Goal: Task Accomplishment & Management: Manage account settings

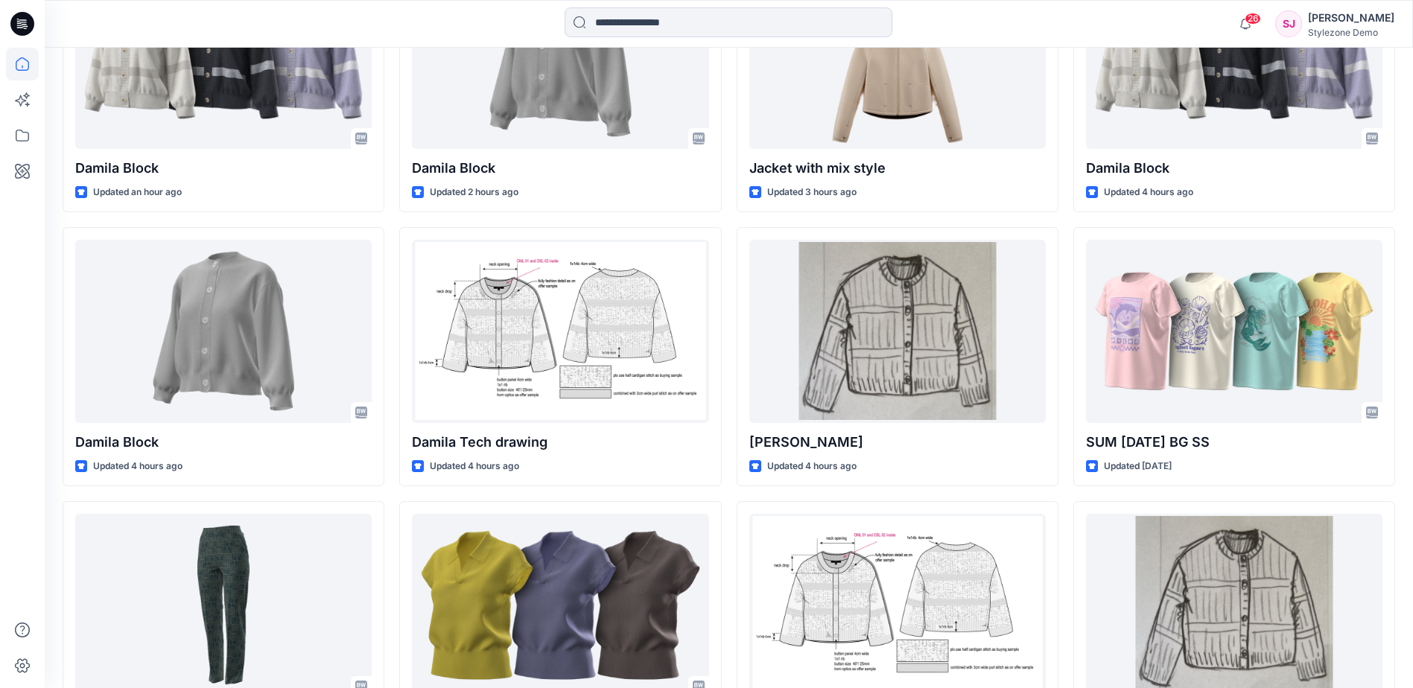
scroll to position [521, 0]
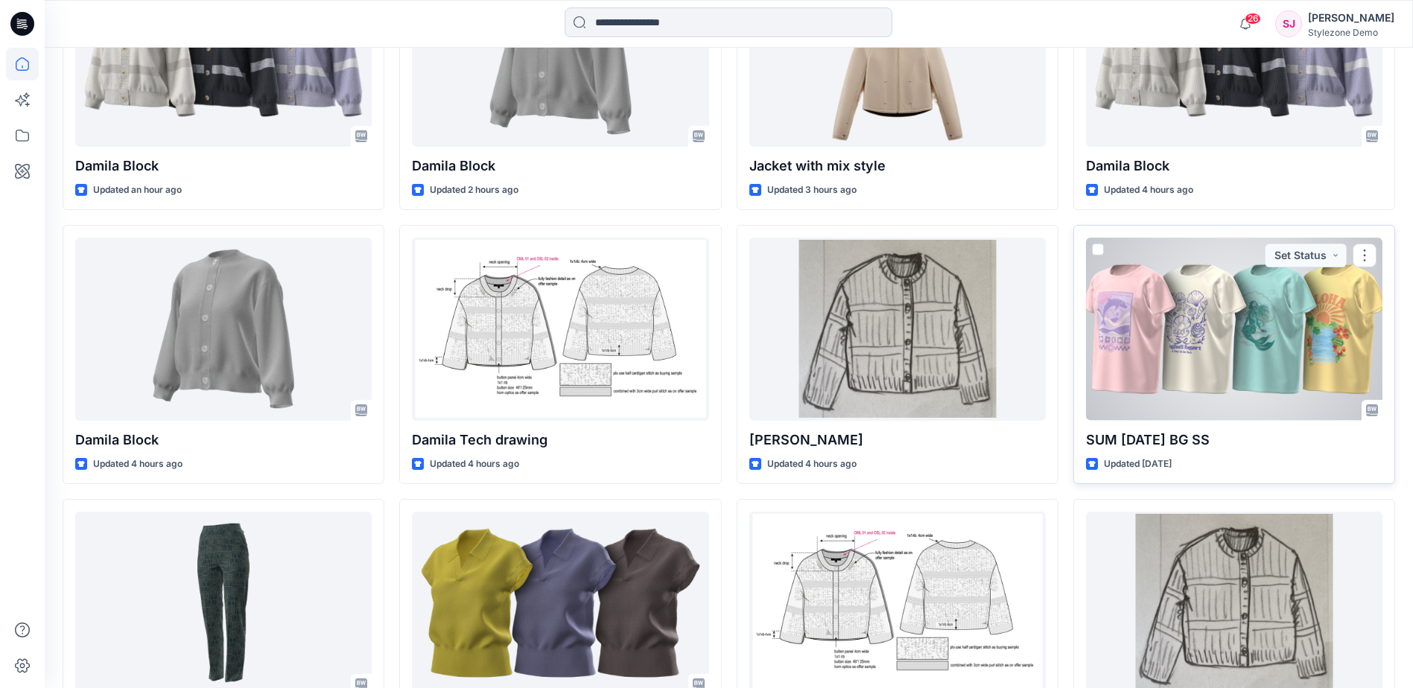
click at [1252, 361] on div at bounding box center [1234, 329] width 296 height 182
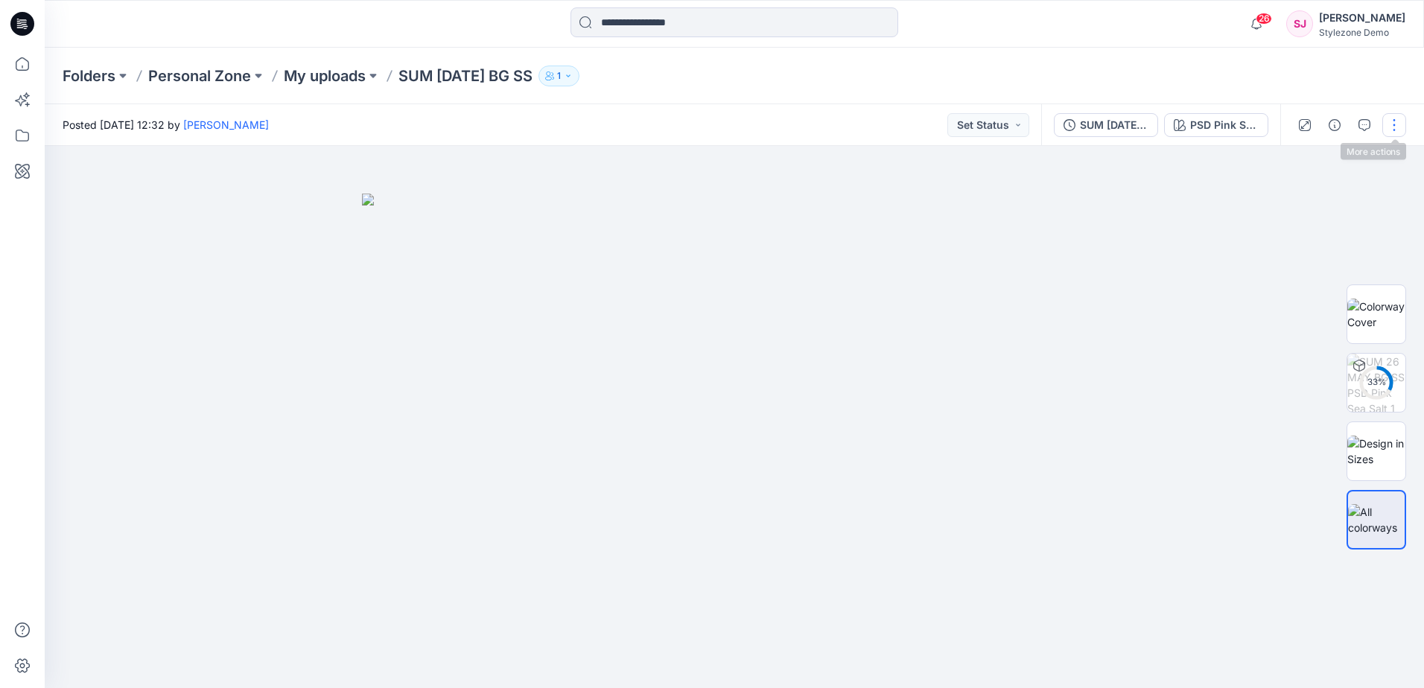
click at [1394, 120] on button "button" at bounding box center [1394, 125] width 24 height 24
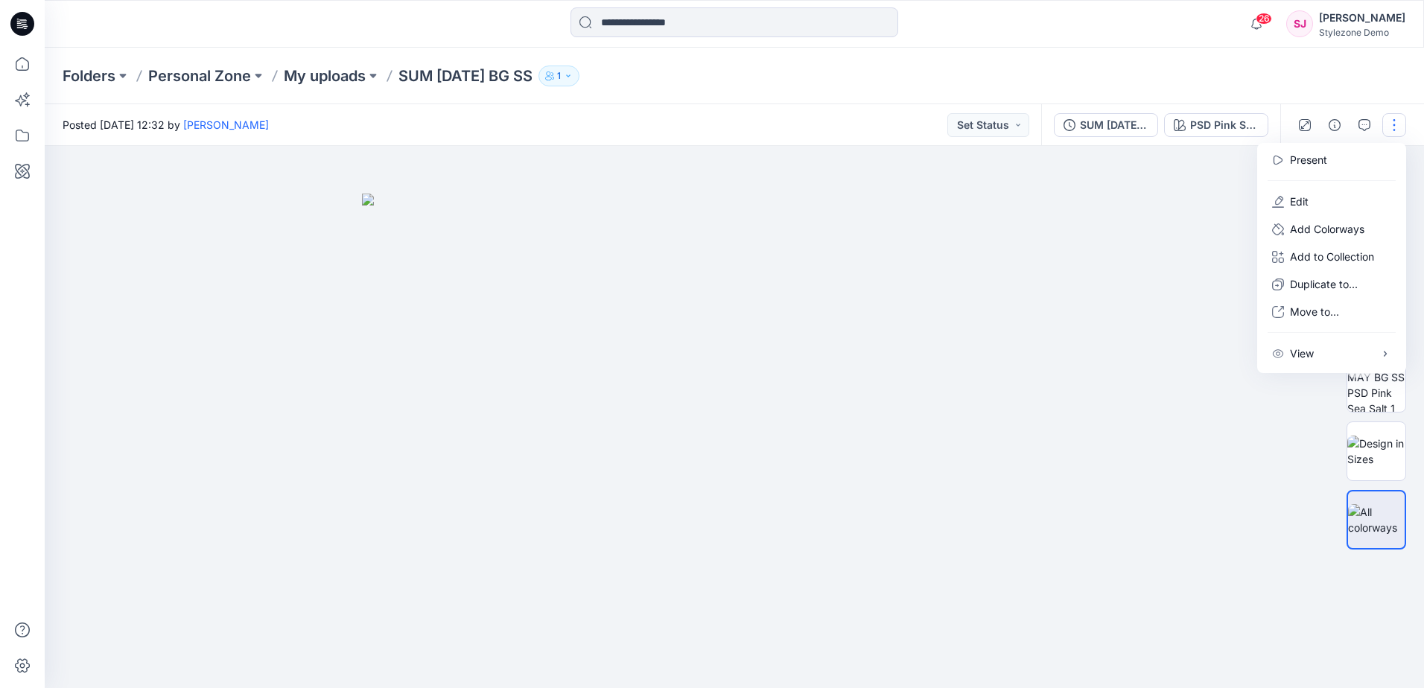
click at [614, 88] on div "Folders Personal Zone My uploads SUM [DATE] BG SS 1" at bounding box center [734, 76] width 1379 height 57
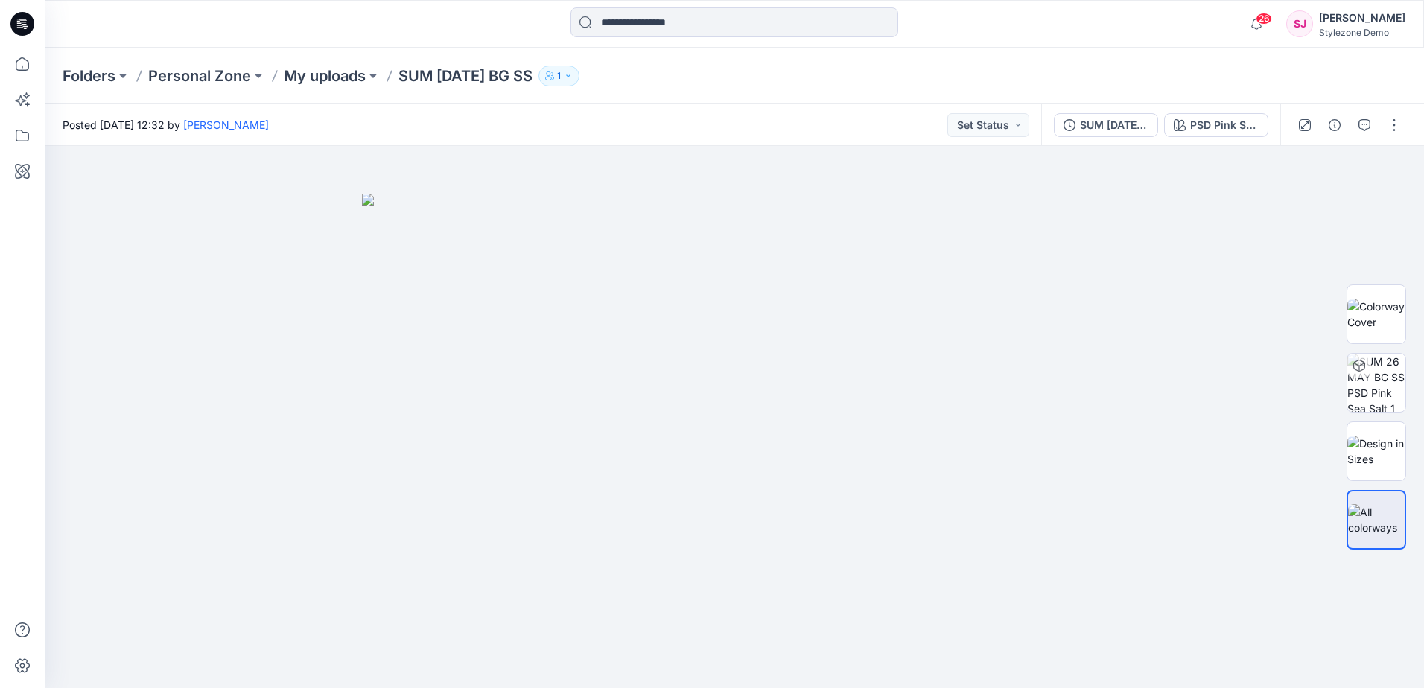
click at [573, 79] on icon "button" at bounding box center [568, 76] width 9 height 9
click at [608, 201] on p "[PERSON_NAME]" at bounding box center [608, 208] width 86 height 16
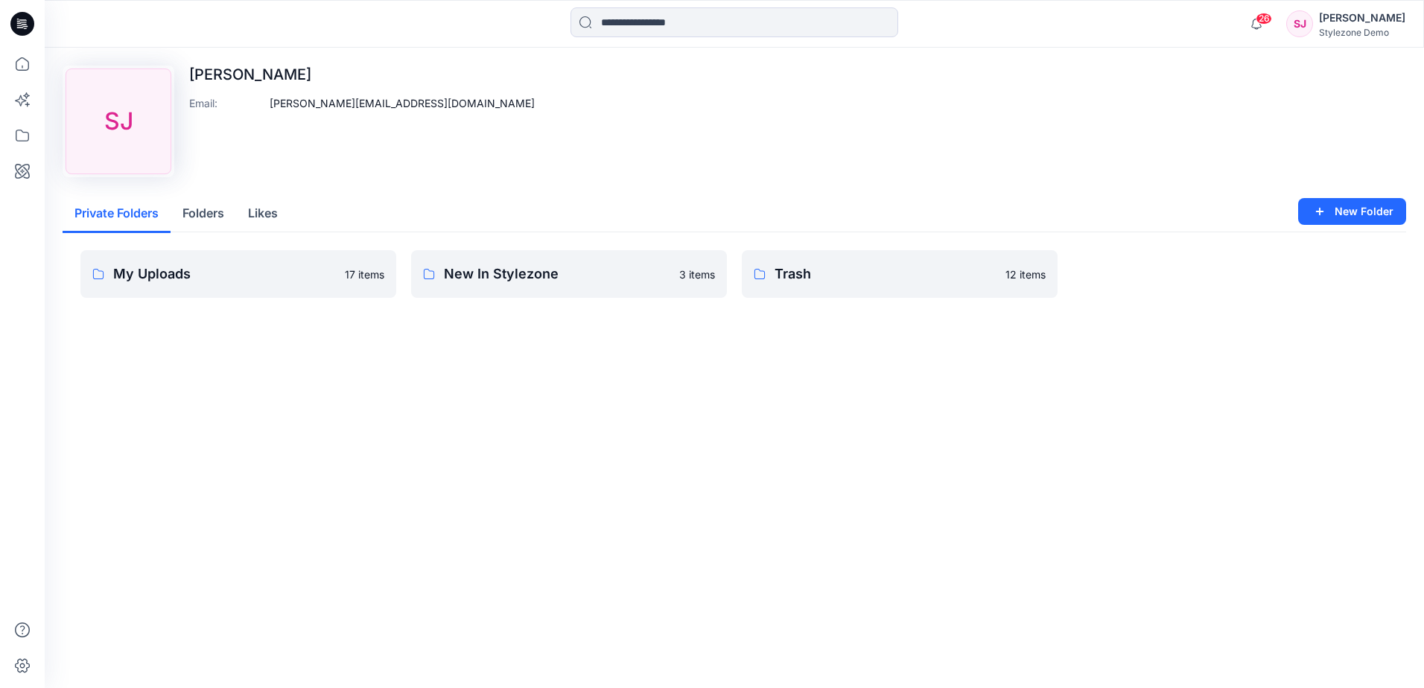
click at [517, 128] on div "Upload Image [PERSON_NAME] Email : [PERSON_NAME][EMAIL_ADDRESS][DOMAIN_NAME]" at bounding box center [735, 122] width 1344 height 112
click at [372, 270] on p "17 items" at bounding box center [364, 275] width 39 height 16
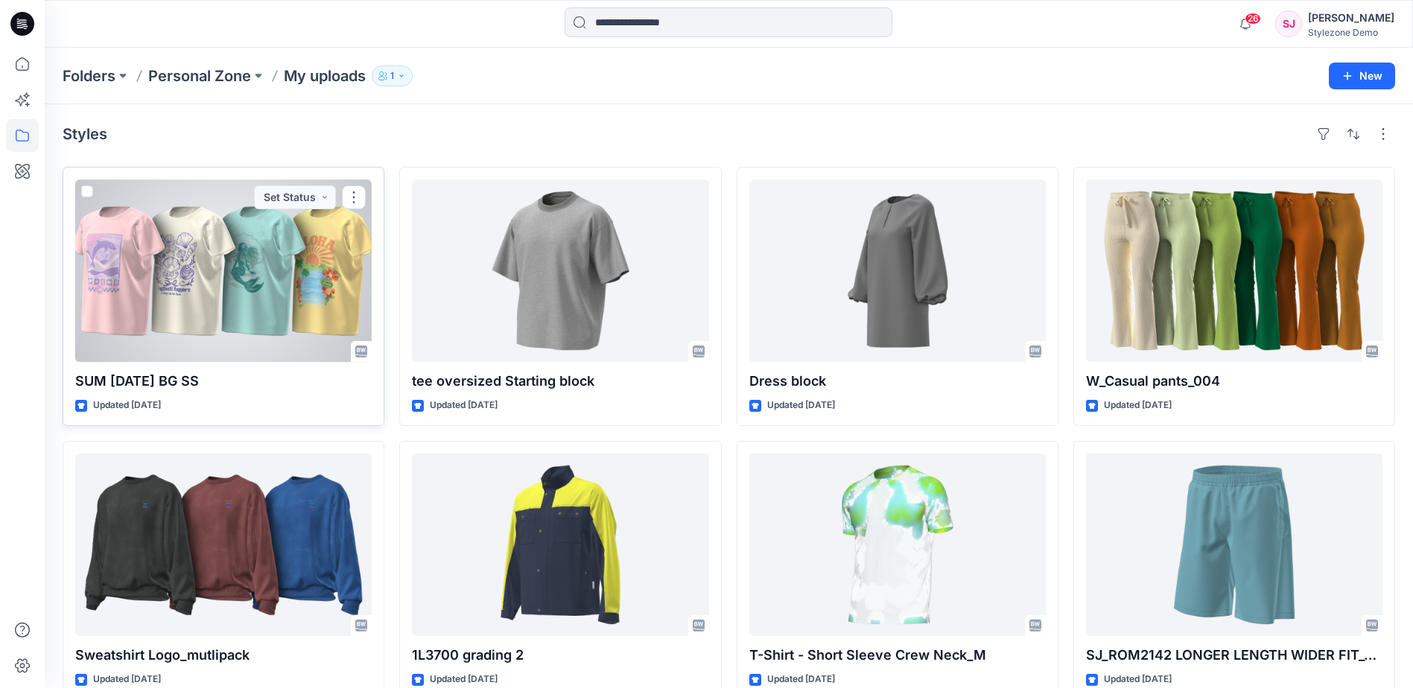
click at [89, 191] on span at bounding box center [87, 191] width 12 height 12
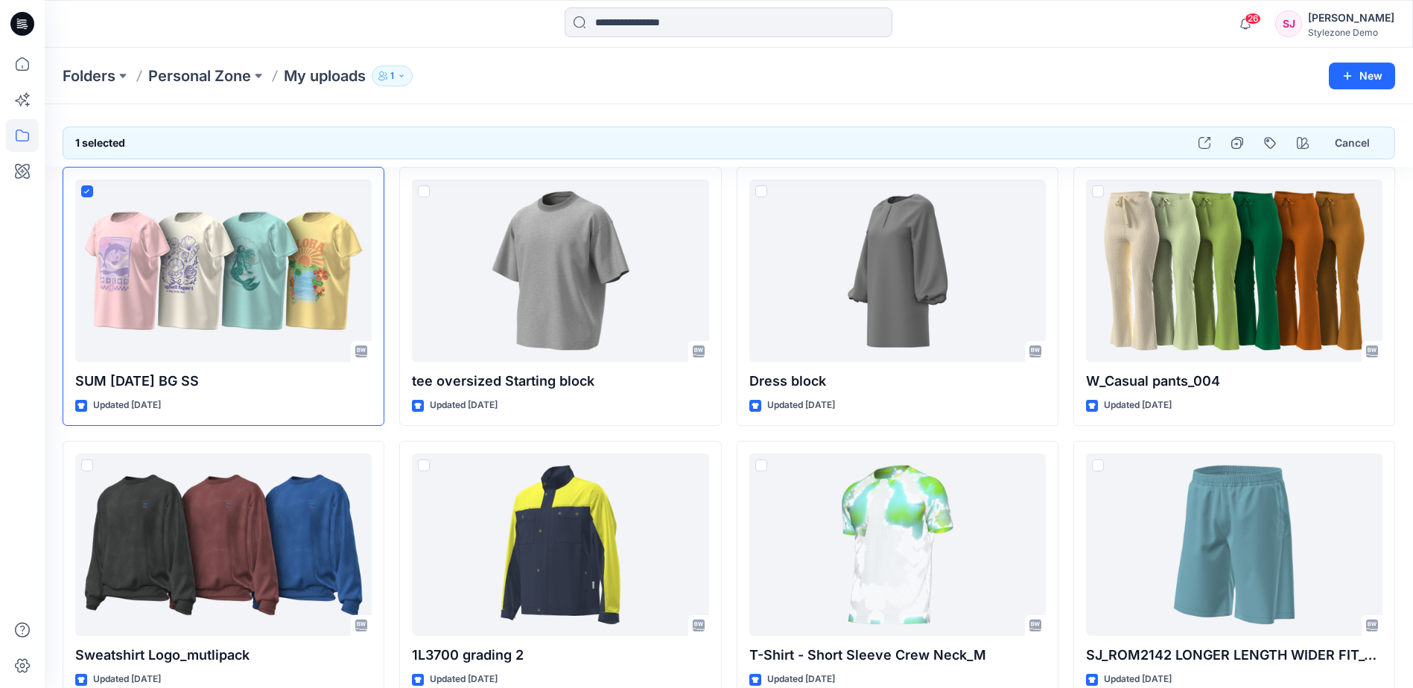
click at [986, 86] on div "Folders Personal Zone My uploads 1 New" at bounding box center [729, 76] width 1368 height 57
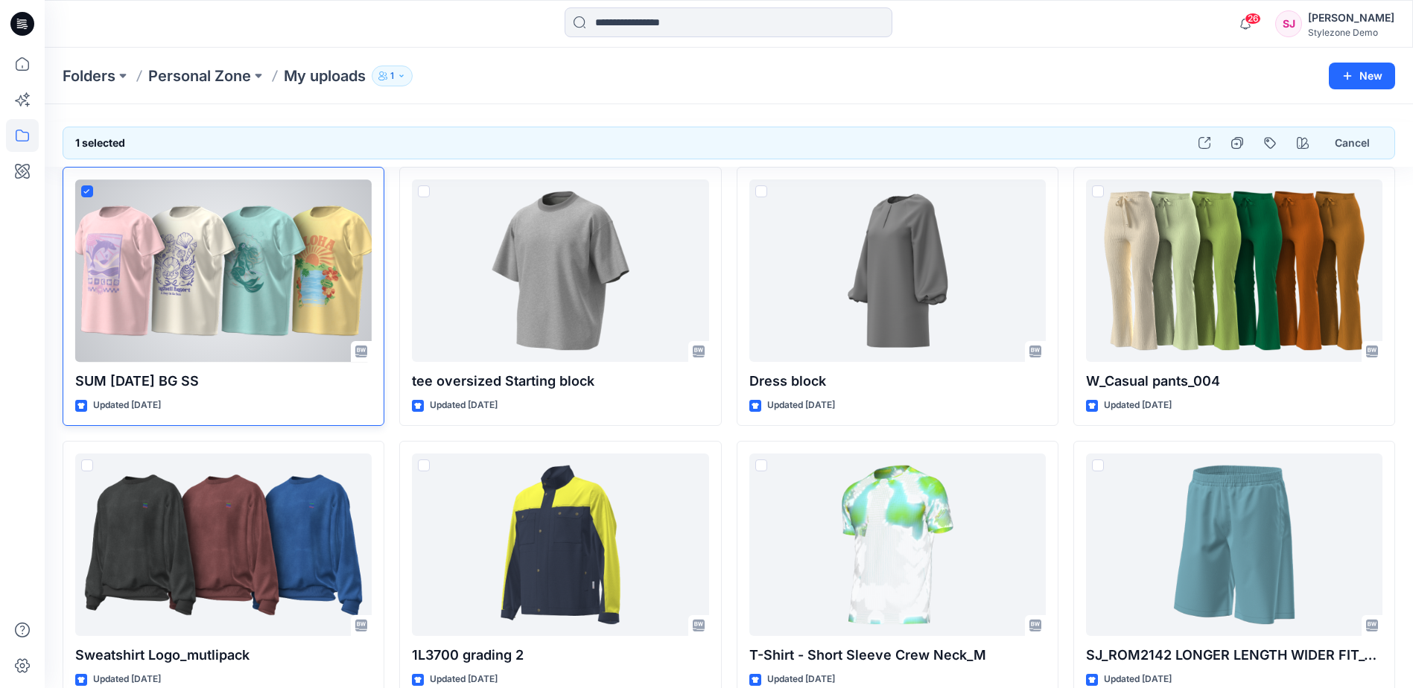
click at [83, 192] on span at bounding box center [87, 191] width 12 height 12
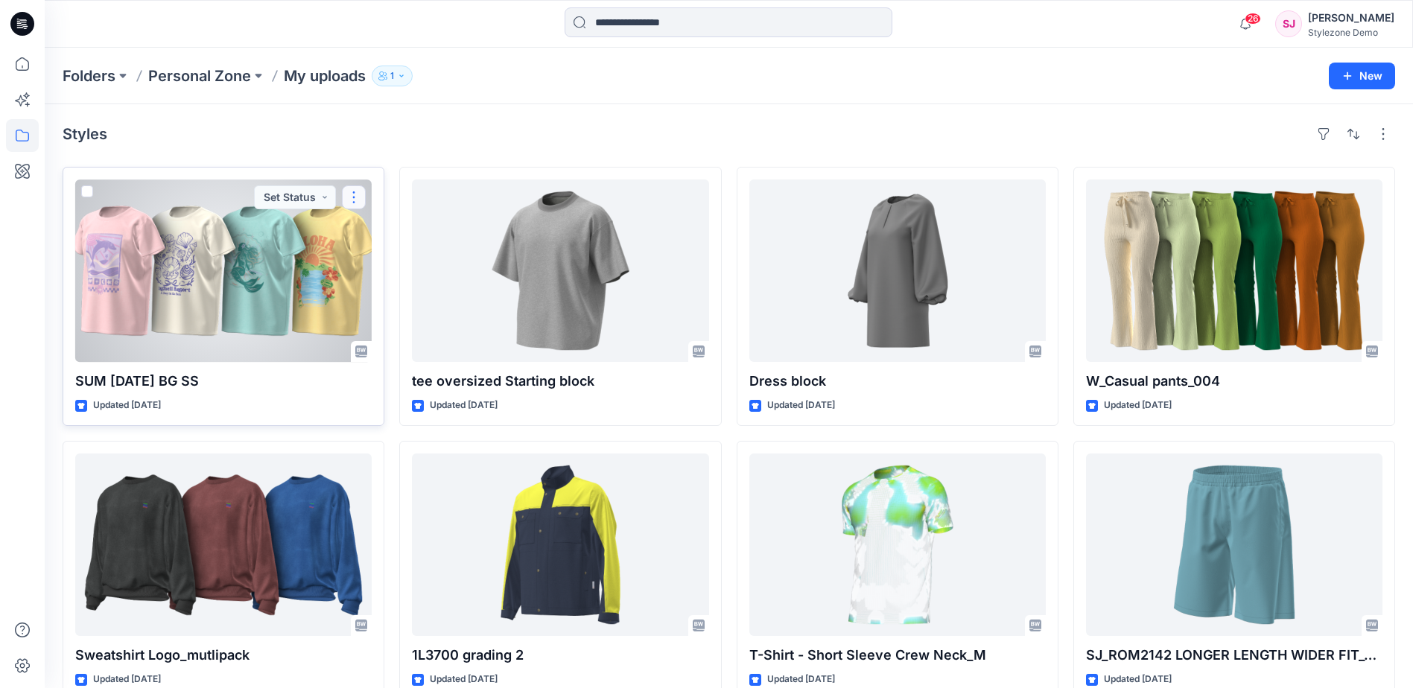
click at [360, 196] on button "button" at bounding box center [354, 197] width 24 height 24
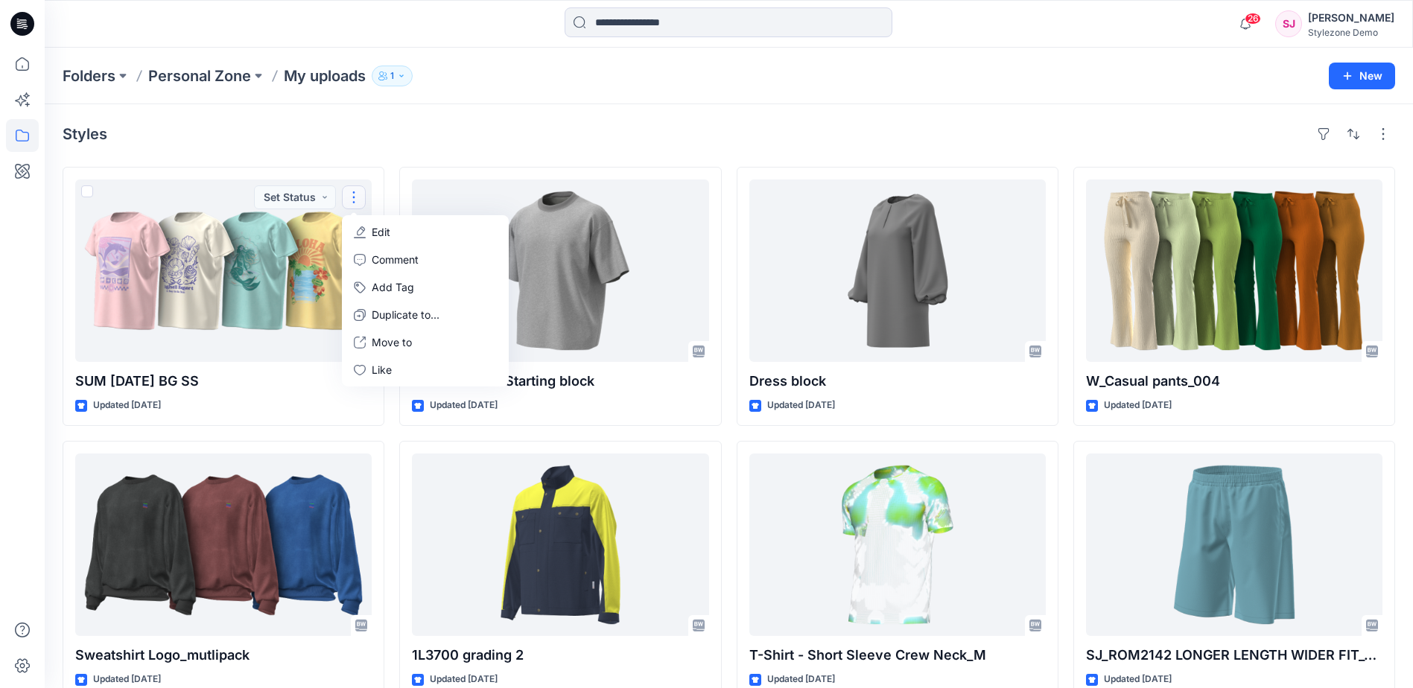
click at [153, 136] on div "Styles" at bounding box center [729, 134] width 1332 height 24
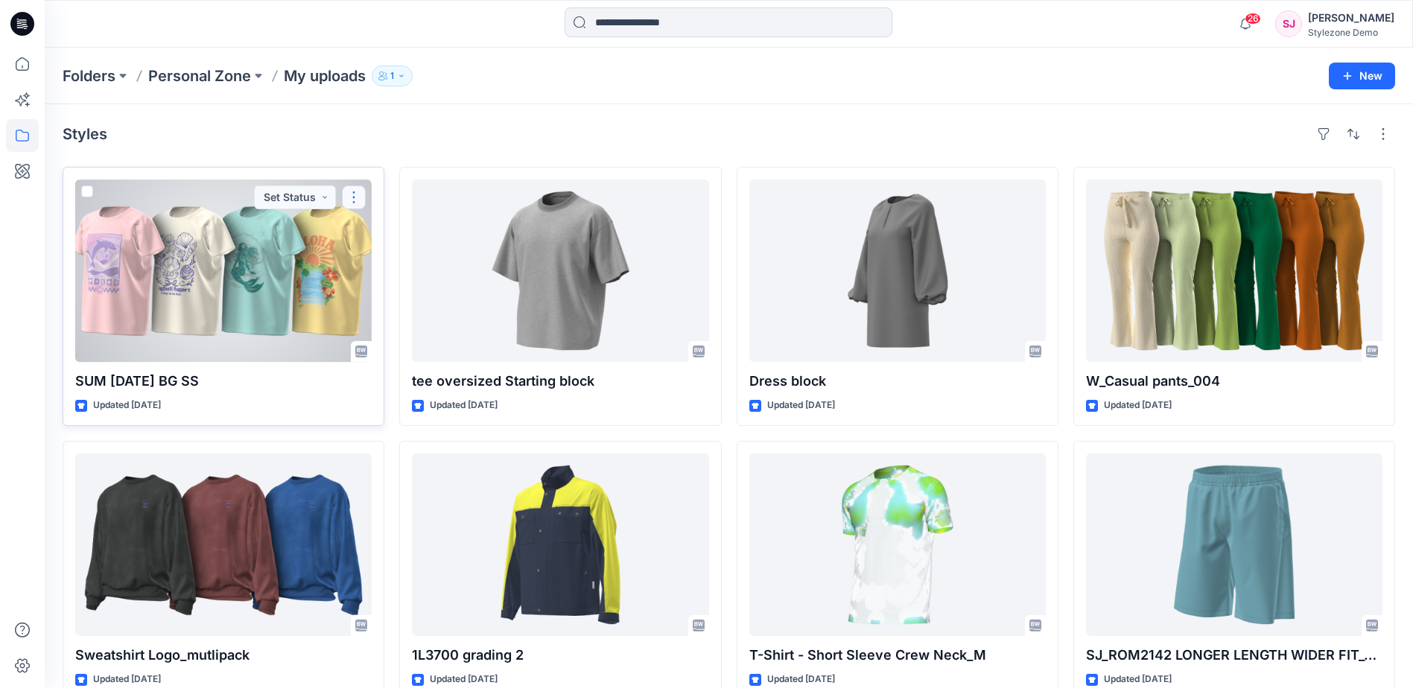
click at [352, 198] on button "button" at bounding box center [354, 197] width 24 height 24
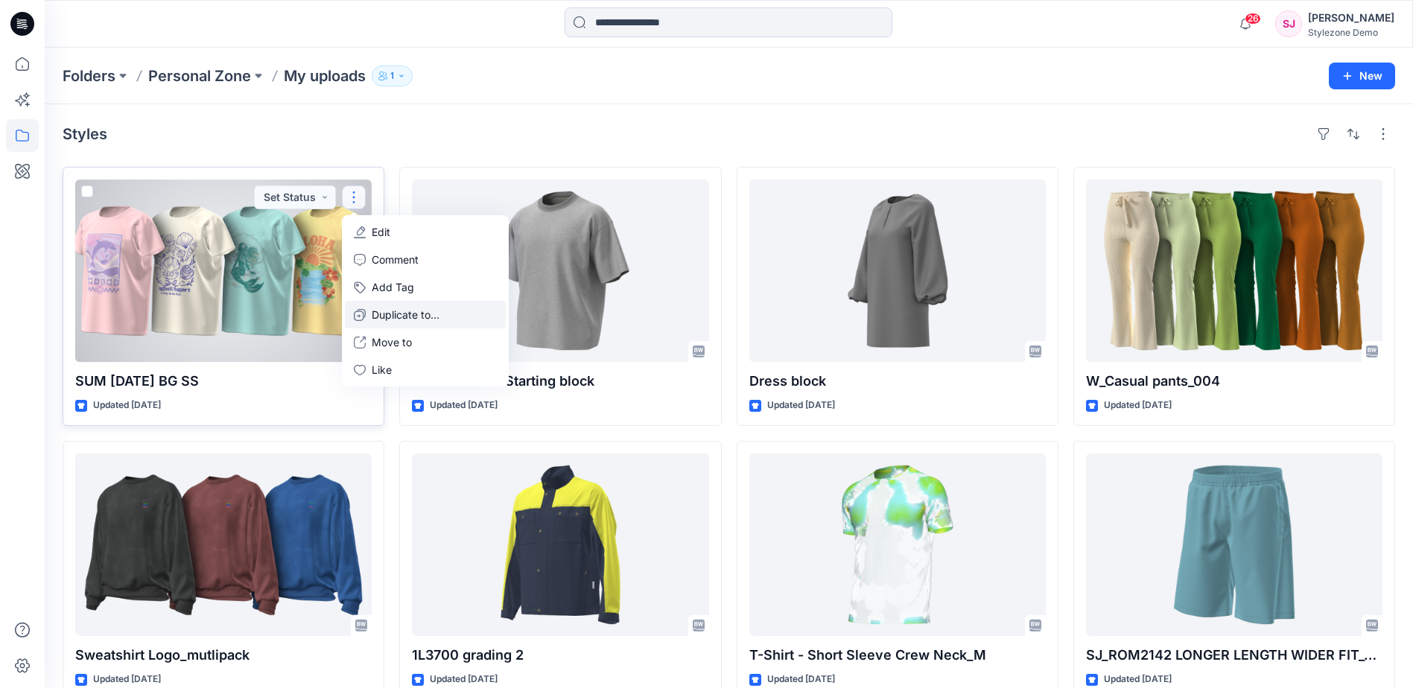
click at [400, 318] on p "Duplicate to..." at bounding box center [406, 315] width 68 height 16
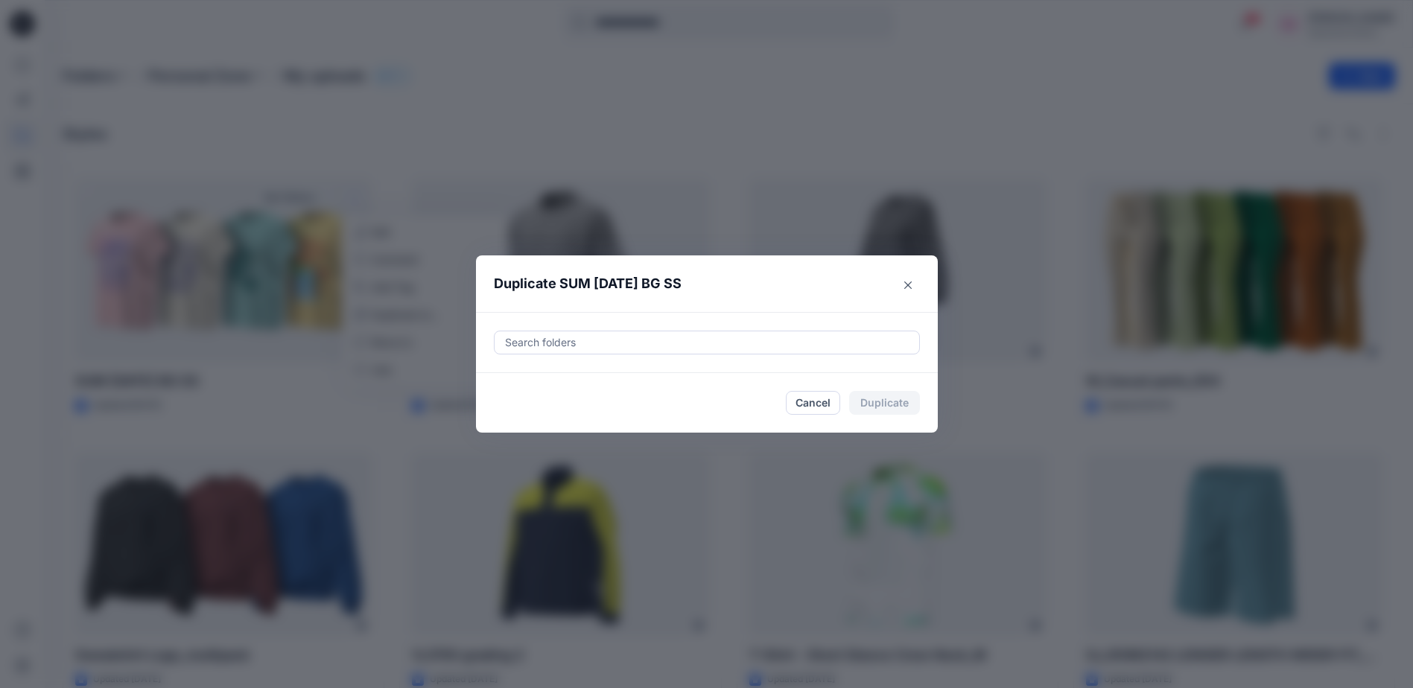
click at [529, 331] on div "Search folders" at bounding box center [707, 342] width 425 height 22
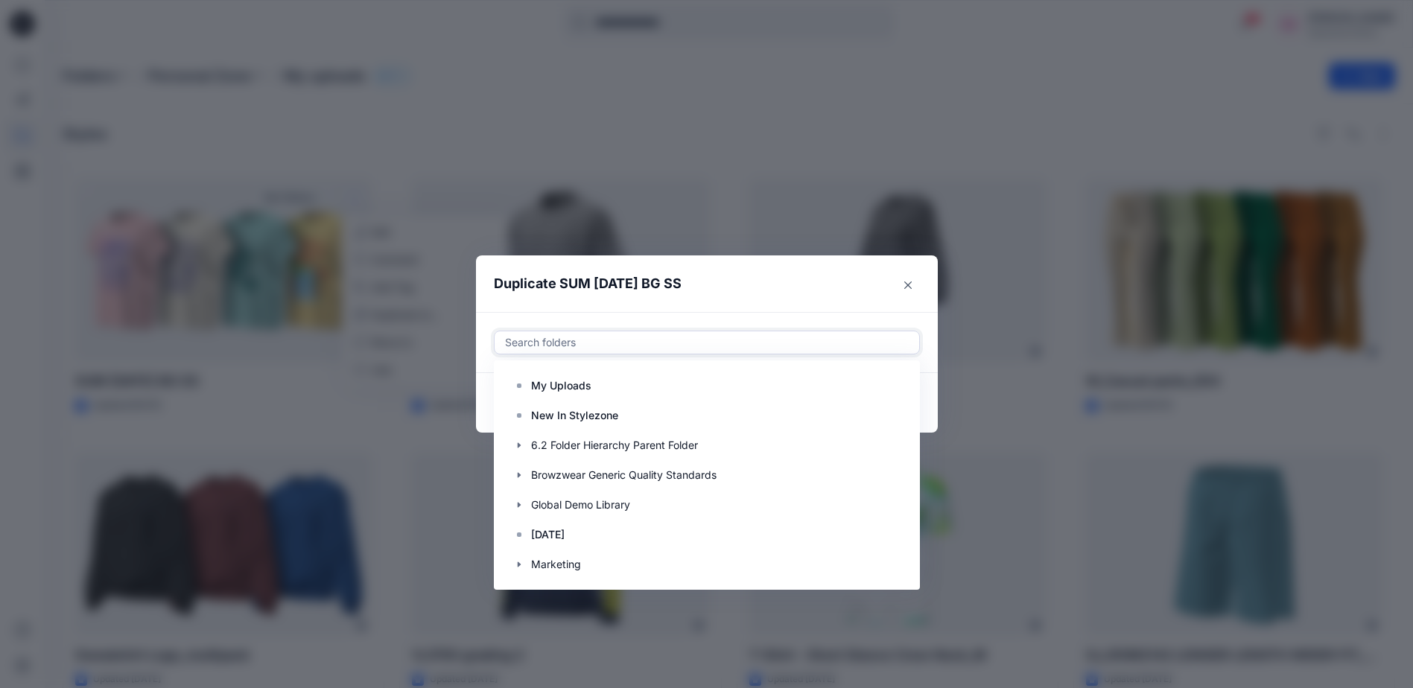
click at [656, 88] on div "Duplicate SUM [DATE] BG SS Use Up and Down to choose options, press Enter to se…" at bounding box center [706, 344] width 1413 height 688
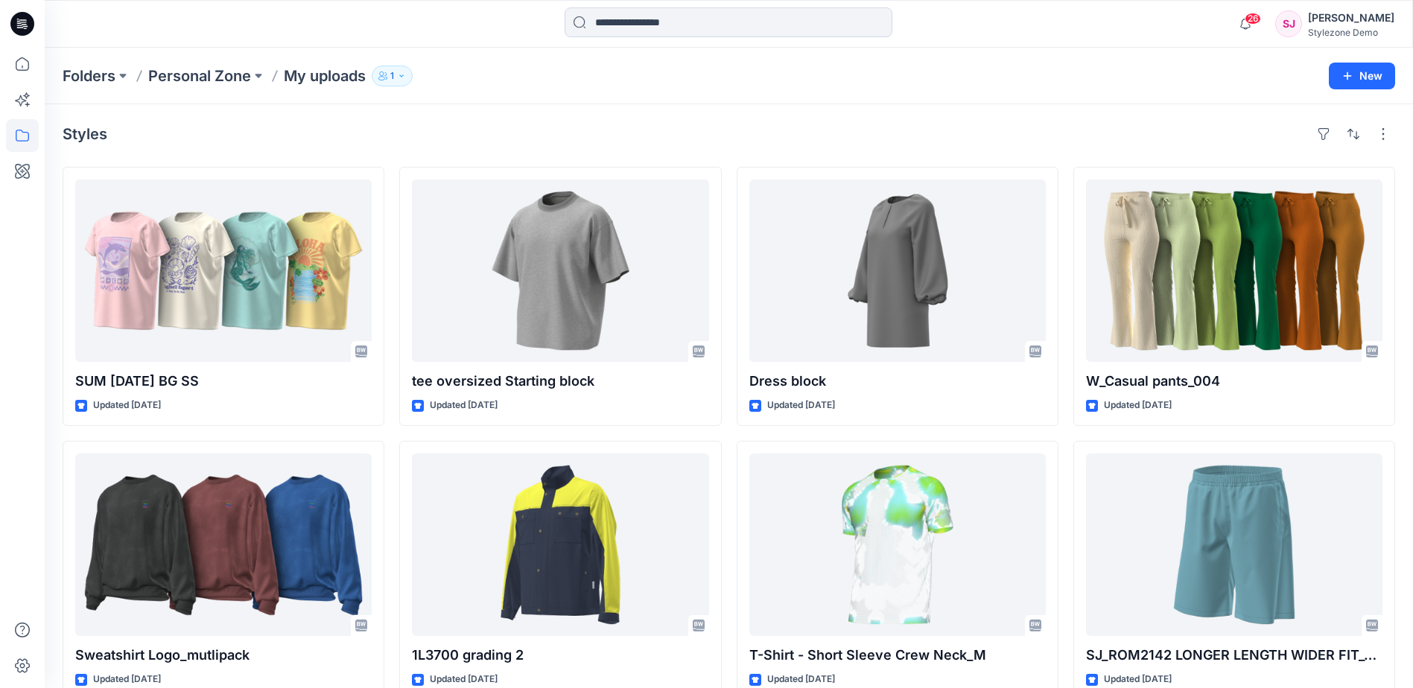
click at [711, 87] on div "Folders Personal Zone My uploads 1 New" at bounding box center [729, 76] width 1368 height 57
click at [263, 78] on button at bounding box center [258, 76] width 15 height 21
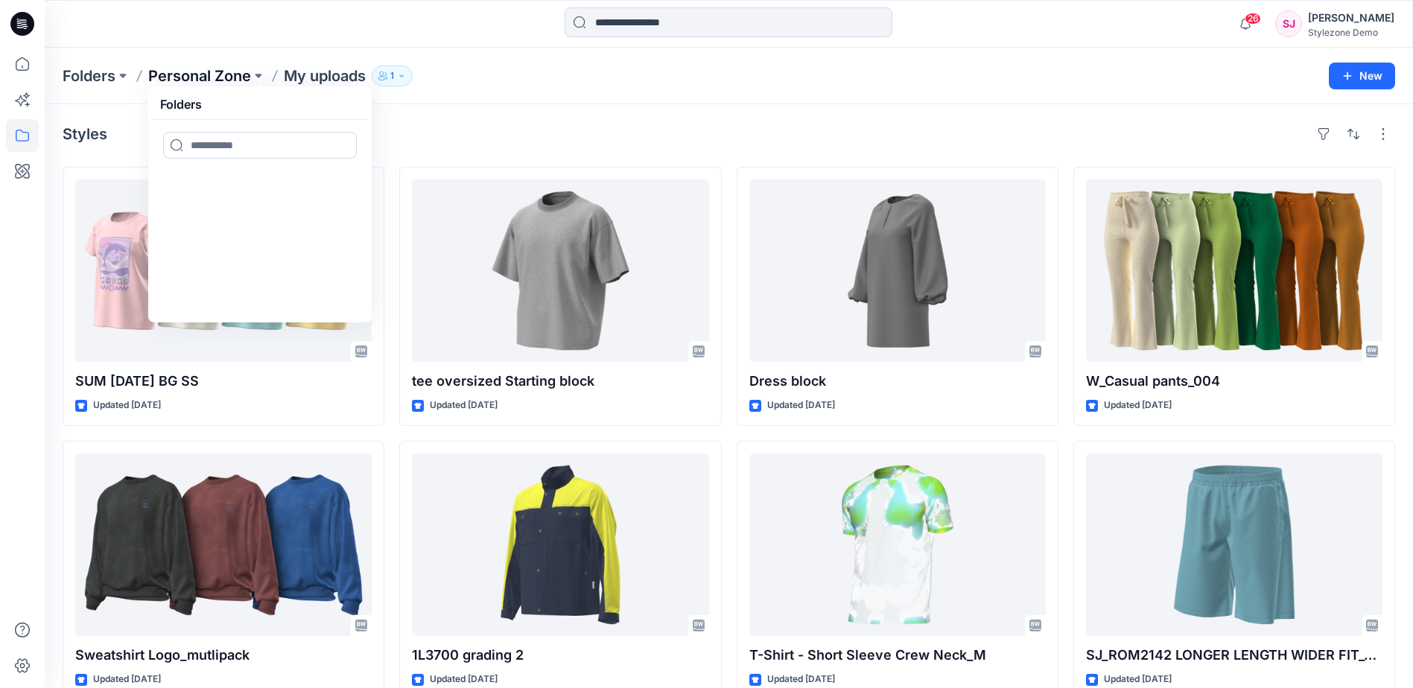
click at [194, 76] on p "Personal Zone" at bounding box center [199, 76] width 103 height 21
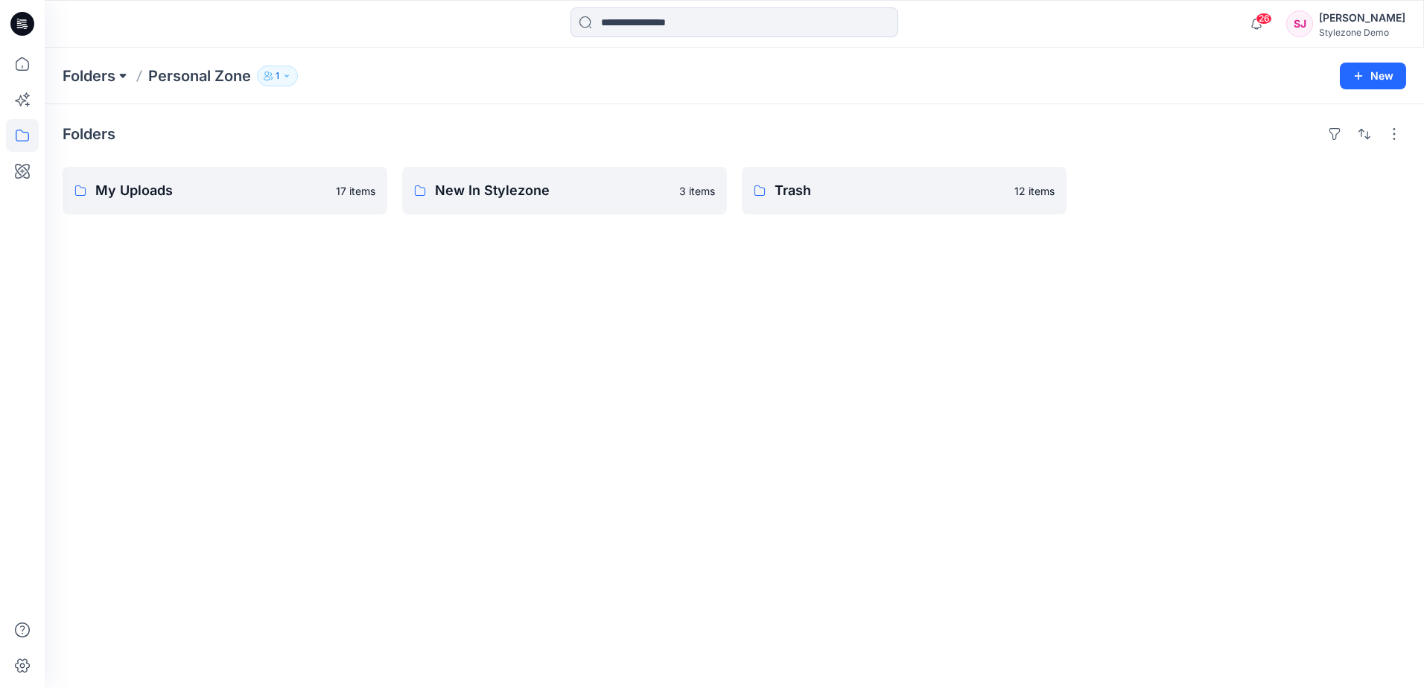
click at [121, 76] on button at bounding box center [122, 76] width 15 height 21
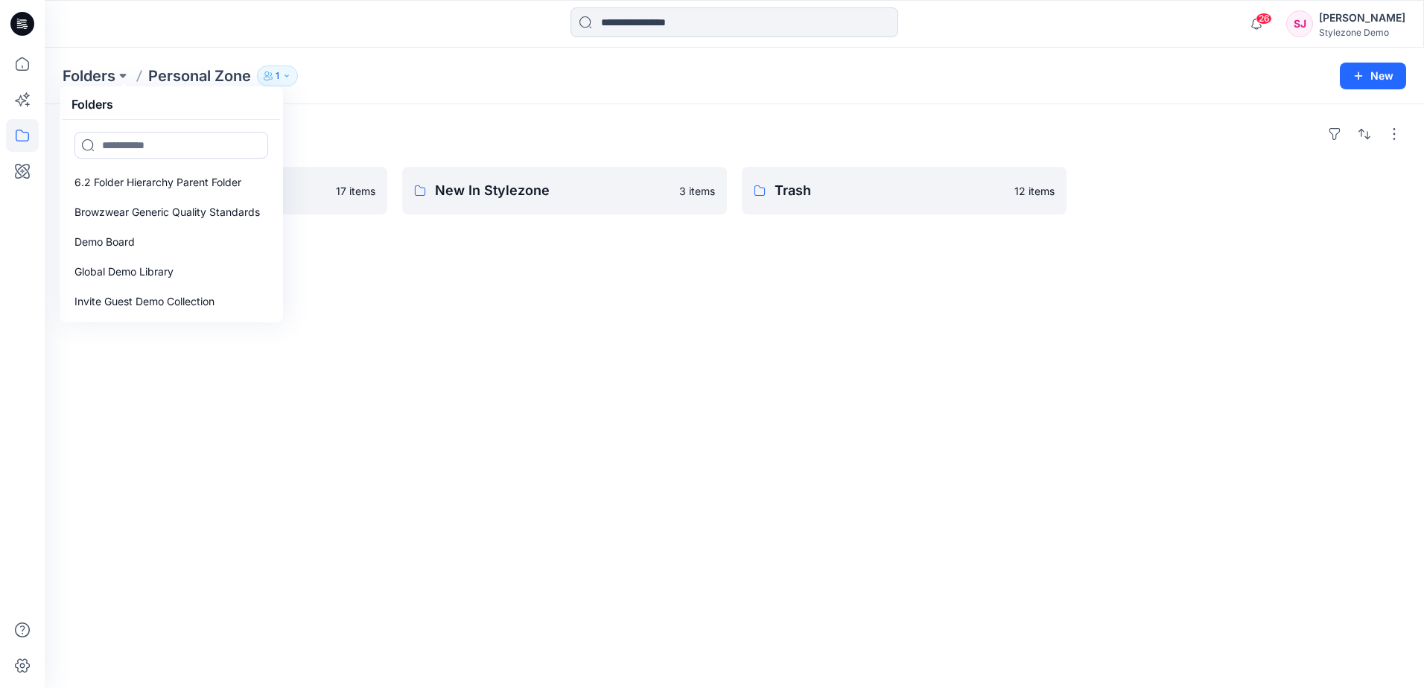
click at [531, 77] on div "Folders Folders 6.2 Folder Hierarchy Parent Folder Browzwear Generic Quality St…" at bounding box center [676, 76] width 1227 height 21
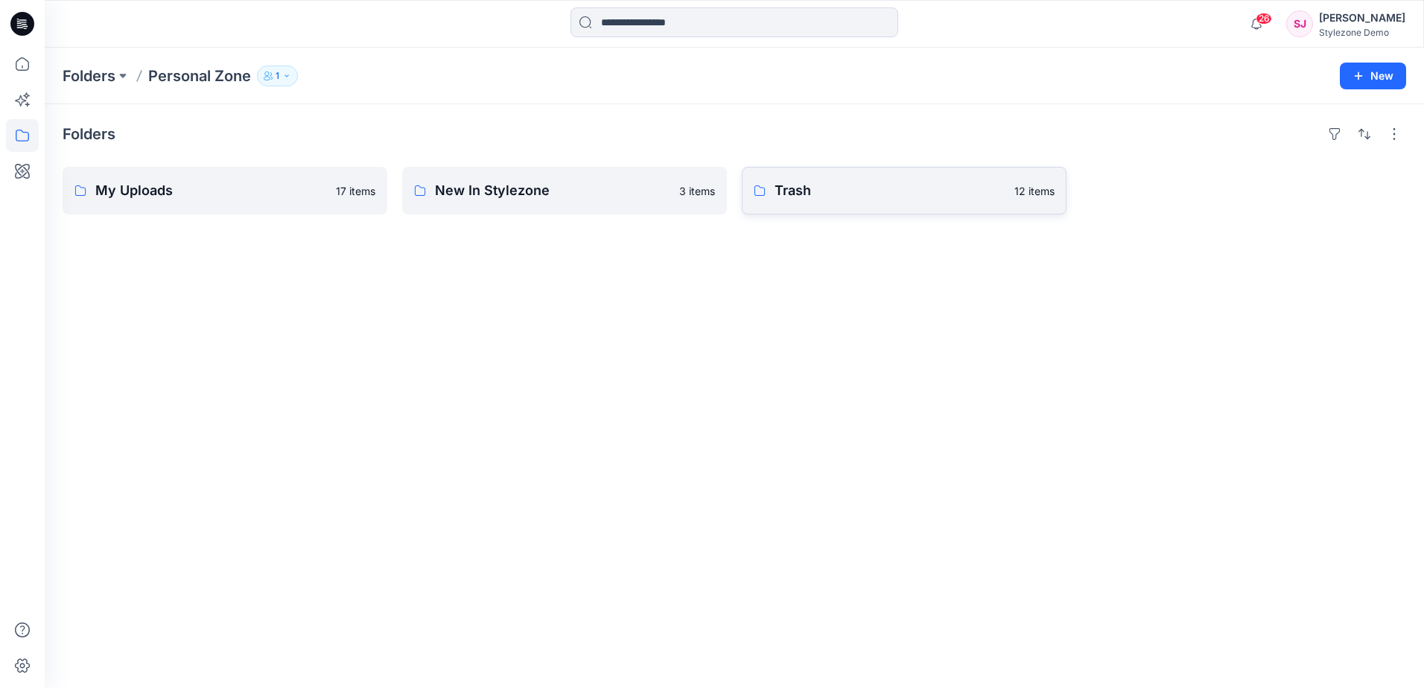
click at [961, 188] on p "Trash" at bounding box center [890, 190] width 231 height 21
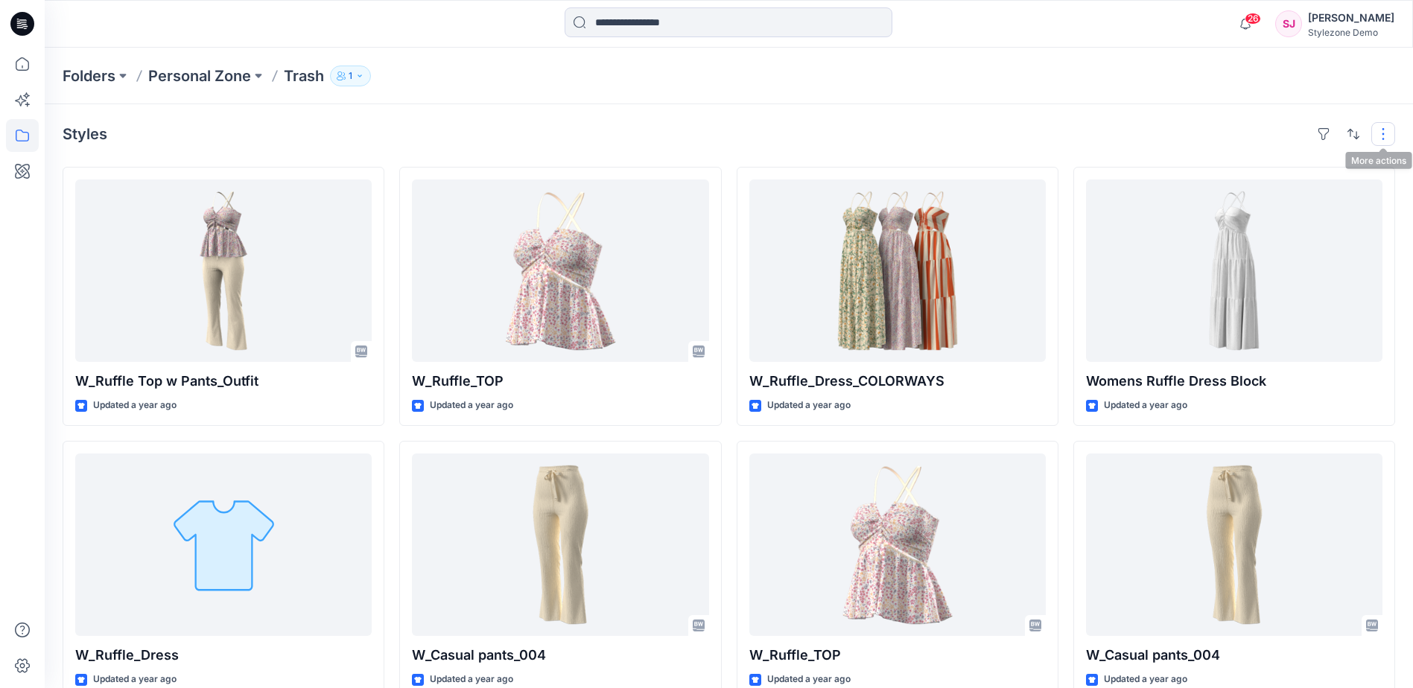
click at [1384, 135] on button "button" at bounding box center [1383, 134] width 24 height 24
click at [1179, 139] on div "Styles Layout Grid Large Grid Folder View Compact Card Card View Card Info Tags" at bounding box center [729, 134] width 1332 height 24
click at [235, 75] on p "Personal Zone" at bounding box center [199, 76] width 103 height 21
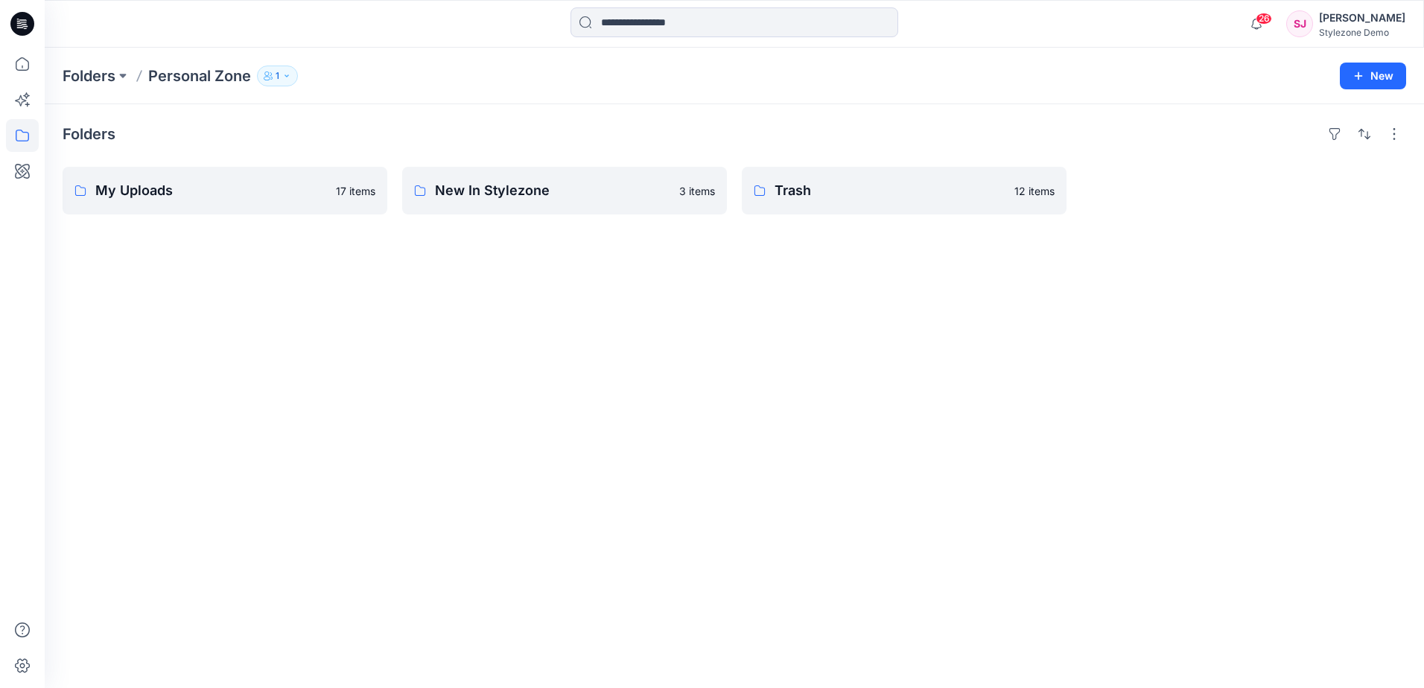
drag, startPoint x: 959, startPoint y: 194, endPoint x: 945, endPoint y: 126, distance: 69.1
click at [971, 126] on div "Folders" at bounding box center [735, 134] width 1344 height 24
click at [550, 187] on p "New In Stylezone" at bounding box center [563, 190] width 256 height 21
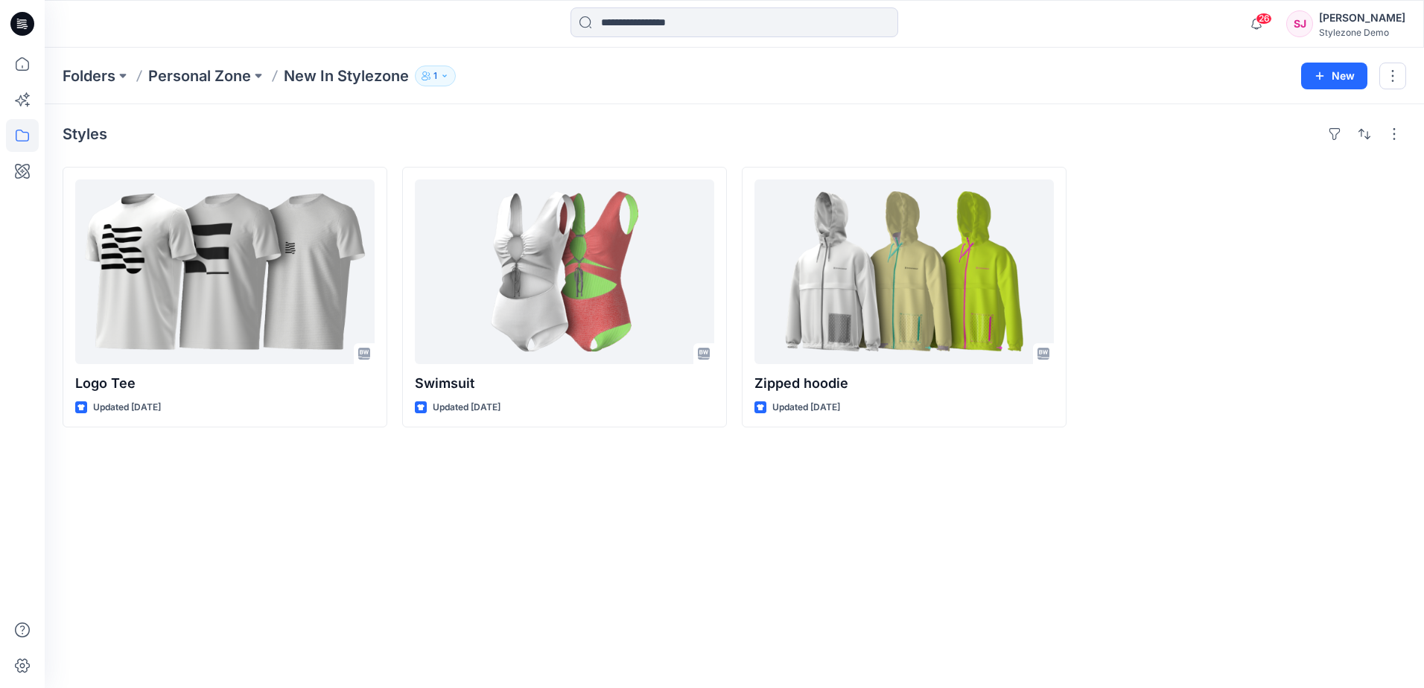
click at [191, 146] on div "Styles Logo Tee Updated [DATE] Swimsuit Updated [DATE] Zipped hoodie Updated [D…" at bounding box center [734, 396] width 1379 height 584
click at [317, 76] on p "New In Stylezone" at bounding box center [346, 76] width 125 height 21
click at [448, 75] on icon "button" at bounding box center [444, 76] width 9 height 9
click at [330, 108] on div "Styles Logo Tee Updated [DATE] Swimsuit Updated [DATE] Zipped hoodie Updated [D…" at bounding box center [734, 396] width 1379 height 584
click at [100, 72] on p "Folders" at bounding box center [89, 76] width 53 height 21
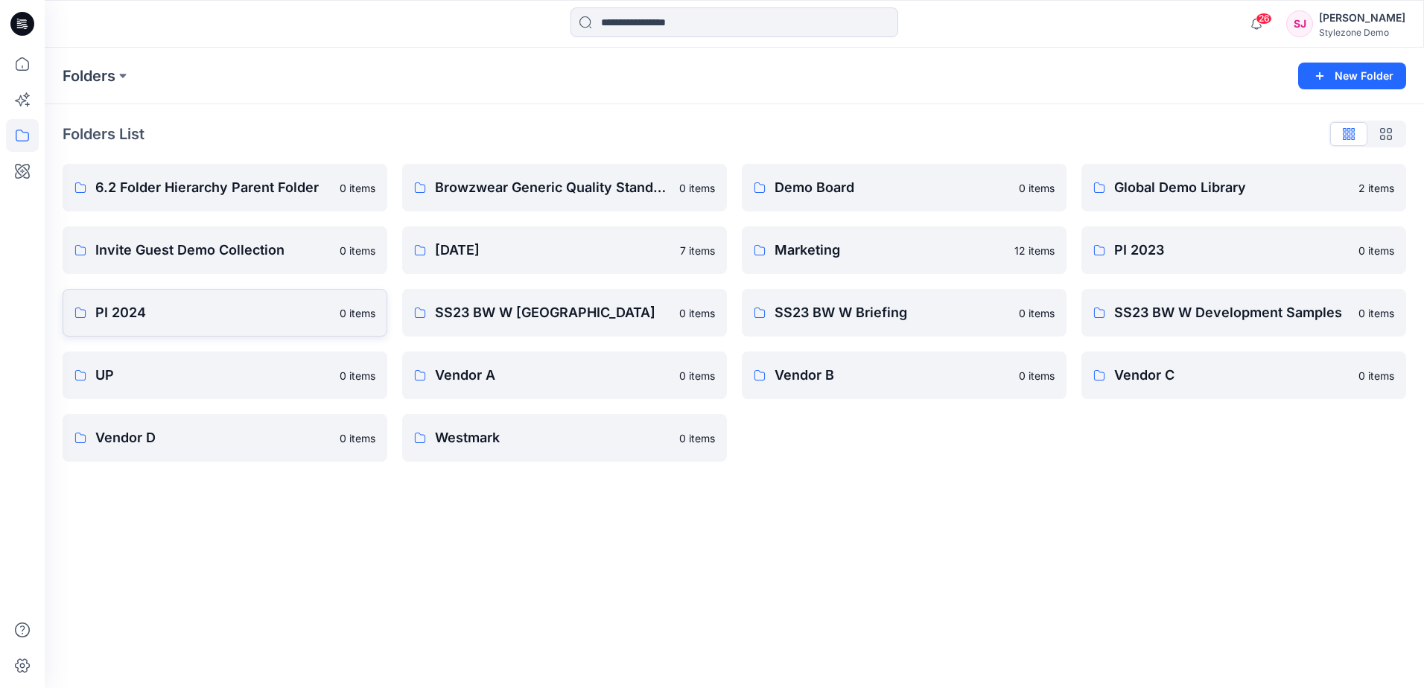
click at [236, 305] on p "PI 2024" at bounding box center [212, 312] width 235 height 21
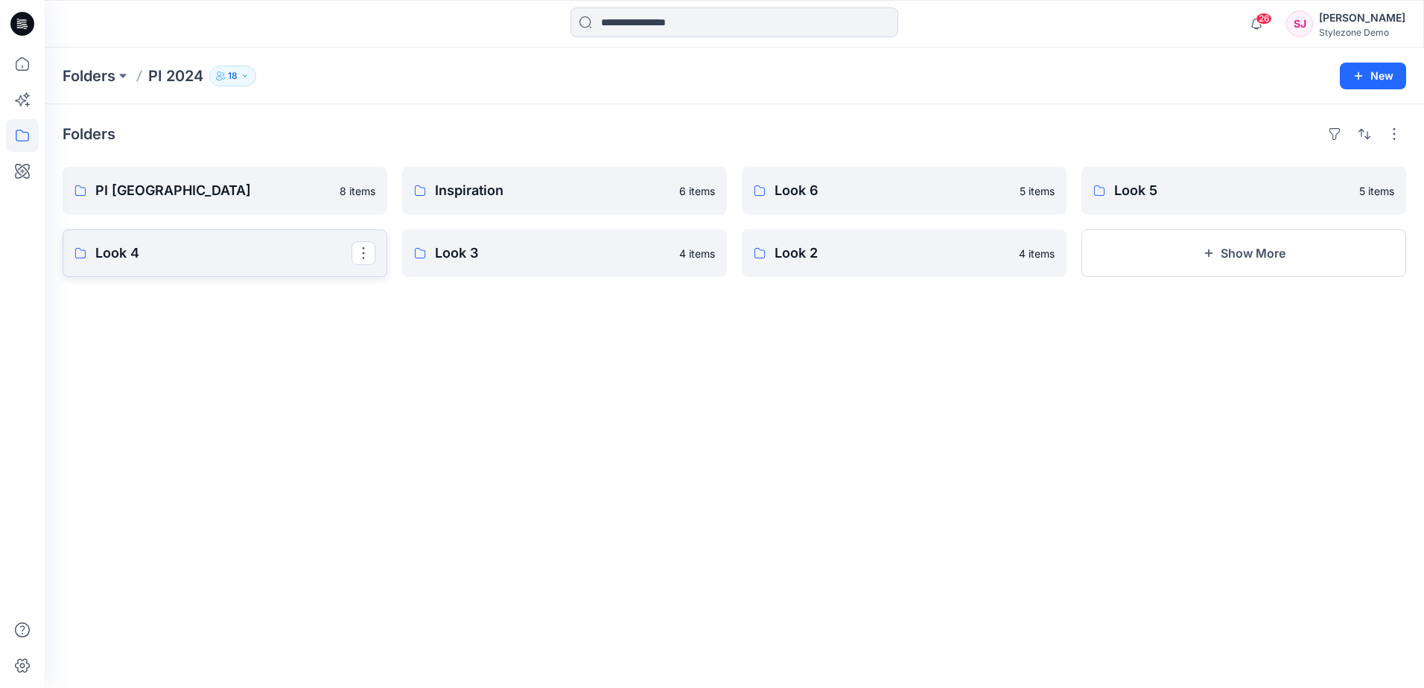
click at [265, 264] on link "Look 4" at bounding box center [225, 253] width 325 height 48
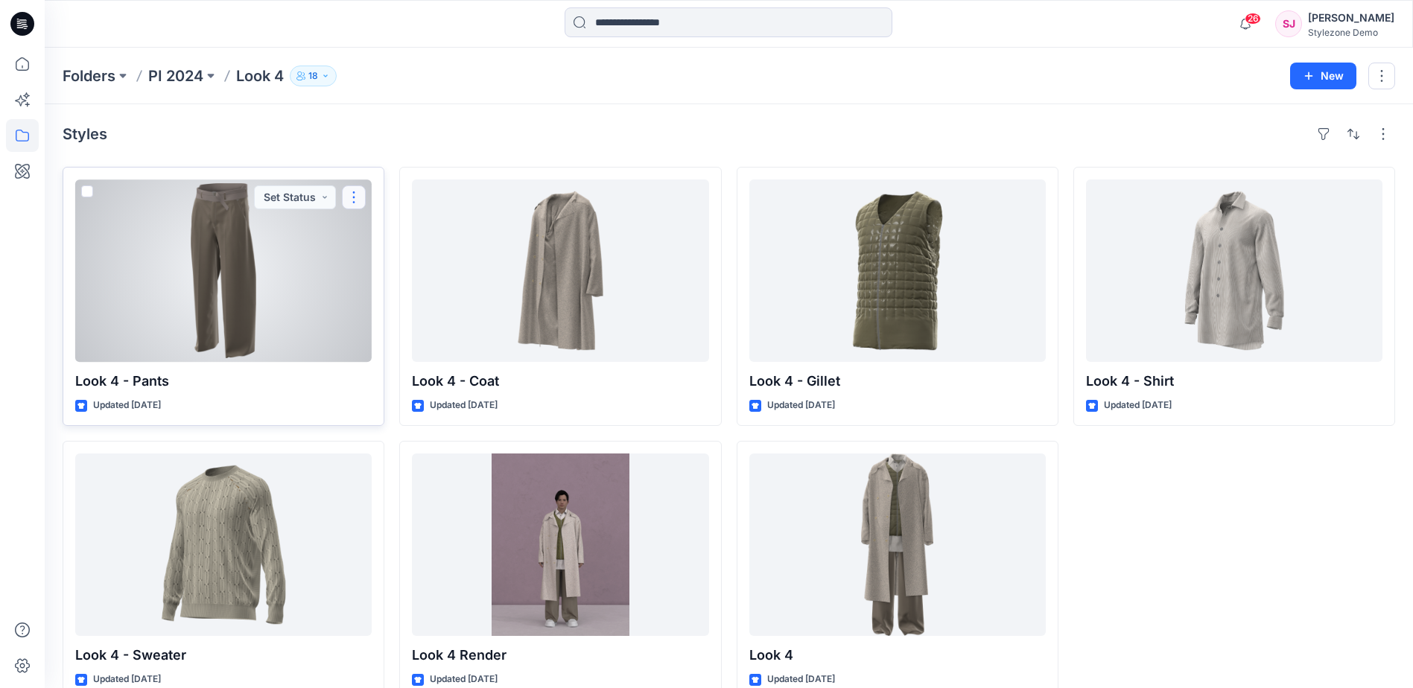
click at [361, 198] on button "button" at bounding box center [354, 197] width 24 height 24
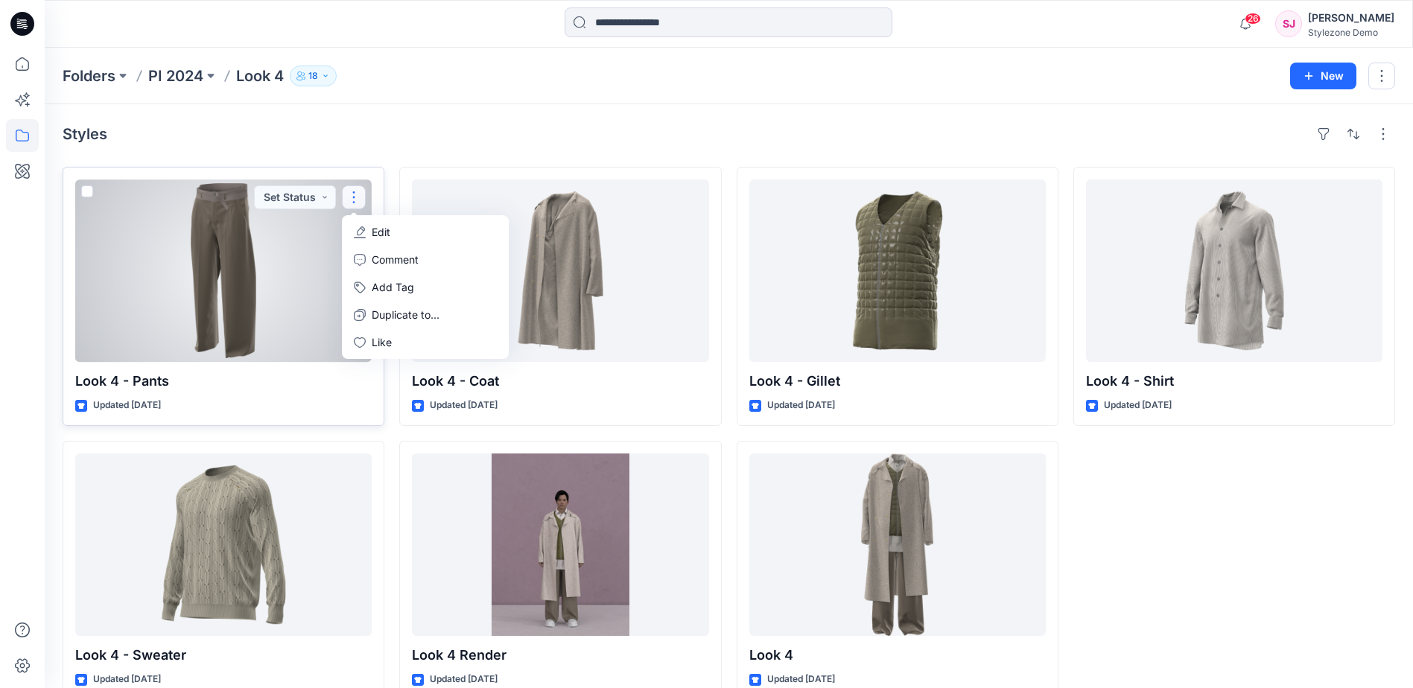
click at [298, 253] on div at bounding box center [223, 271] width 296 height 182
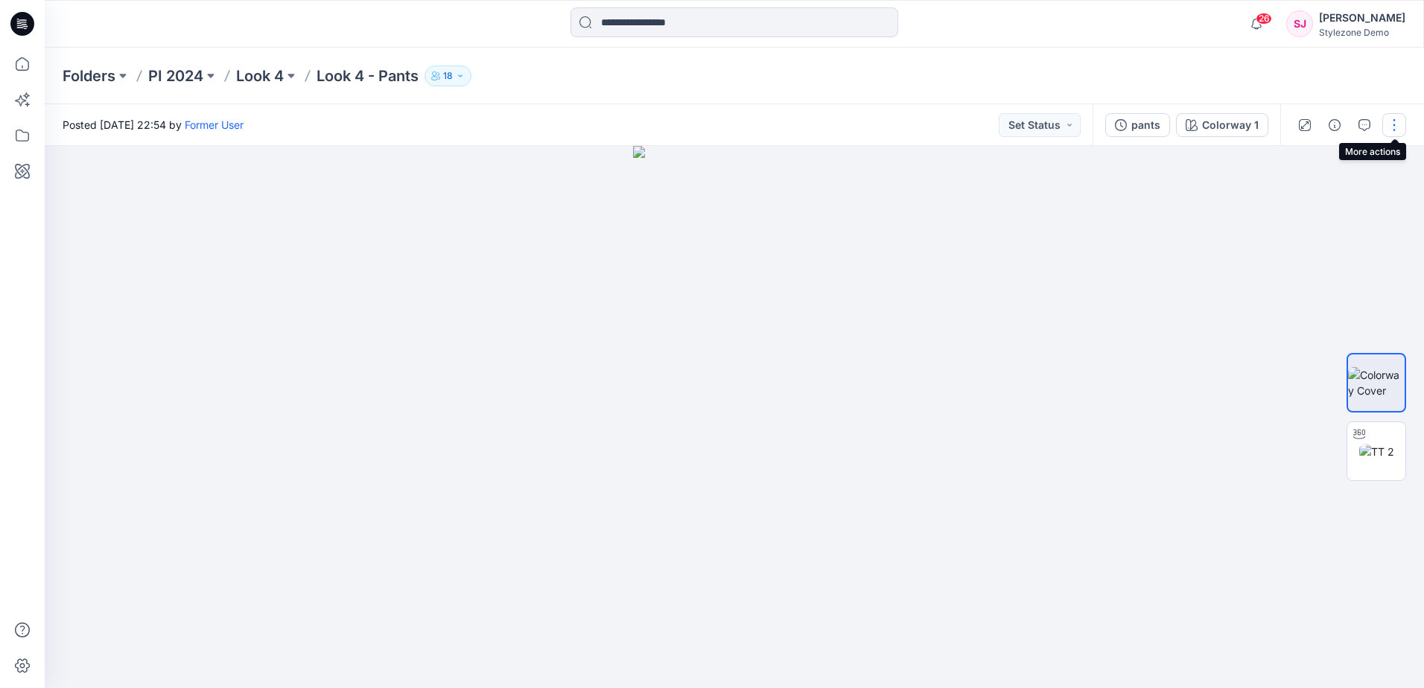
click at [1403, 124] on button "button" at bounding box center [1394, 125] width 24 height 24
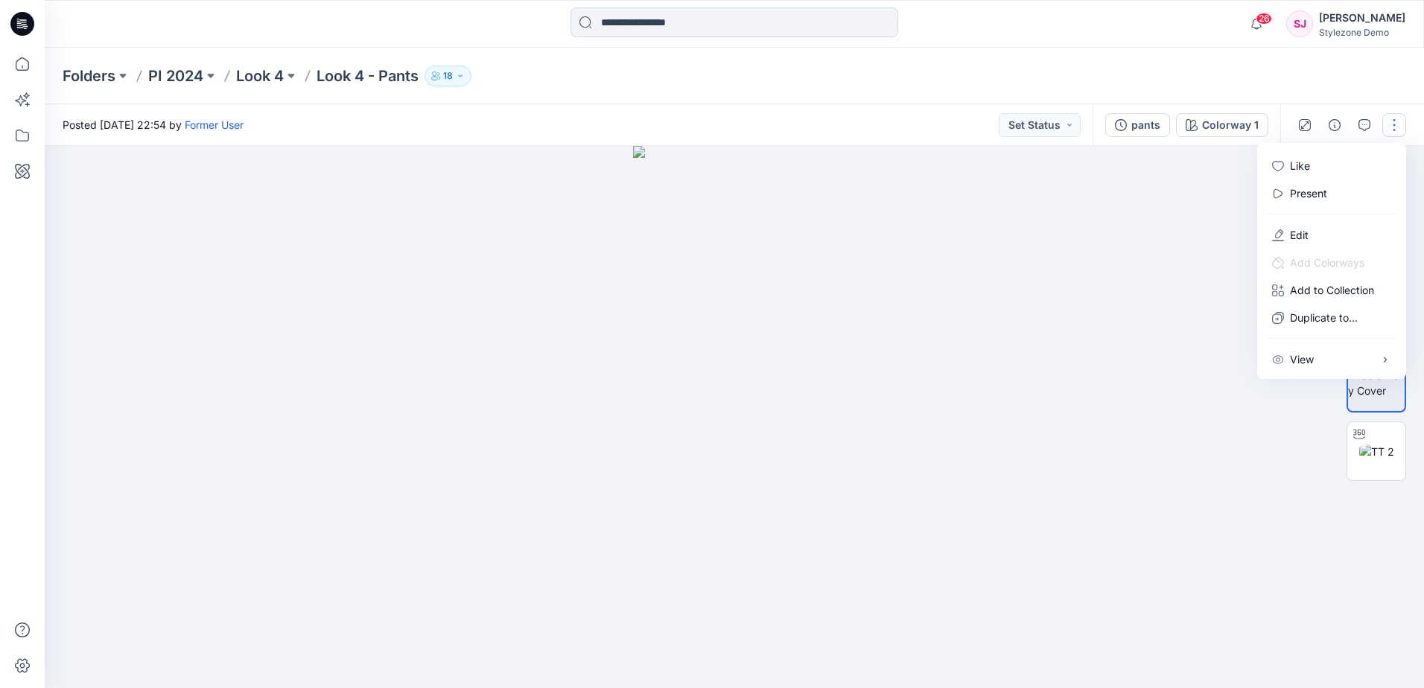
click at [1251, 86] on div "Folders PI 2024 Look 4 Look 4 - Pants 18" at bounding box center [734, 76] width 1379 height 57
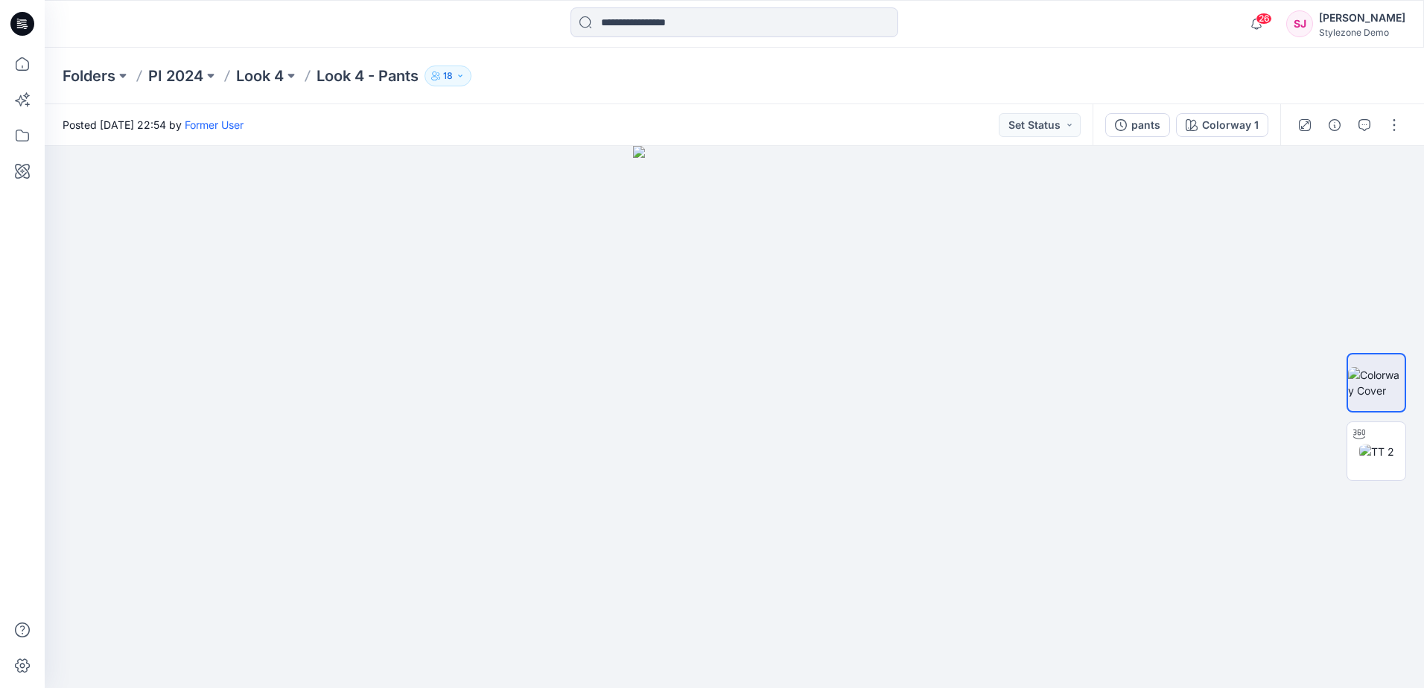
click at [892, 103] on div "Folders PI 2024 Look 4 Look 4 - Pants 18" at bounding box center [734, 76] width 1379 height 57
click at [112, 75] on p "Folders" at bounding box center [89, 76] width 53 height 21
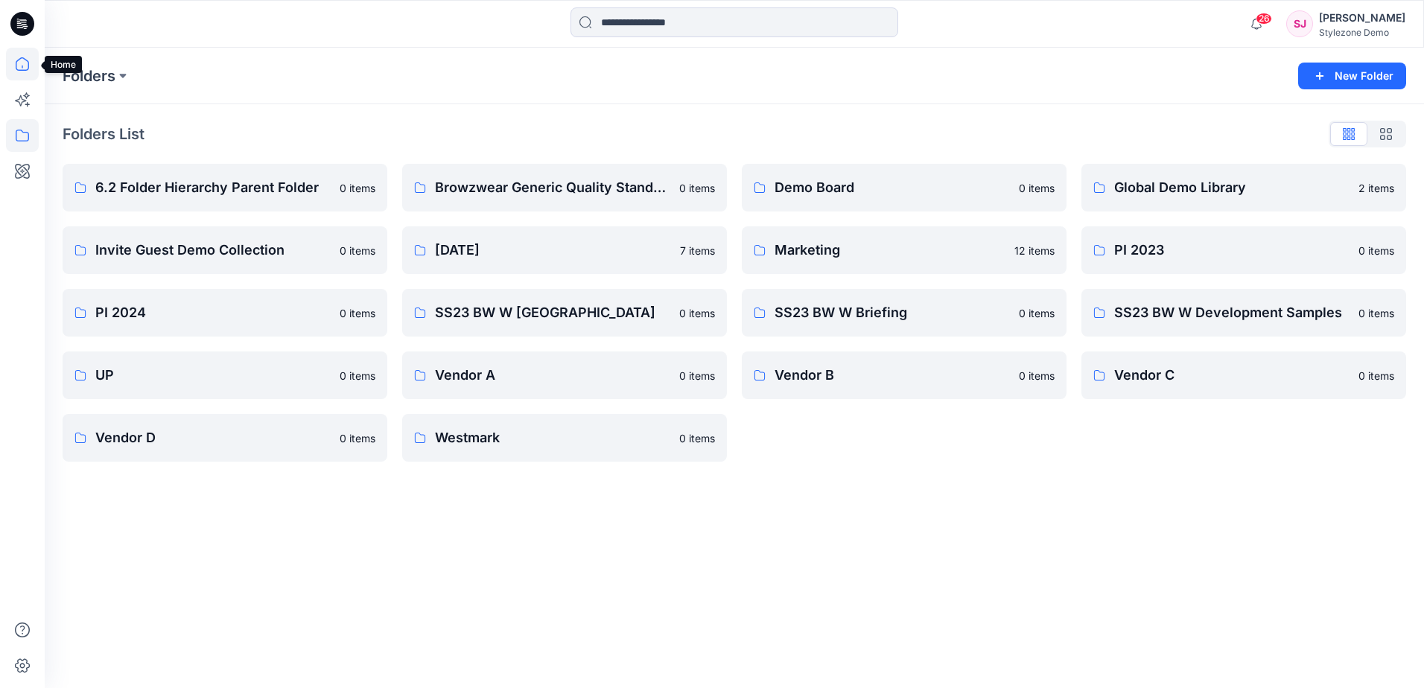
click at [31, 57] on icon at bounding box center [22, 64] width 33 height 33
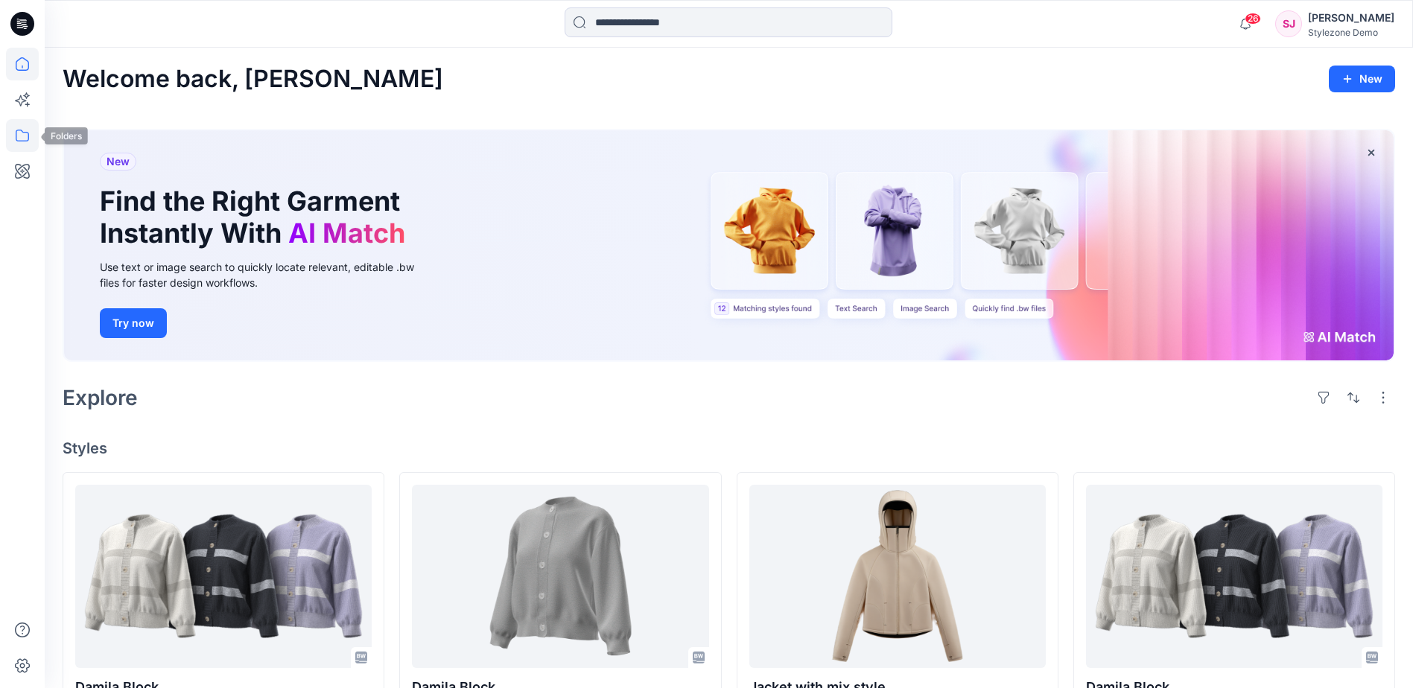
click at [16, 136] on icon at bounding box center [22, 135] width 33 height 33
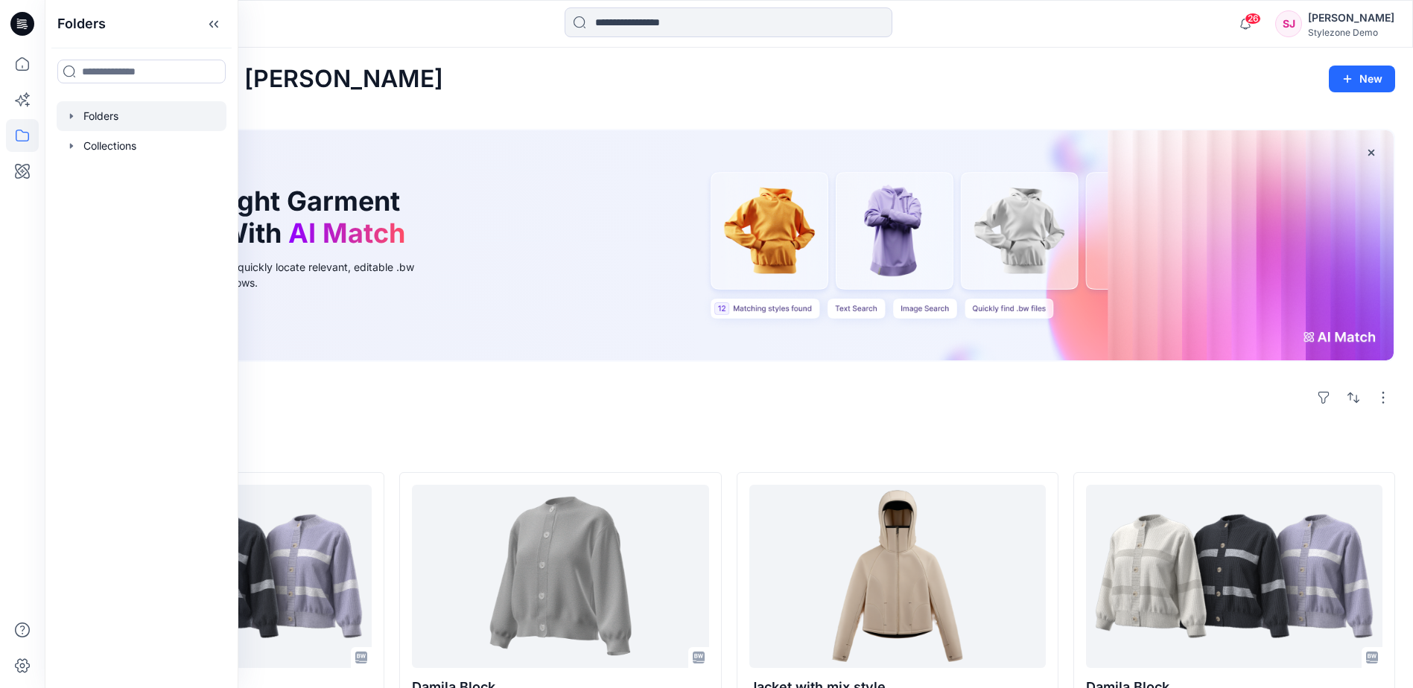
click at [182, 118] on div at bounding box center [142, 116] width 170 height 30
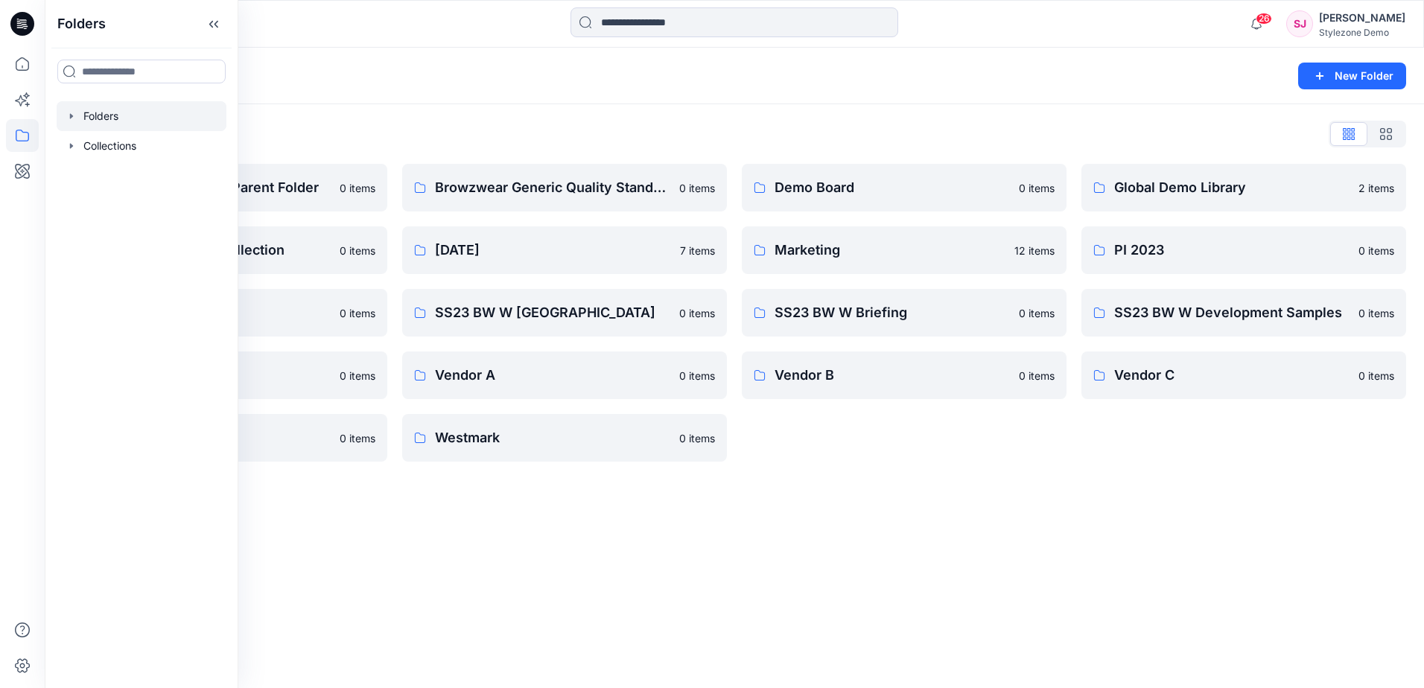
click at [433, 98] on div "Folders New Folder" at bounding box center [734, 76] width 1379 height 57
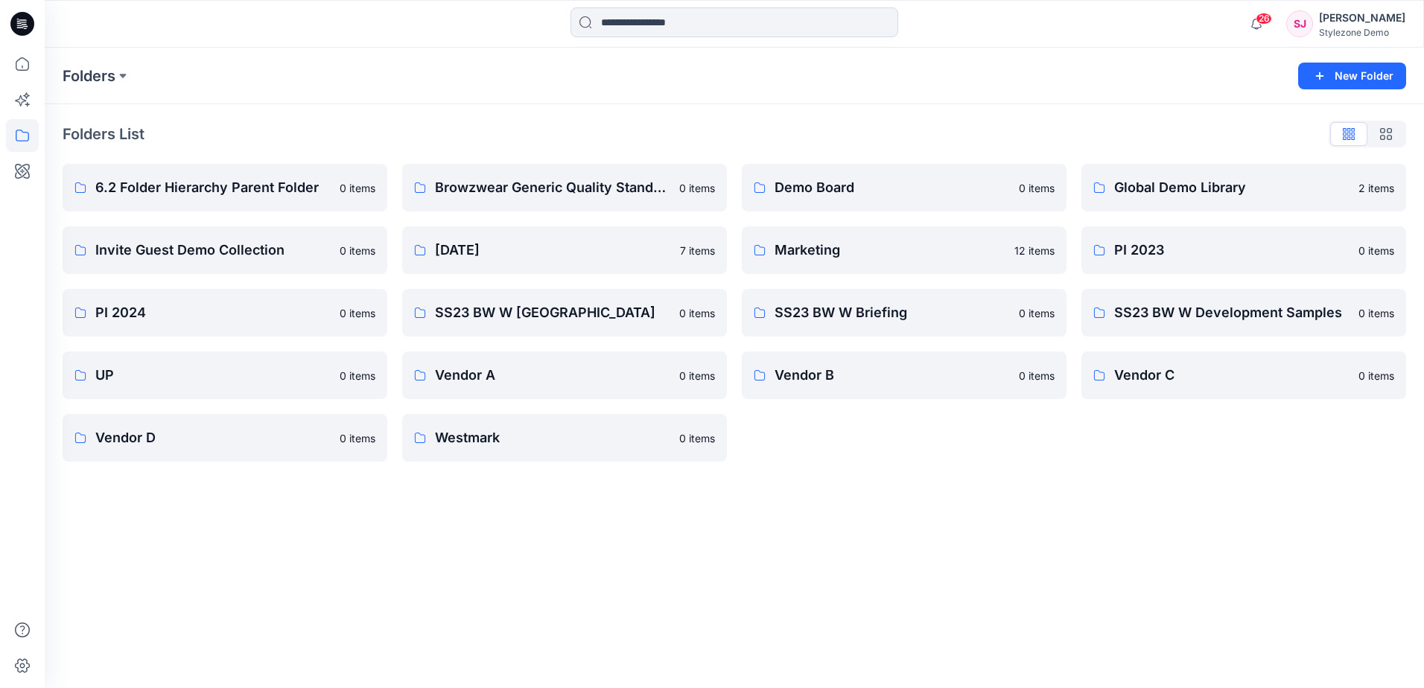
click at [410, 89] on div "Folders New Folder" at bounding box center [734, 76] width 1379 height 57
click at [30, 127] on icon at bounding box center [22, 135] width 33 height 33
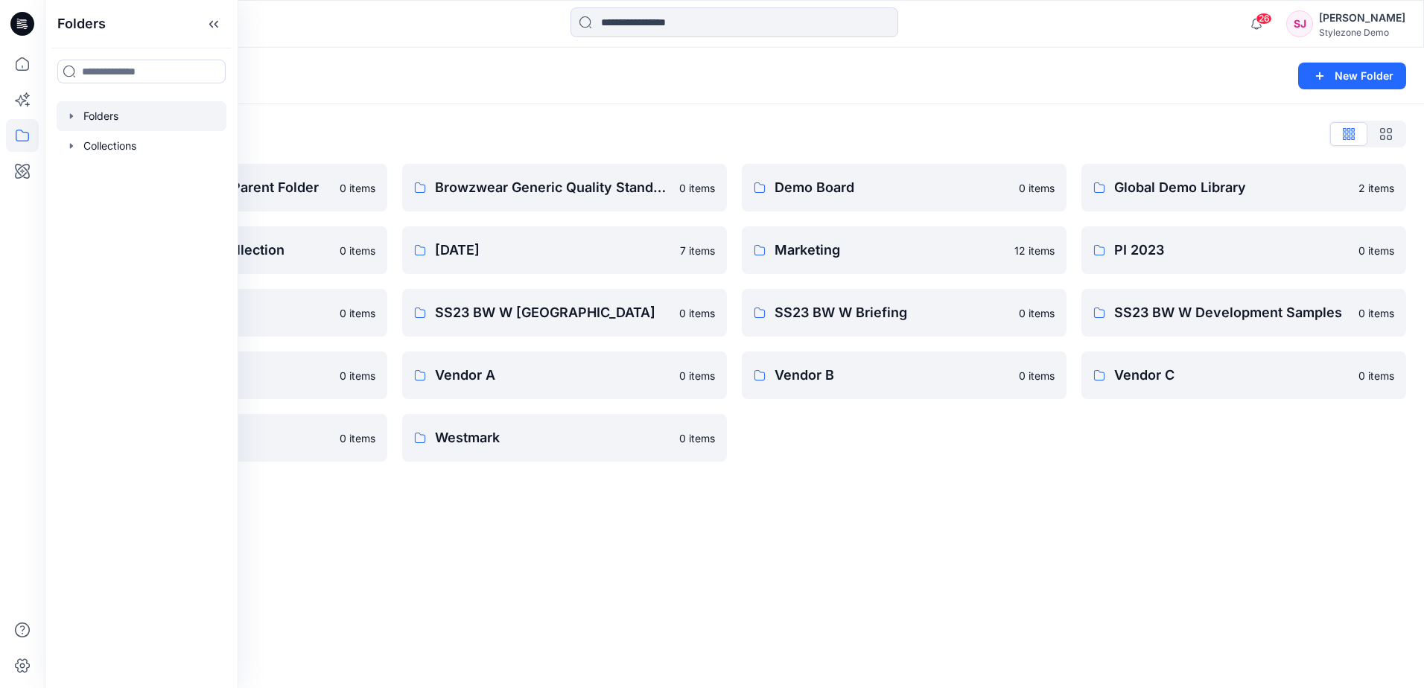
click at [708, 131] on div "Folders List" at bounding box center [735, 134] width 1344 height 24
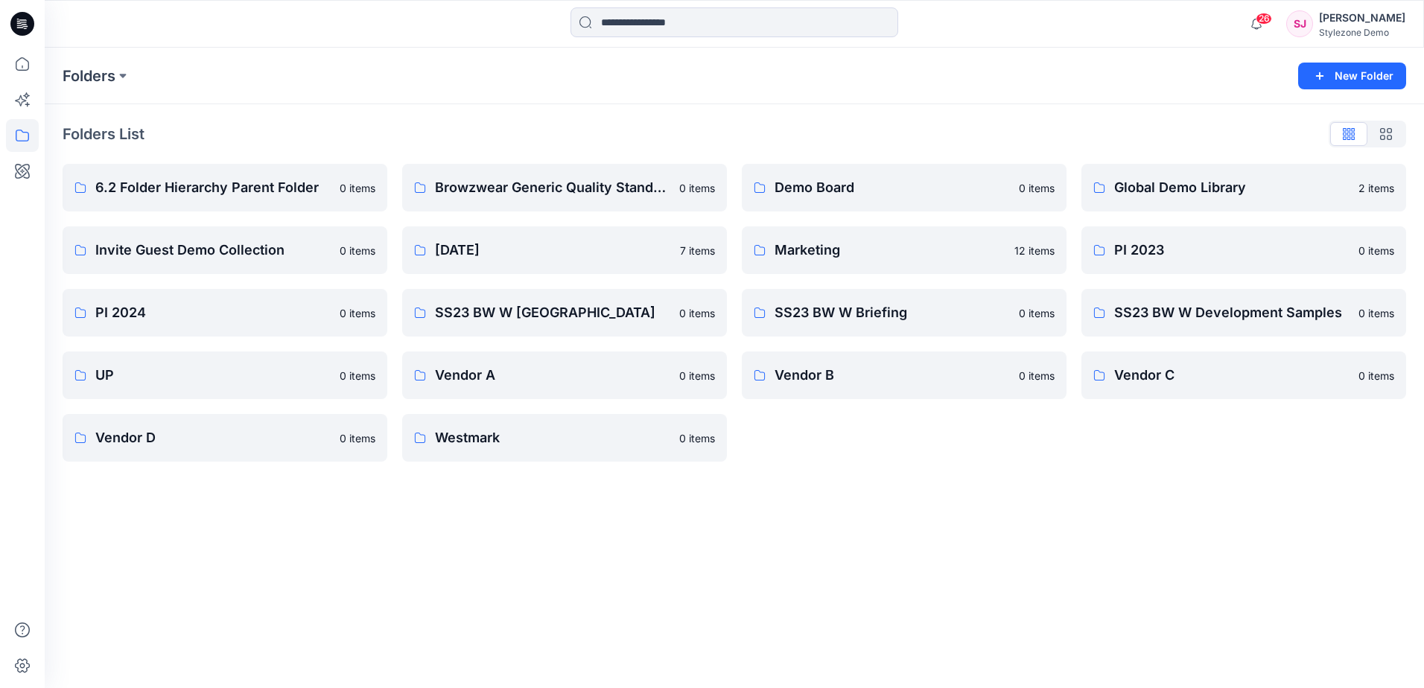
click at [1361, 25] on div "[PERSON_NAME]" at bounding box center [1362, 18] width 86 height 18
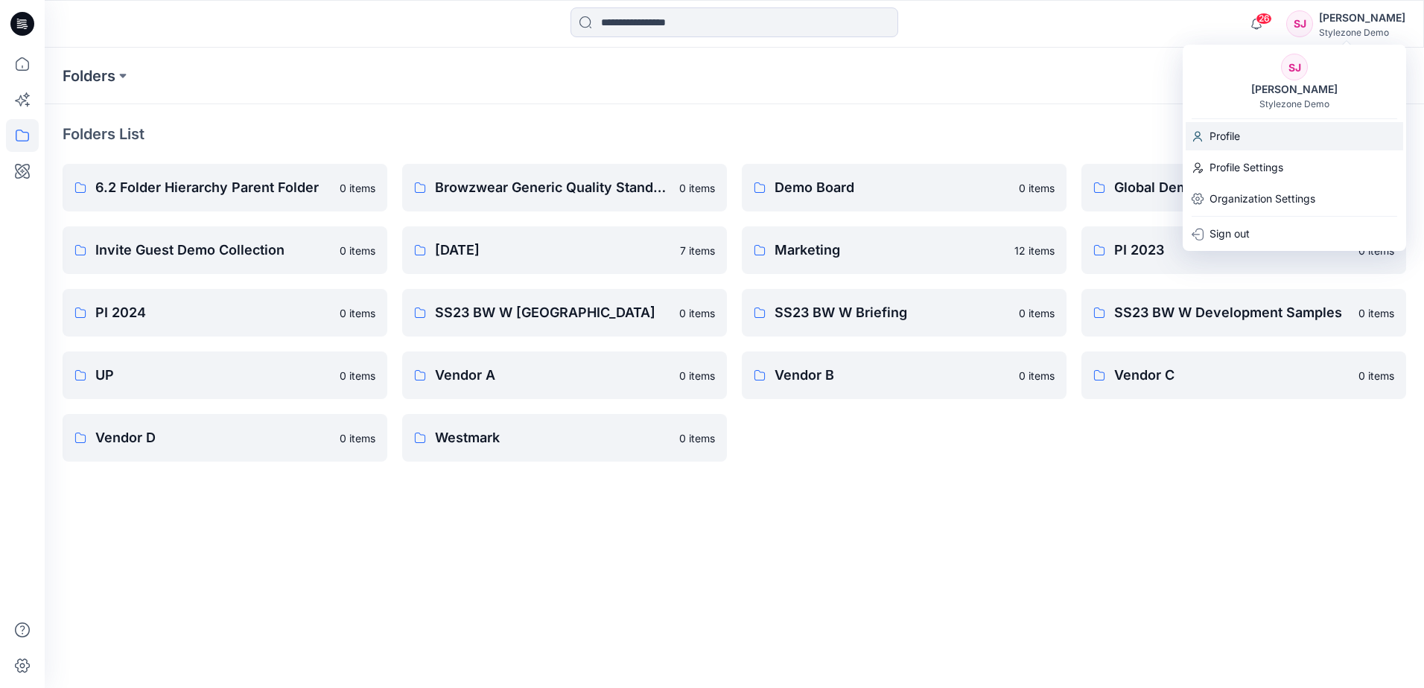
click at [1243, 135] on div "Profile" at bounding box center [1294, 136] width 217 height 28
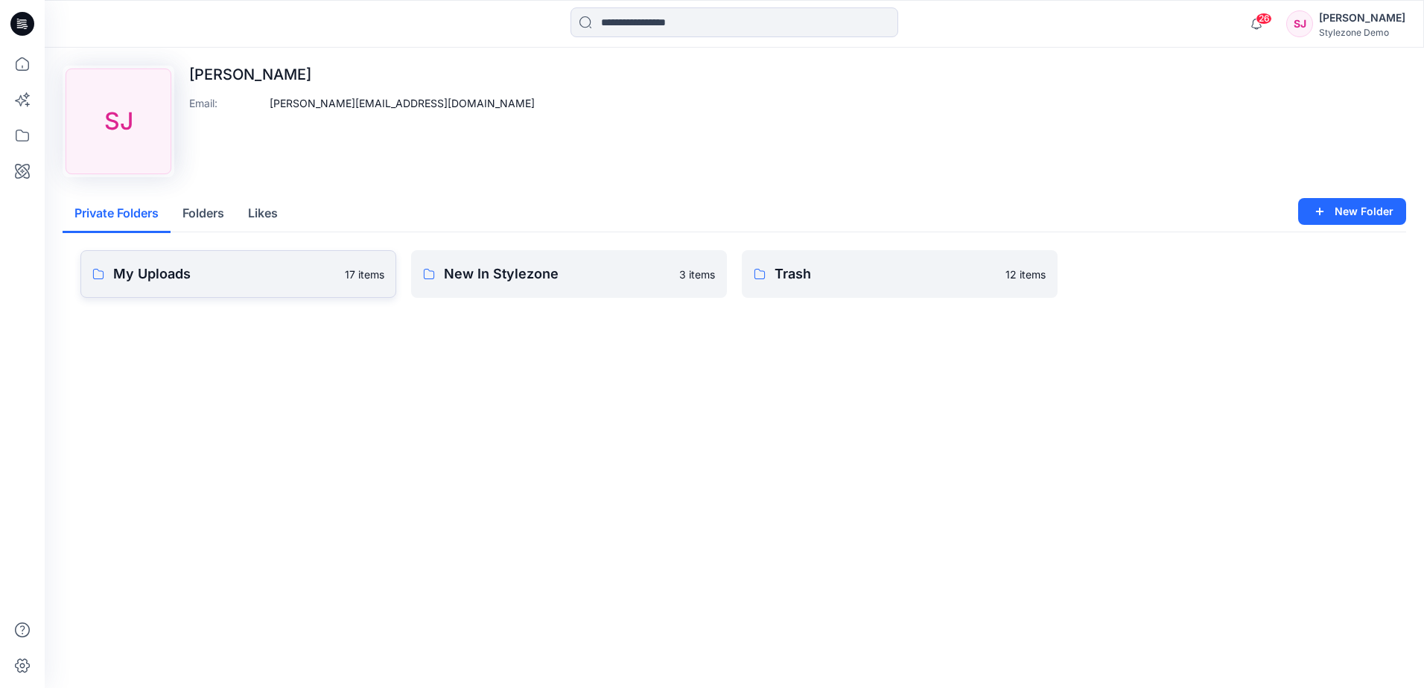
click at [256, 278] on p "My Uploads" at bounding box center [224, 274] width 223 height 21
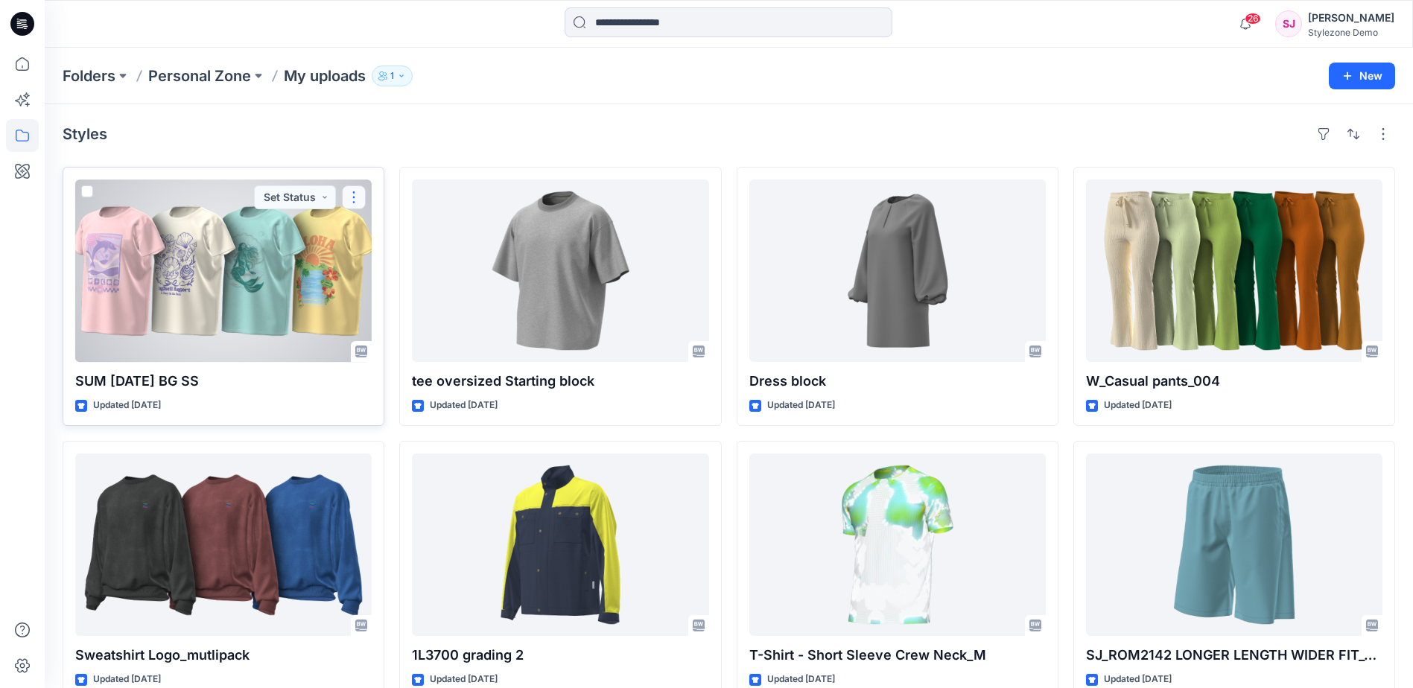
click at [356, 197] on button "button" at bounding box center [354, 197] width 24 height 24
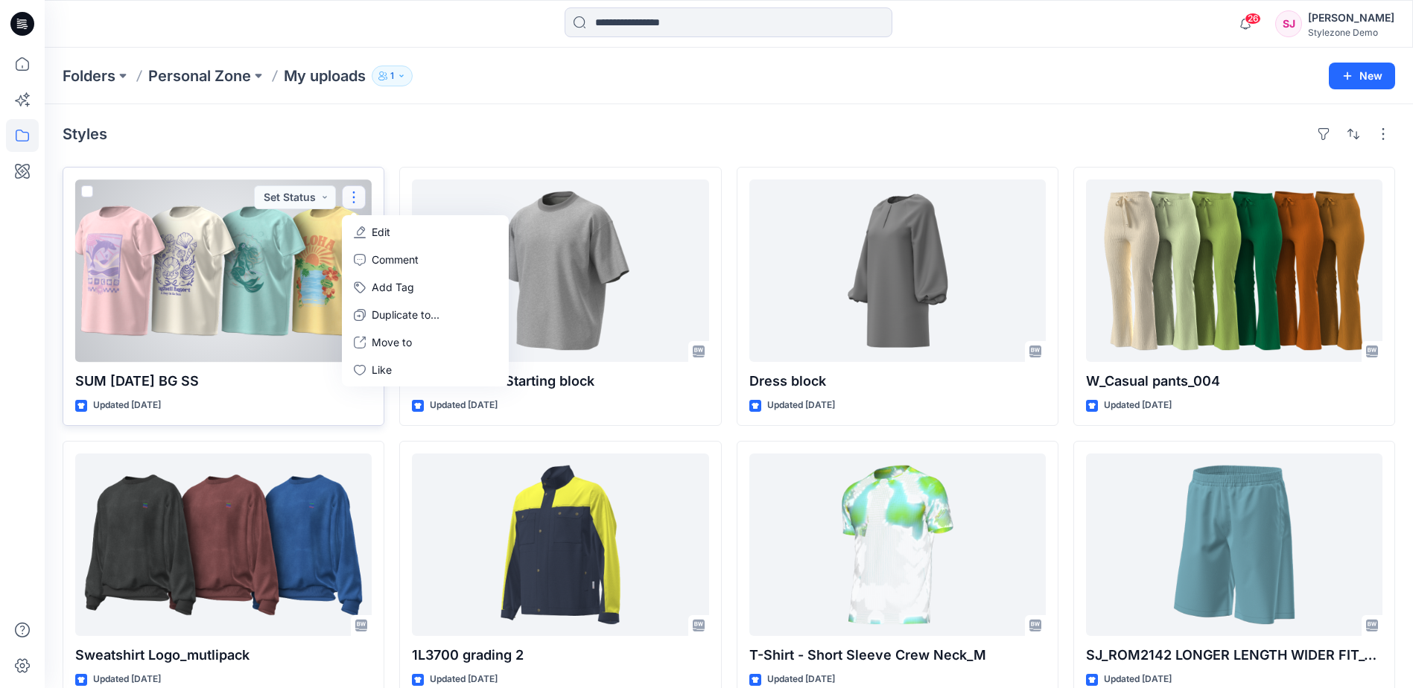
click at [263, 315] on div at bounding box center [223, 271] width 296 height 182
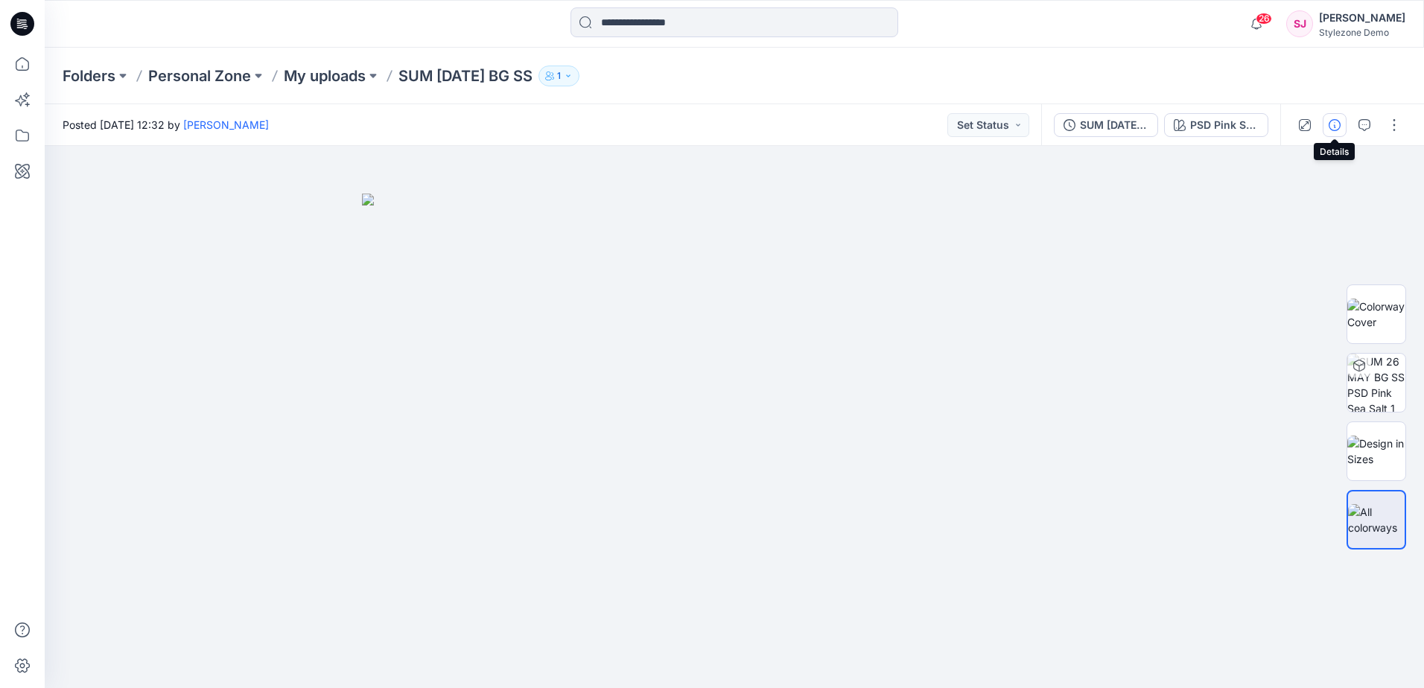
click at [1332, 127] on icon "button" at bounding box center [1335, 125] width 12 height 12
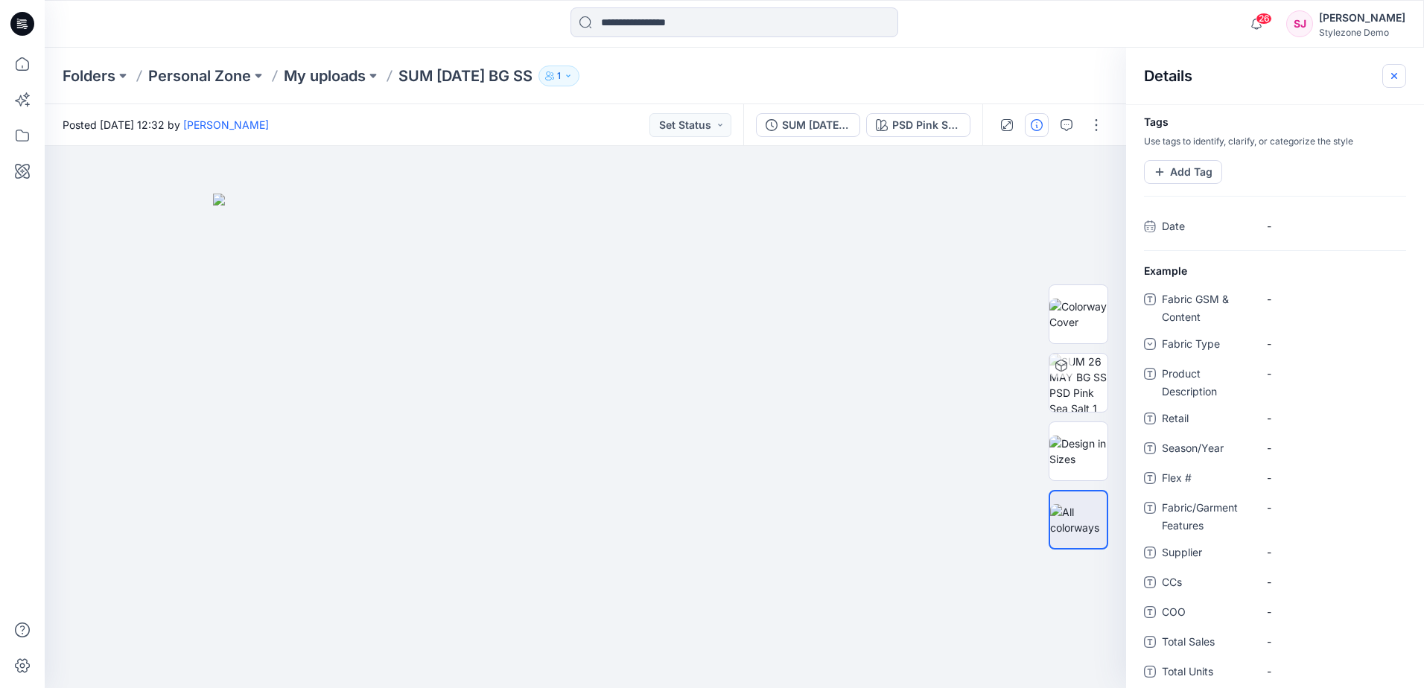
click at [1394, 75] on icon "button" at bounding box center [1394, 75] width 6 height 6
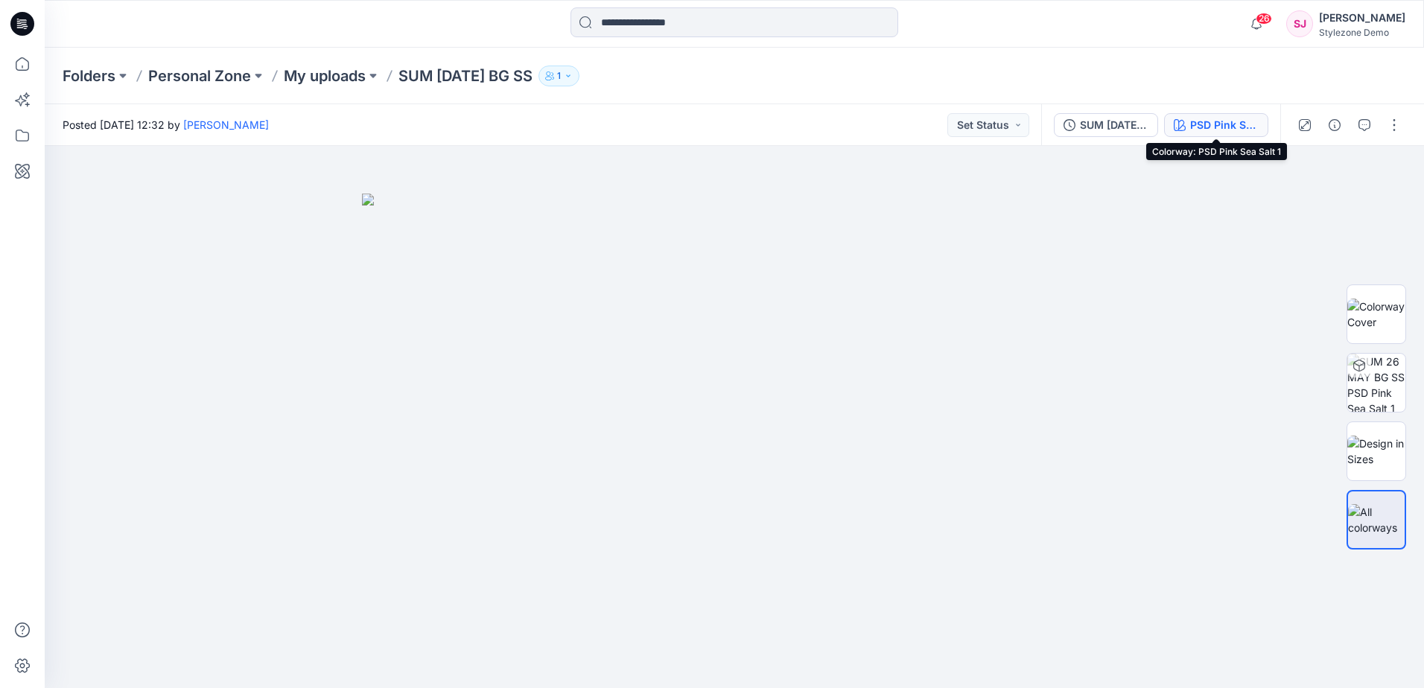
click at [1248, 126] on div "PSD Pink Sea Salt 1" at bounding box center [1224, 125] width 69 height 16
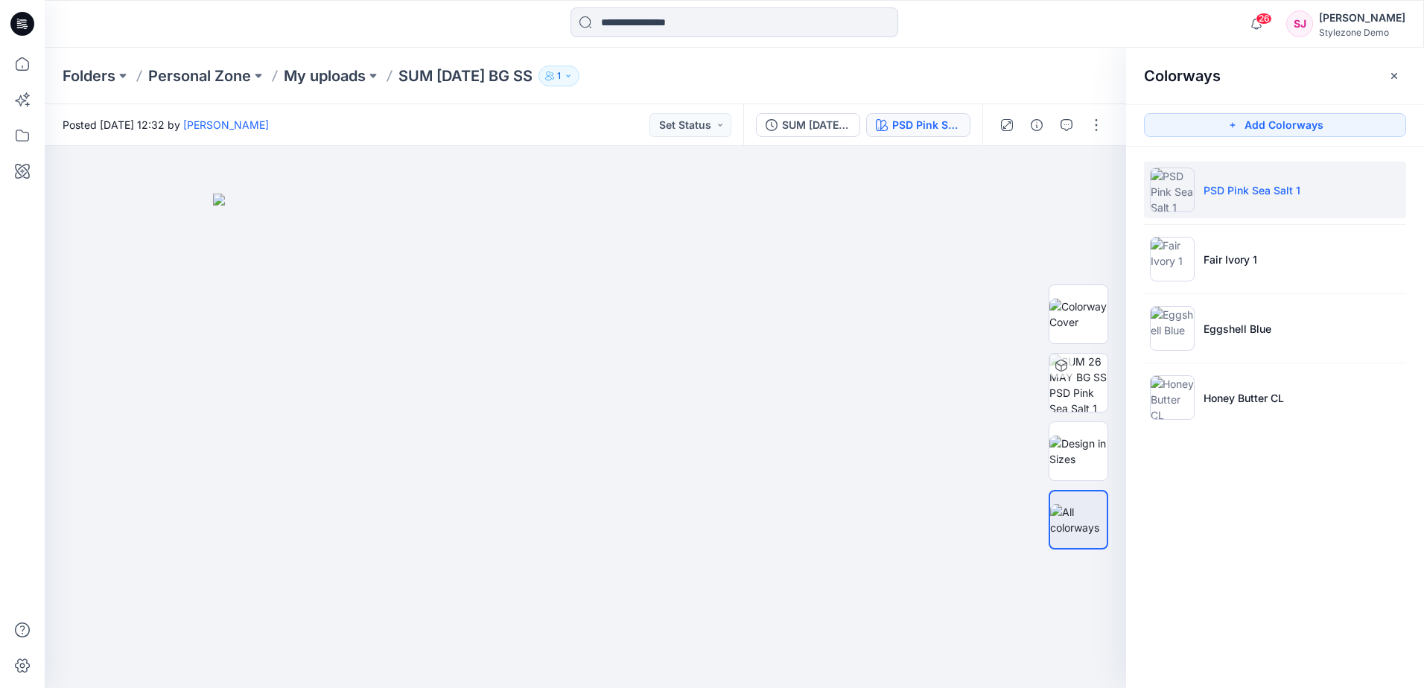
click at [1099, 55] on div "Folders Personal Zone My uploads SUM [DATE] BG SS 1" at bounding box center [734, 76] width 1379 height 57
click at [1391, 74] on icon "button" at bounding box center [1394, 76] width 12 height 12
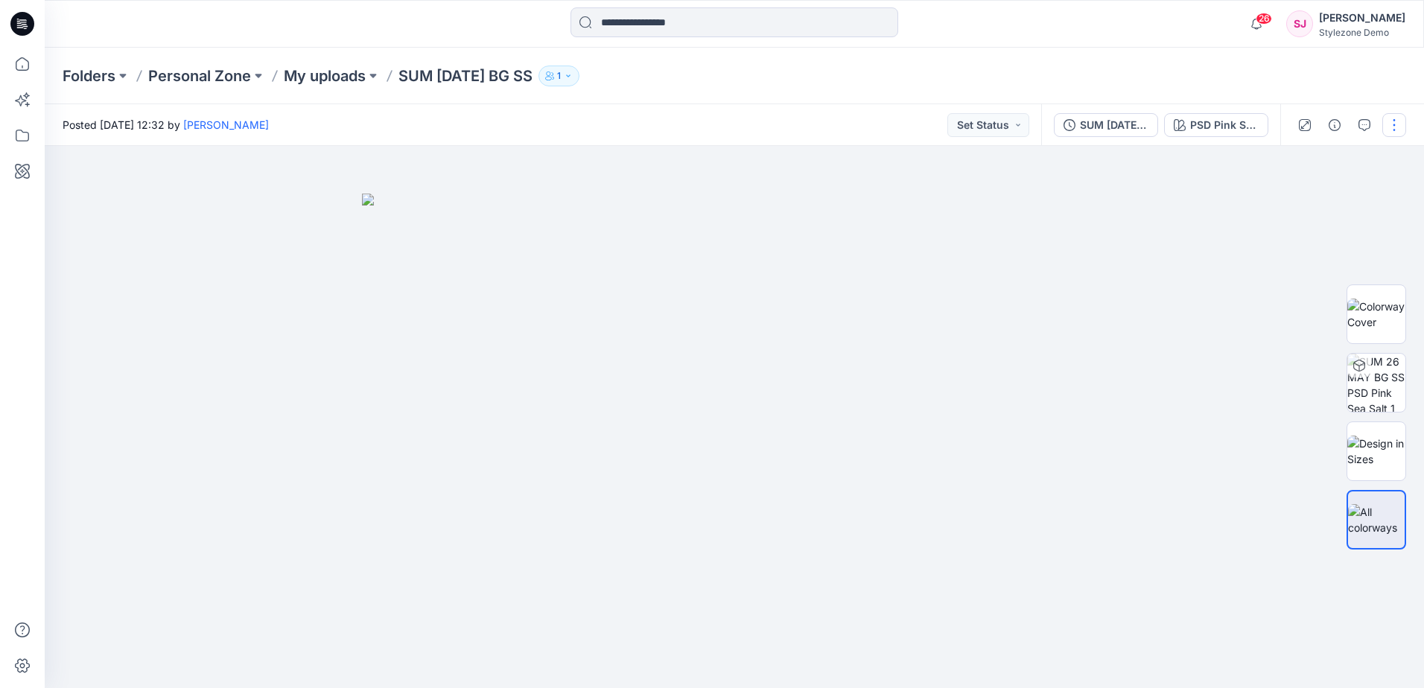
click at [1399, 125] on button "button" at bounding box center [1394, 125] width 24 height 24
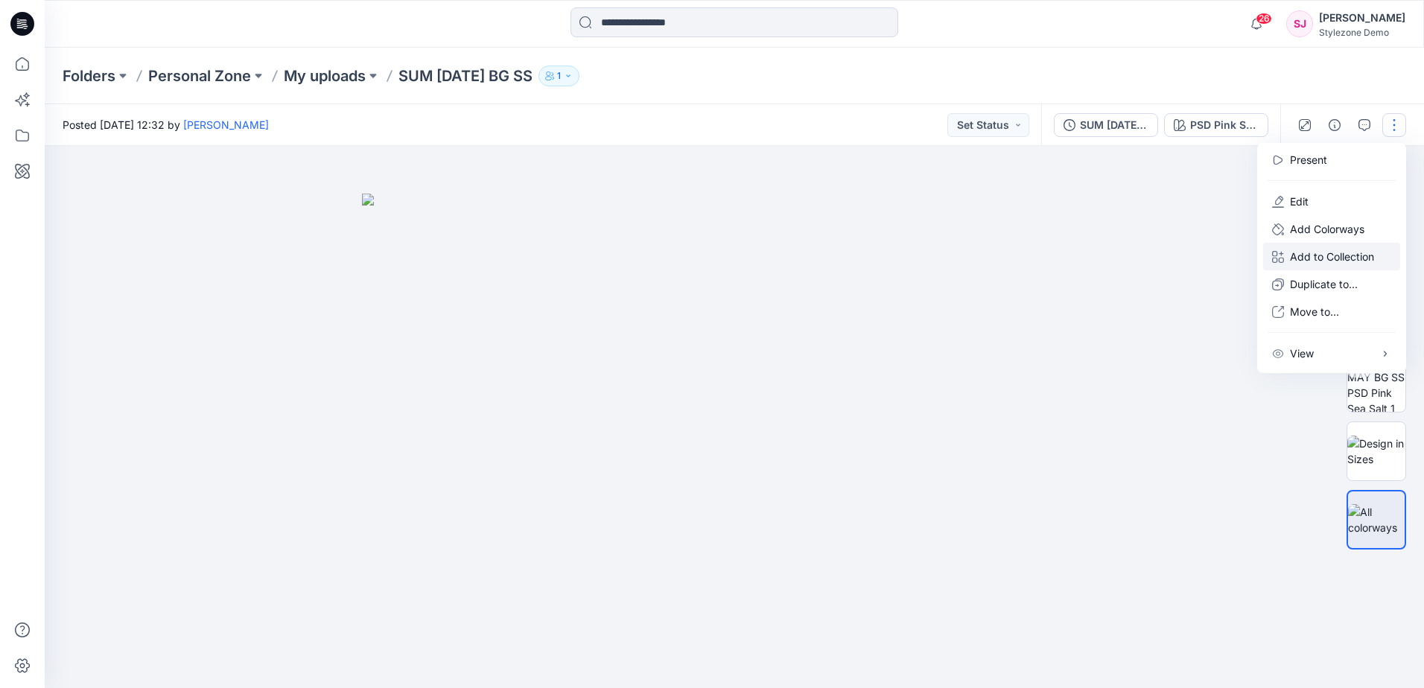
click at [1350, 259] on p "Add to Collection" at bounding box center [1332, 257] width 84 height 16
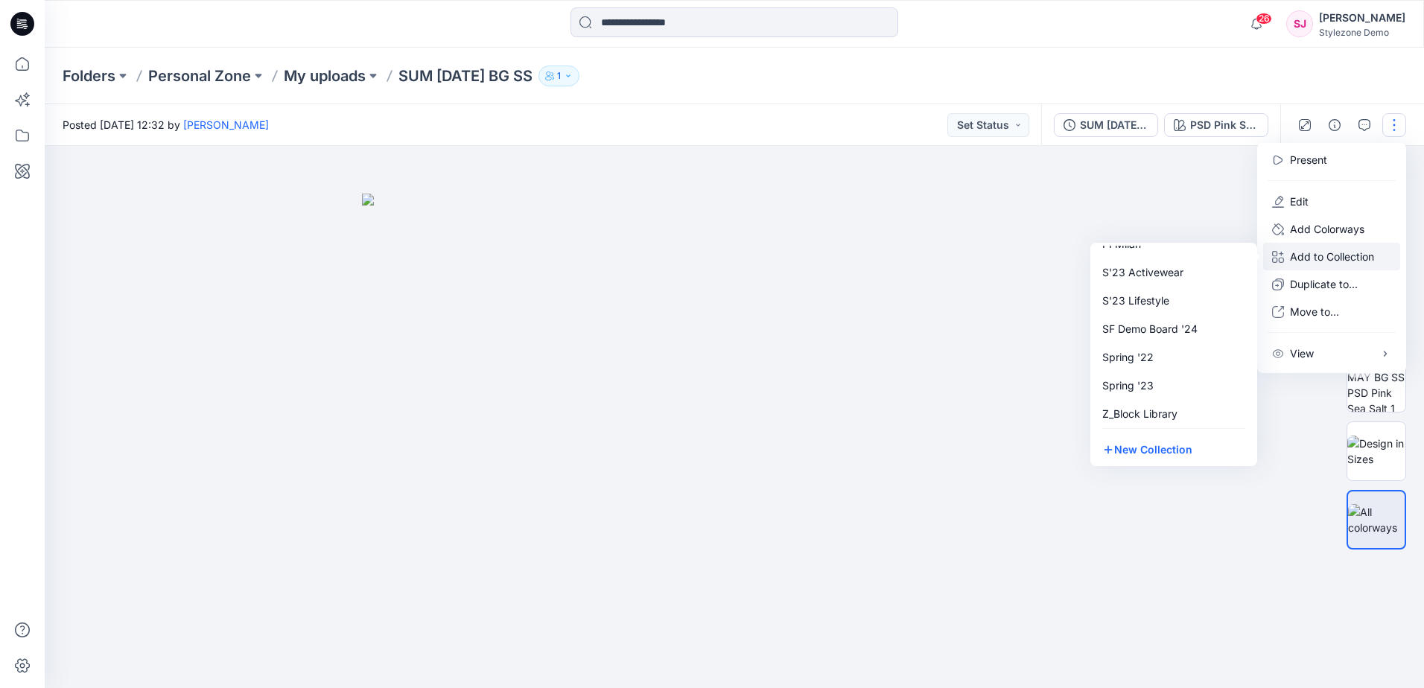
scroll to position [164, 0]
click at [1144, 451] on button "New Collection" at bounding box center [1173, 450] width 161 height 28
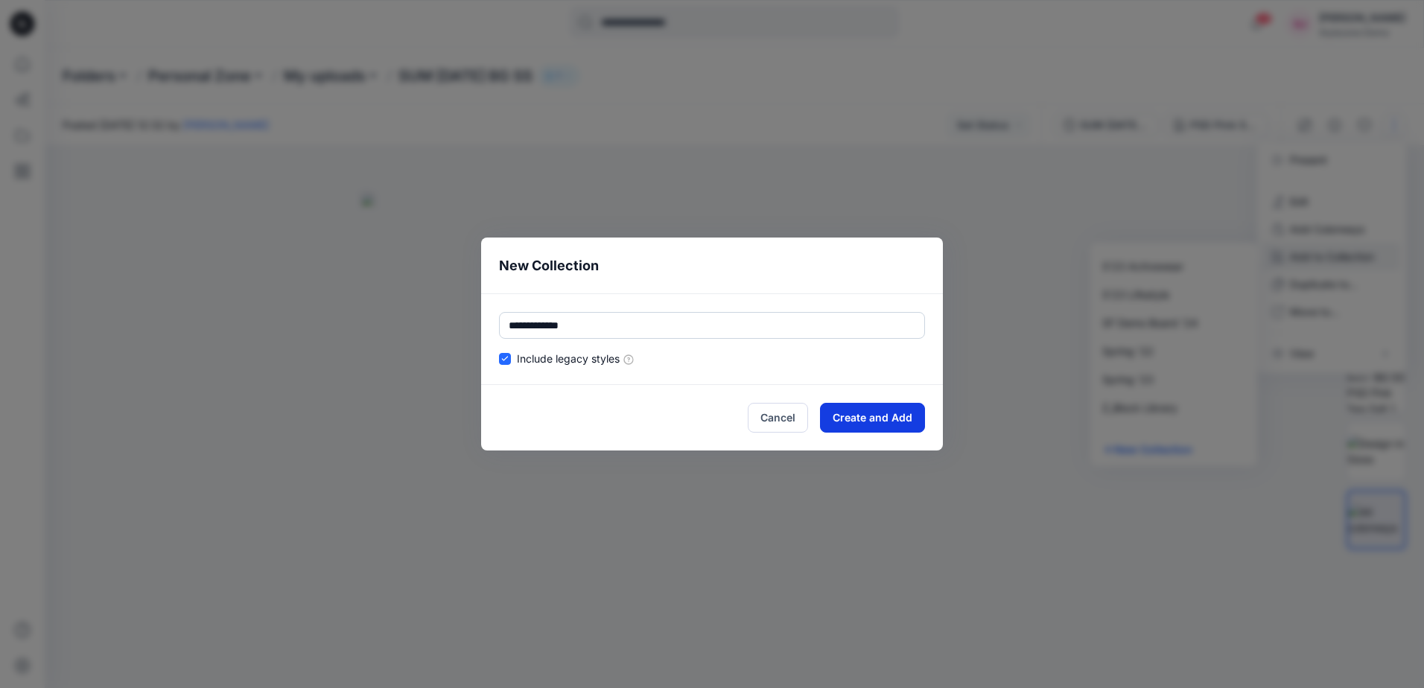
type input "**********"
click at [890, 414] on button "Create and Add" at bounding box center [872, 418] width 105 height 30
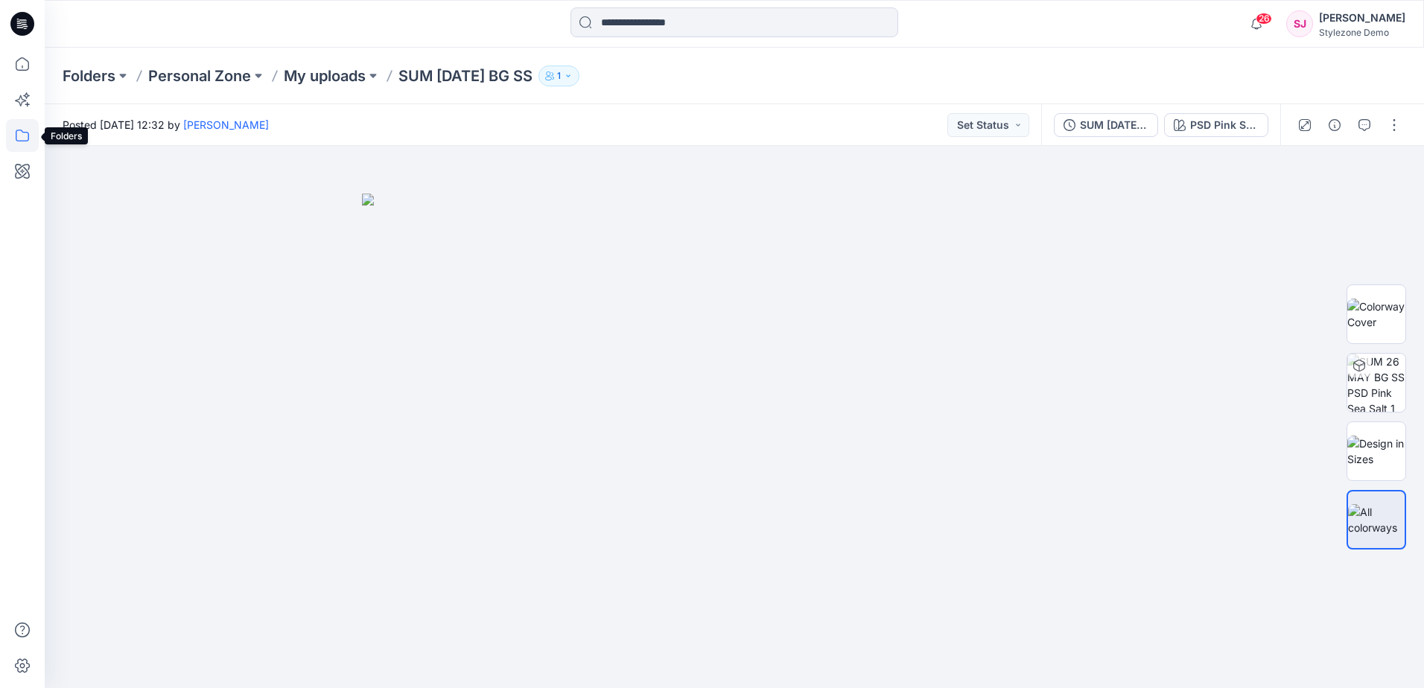
click at [19, 136] on icon at bounding box center [22, 135] width 33 height 33
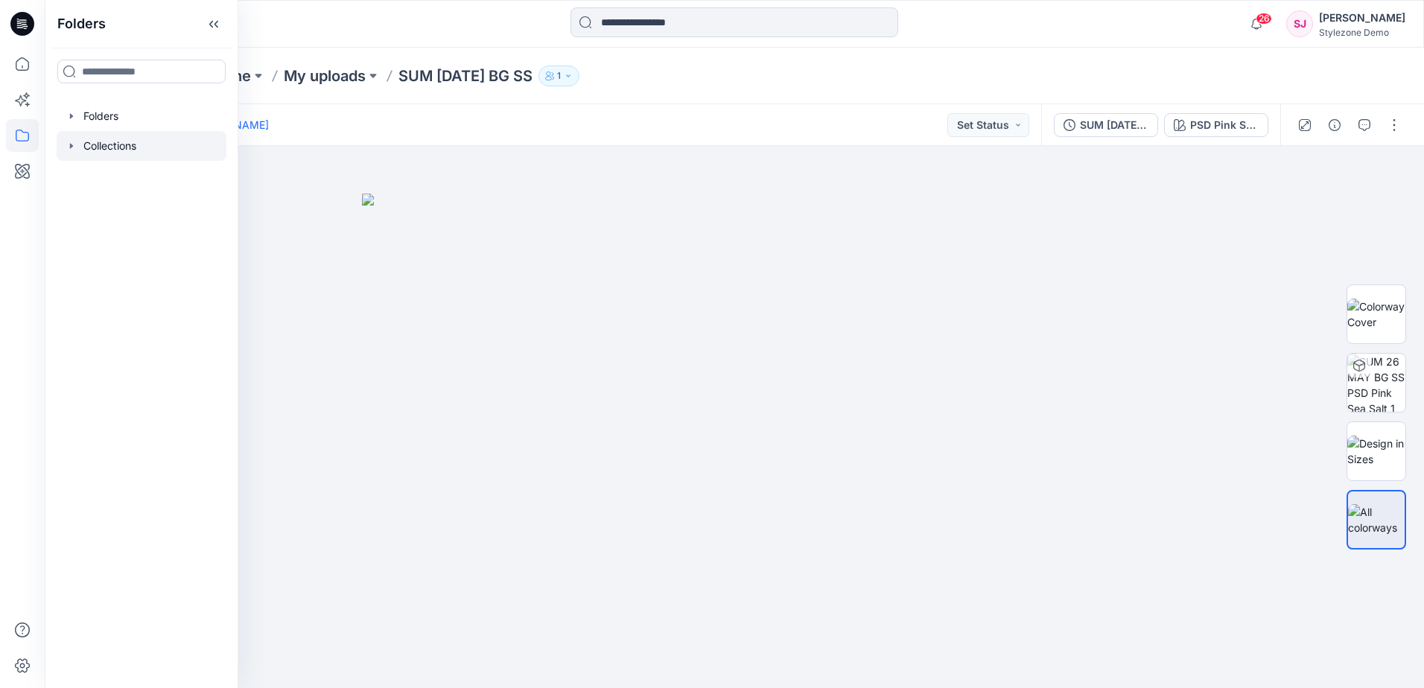
click at [110, 145] on div at bounding box center [142, 146] width 170 height 30
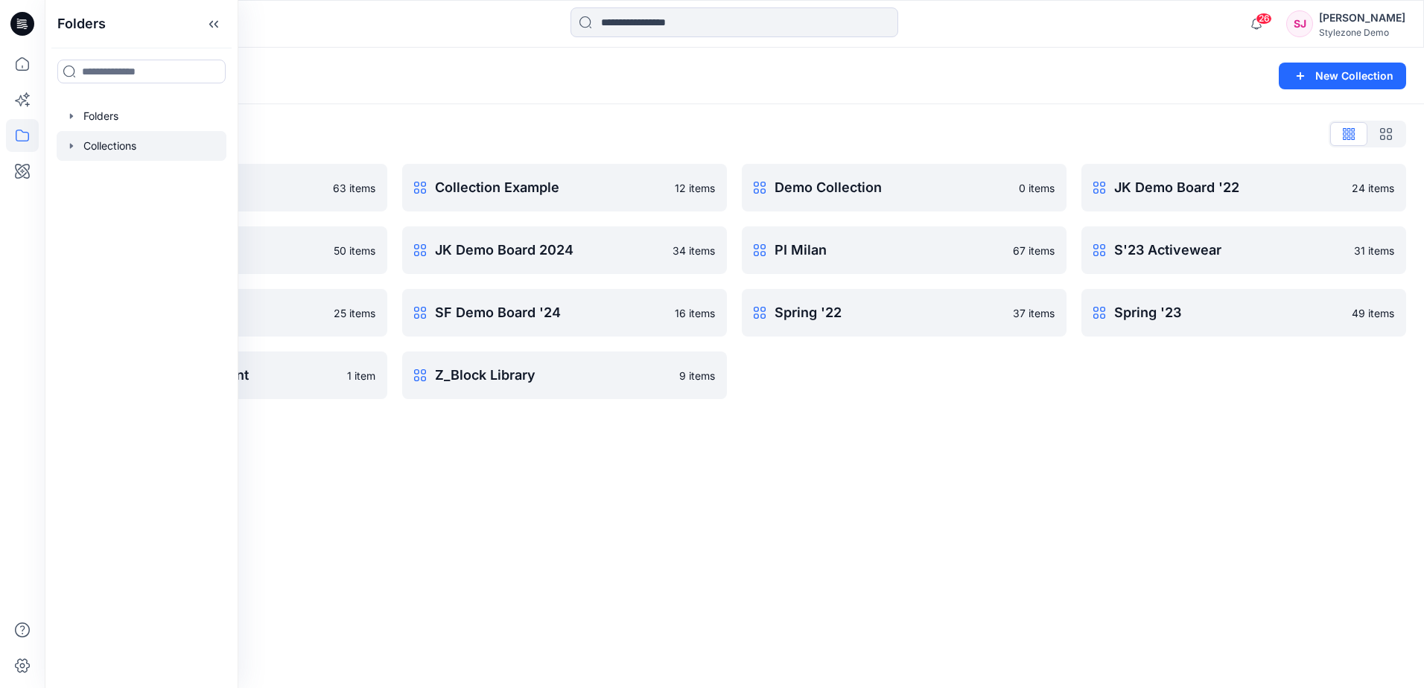
click at [1065, 477] on div "Collections New Collection Collections List B2B Selling 63 items JK Demo Board …" at bounding box center [734, 368] width 1379 height 641
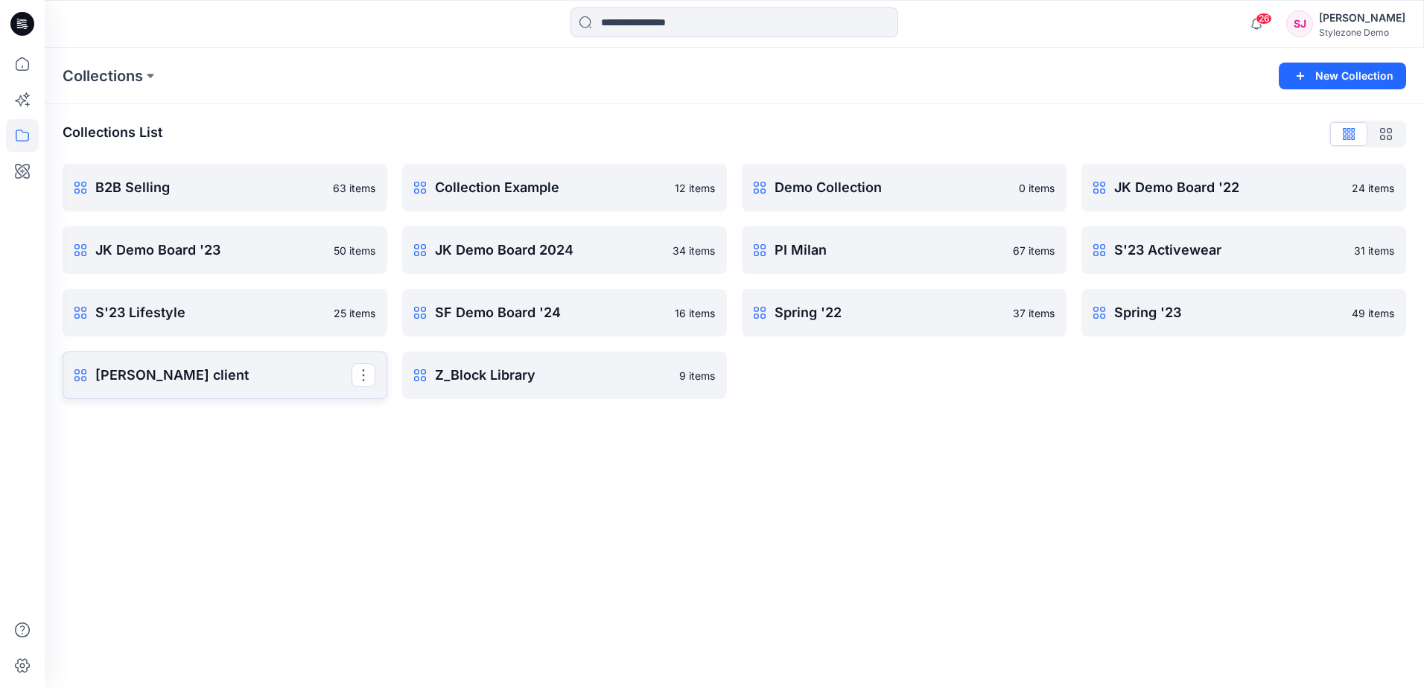
click at [258, 373] on p "[PERSON_NAME] client" at bounding box center [223, 375] width 256 height 21
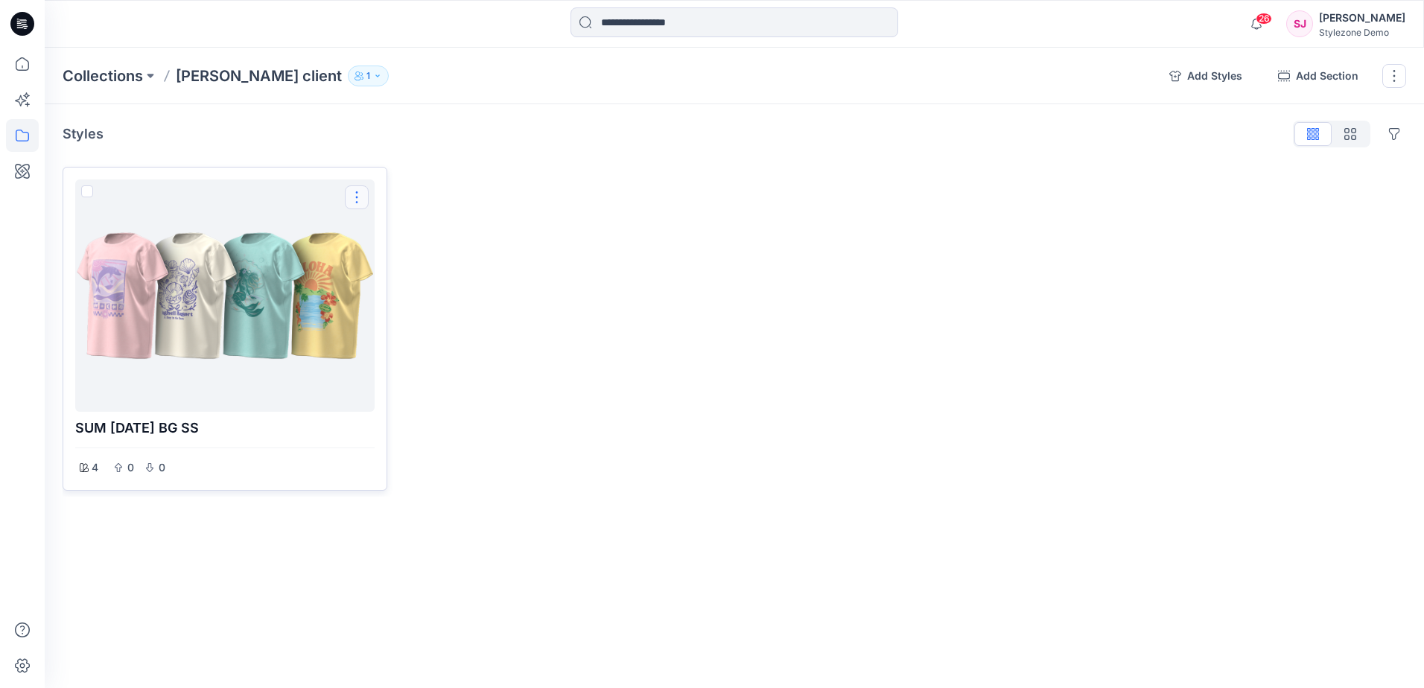
click at [358, 195] on button "Options" at bounding box center [357, 197] width 24 height 24
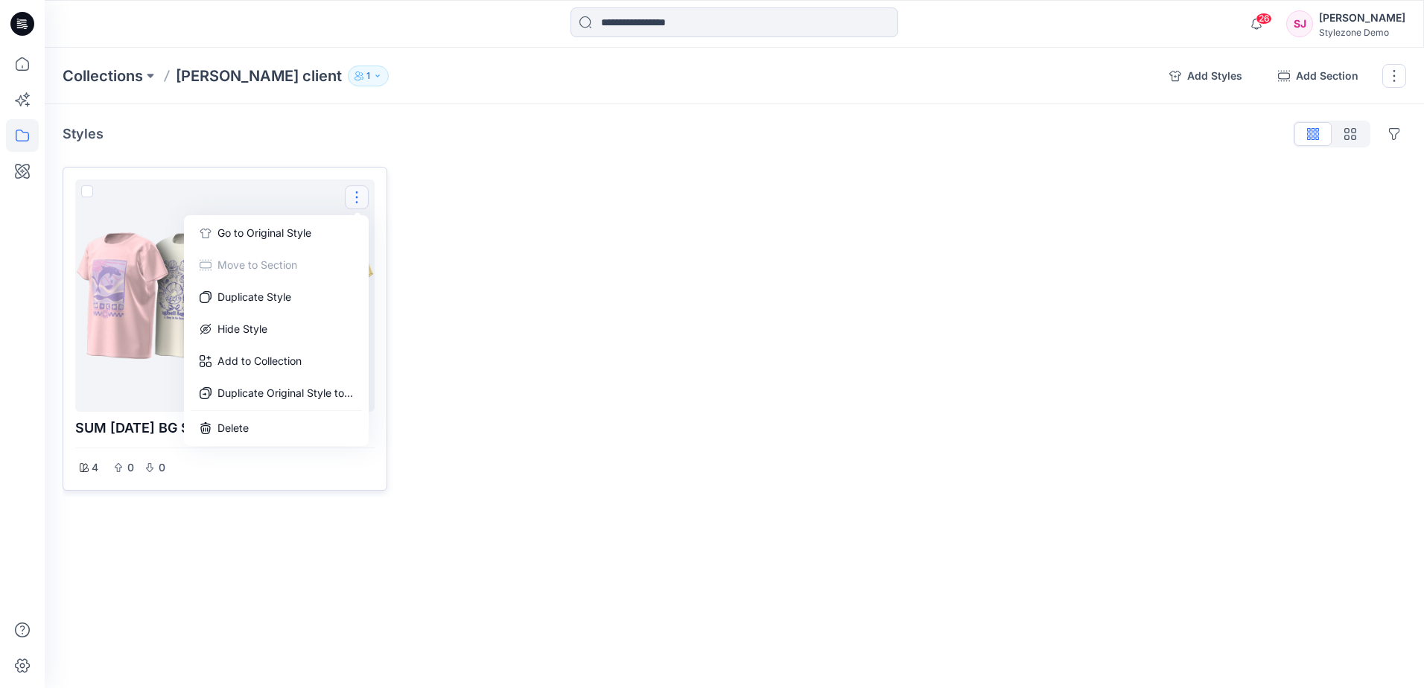
click at [153, 294] on div at bounding box center [225, 295] width 288 height 220
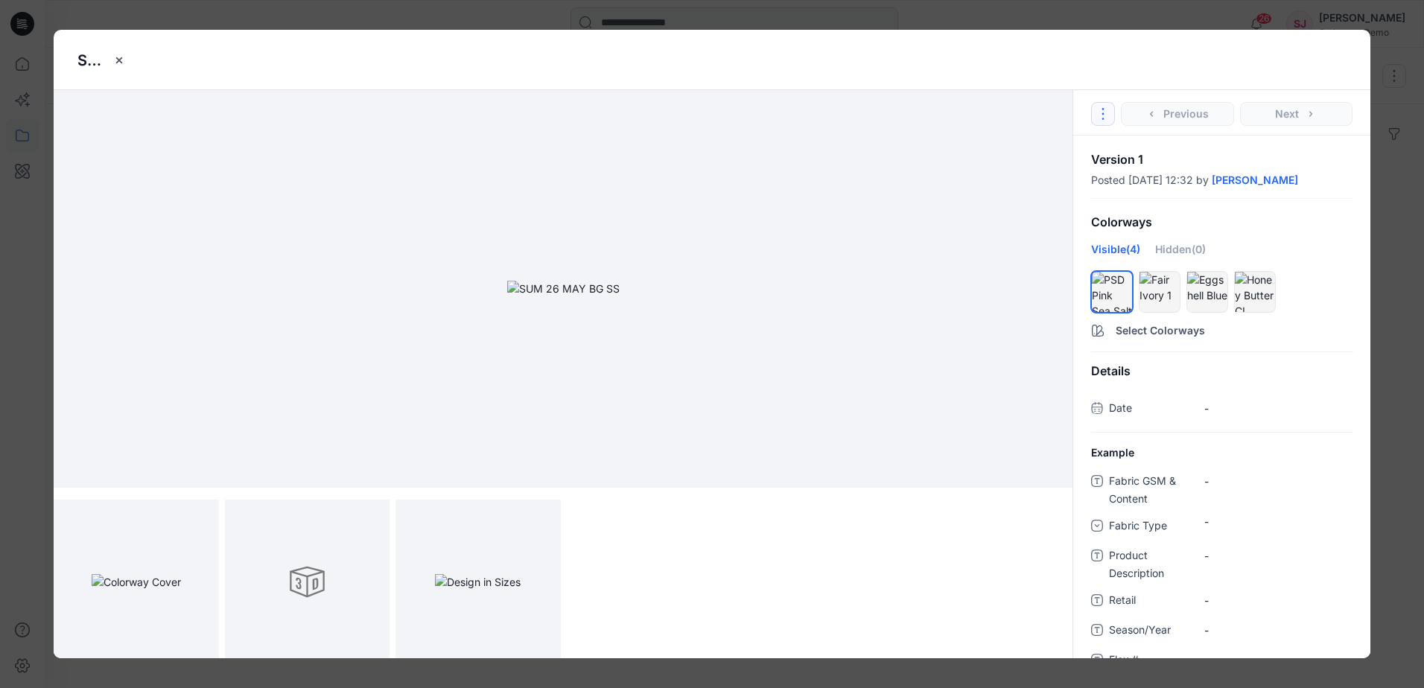
click at [1109, 112] on button "Options" at bounding box center [1103, 114] width 24 height 24
click at [1105, 75] on div "SUM [DATE] BG SS" at bounding box center [711, 60] width 1269 height 60
click at [127, 59] on button "close-btn" at bounding box center [119, 60] width 24 height 24
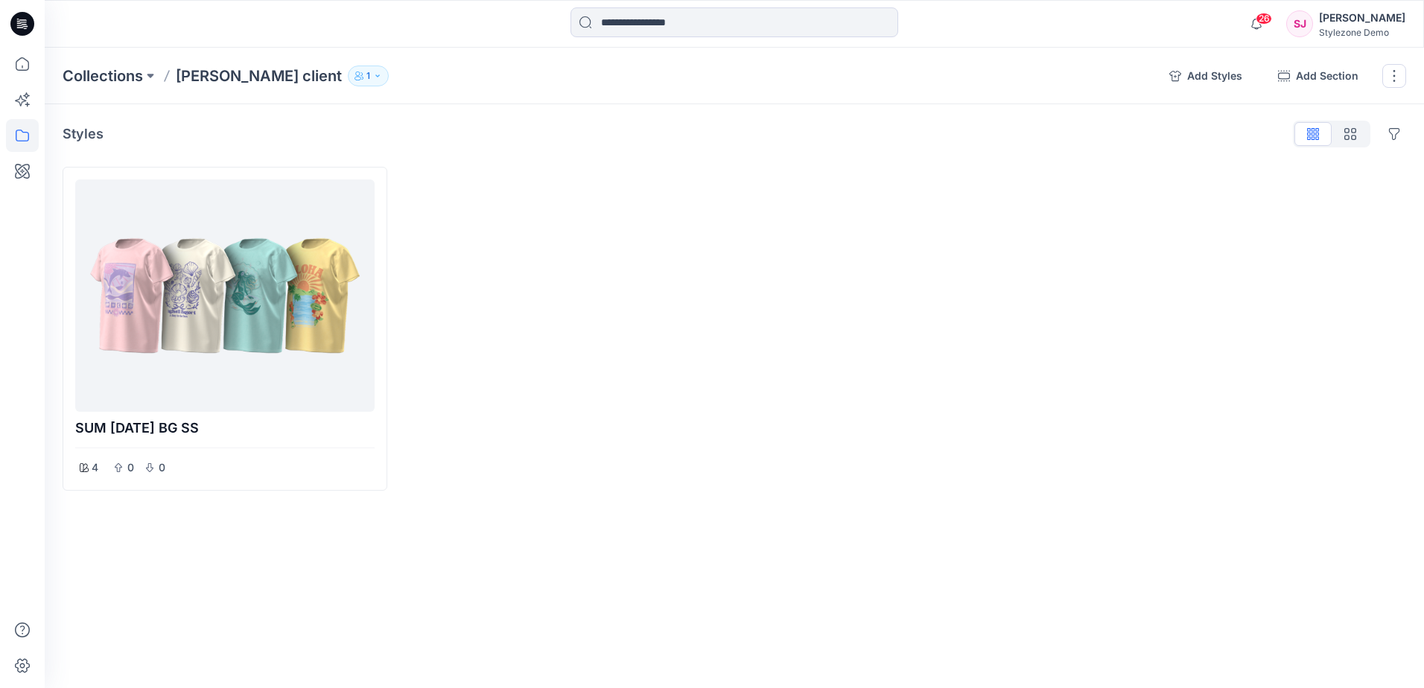
click at [348, 70] on button "1" at bounding box center [368, 76] width 41 height 21
click at [444, 125] on icon "Manage users" at bounding box center [439, 121] width 12 height 12
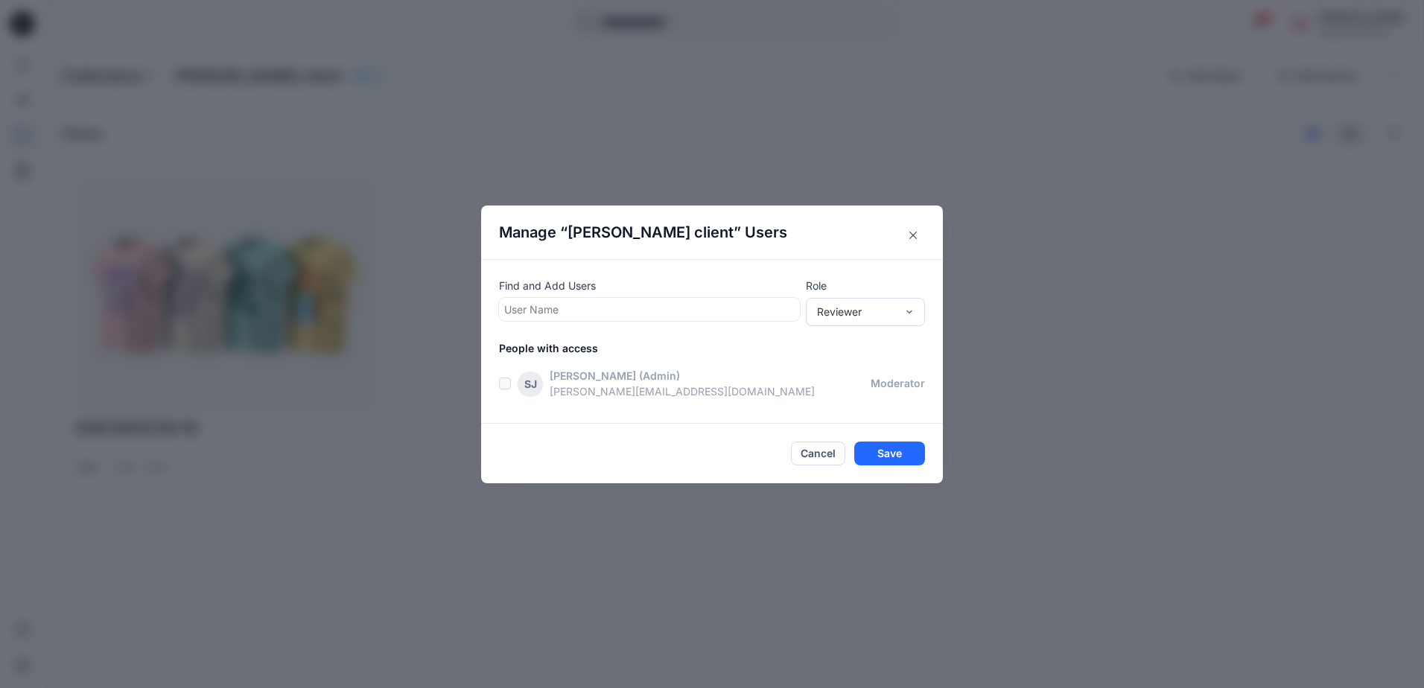
click at [547, 311] on div at bounding box center [649, 309] width 290 height 19
click at [824, 451] on button "Cancel" at bounding box center [818, 454] width 54 height 24
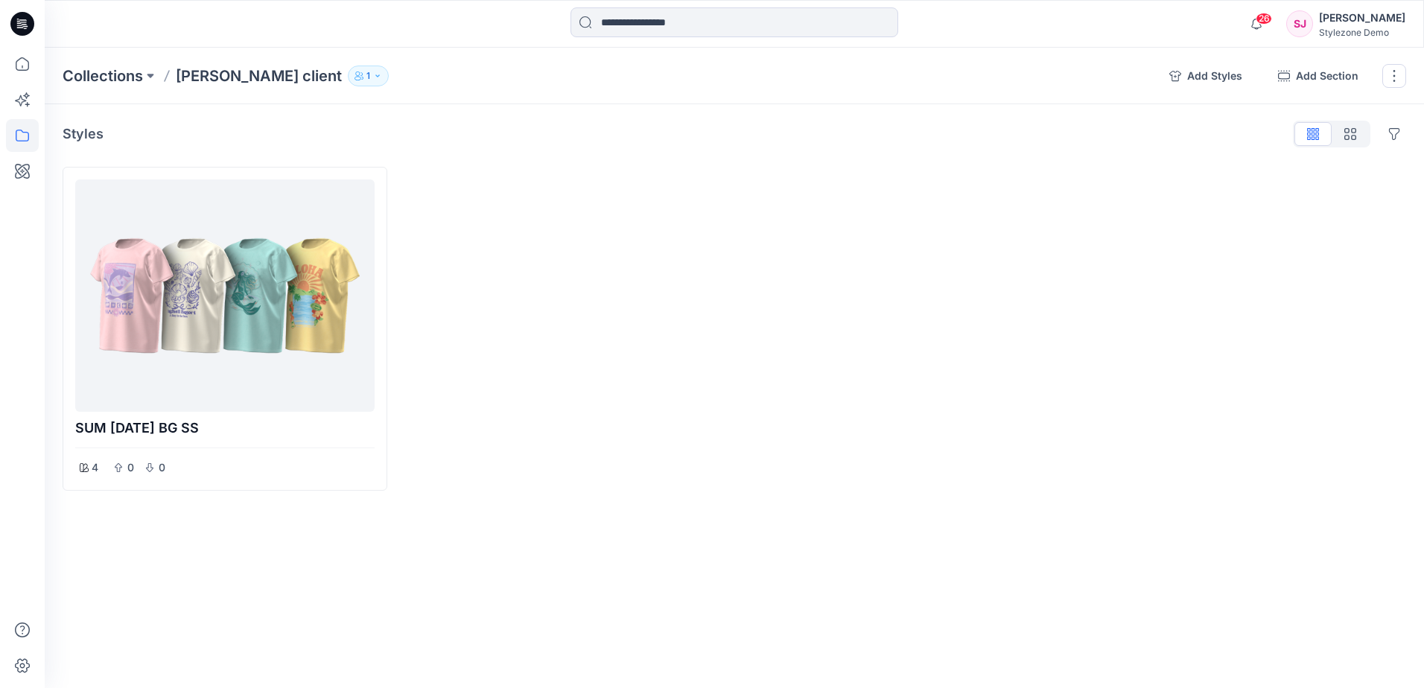
click at [348, 77] on button "1" at bounding box center [368, 76] width 41 height 21
click at [468, 122] on icon "button" at bounding box center [470, 121] width 12 height 12
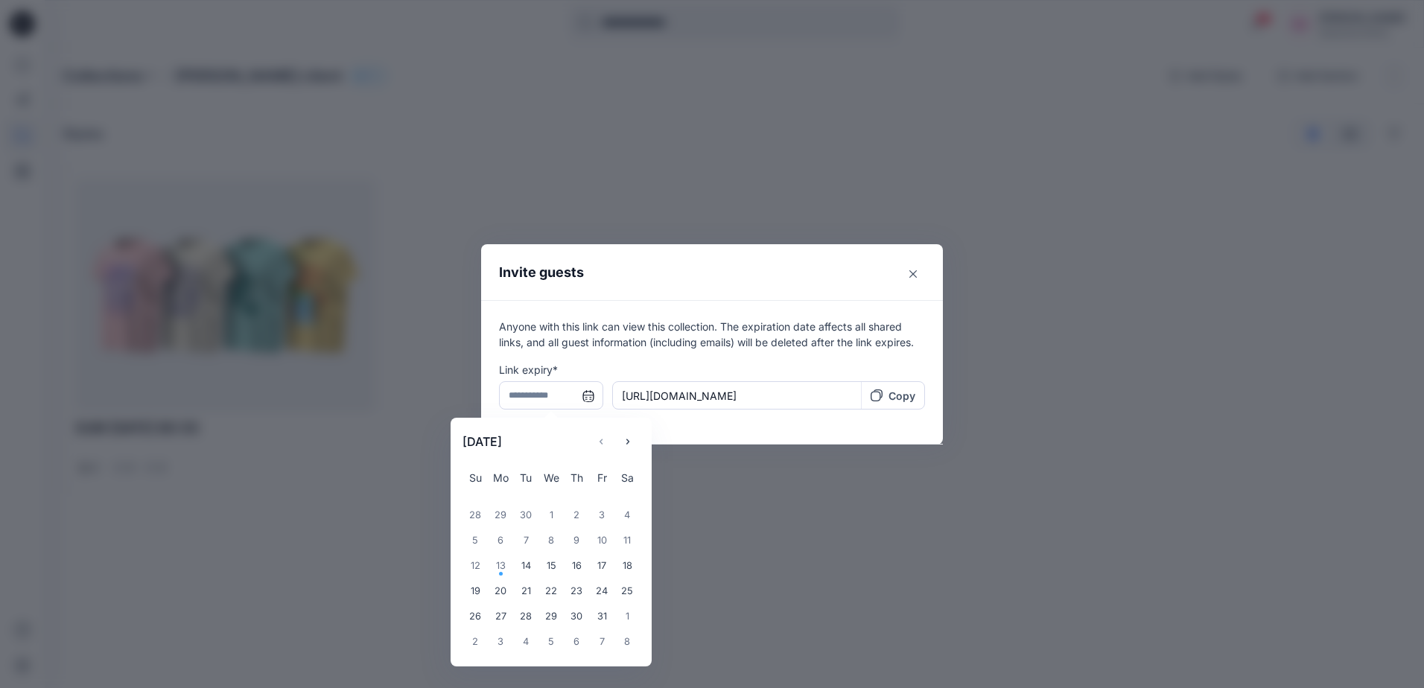
click at [537, 396] on input "text" at bounding box center [551, 395] width 104 height 28
click at [625, 445] on icon "Choose Date" at bounding box center [628, 442] width 12 height 12
click at [479, 643] on div "30" at bounding box center [475, 641] width 25 height 25
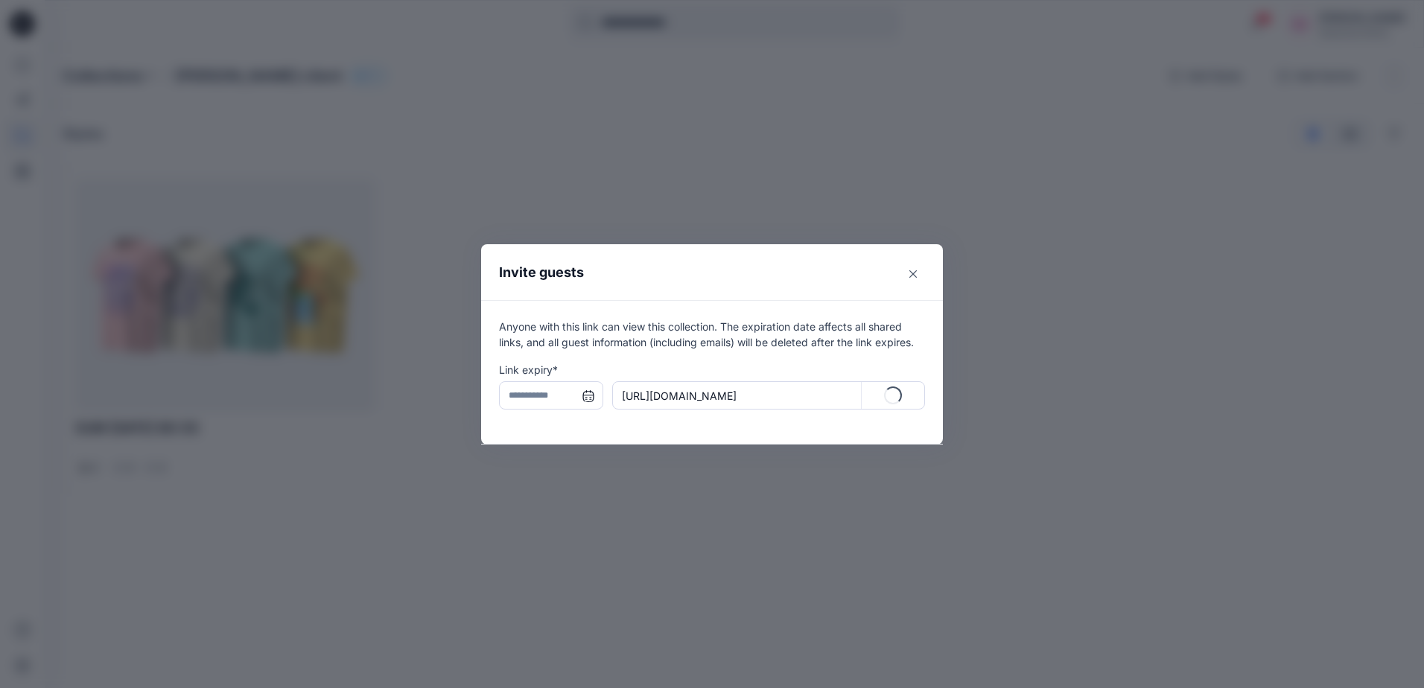
type input "**********"
click at [897, 394] on p "Copy" at bounding box center [902, 396] width 27 height 16
click at [915, 270] on icon "Close" at bounding box center [912, 273] width 7 height 7
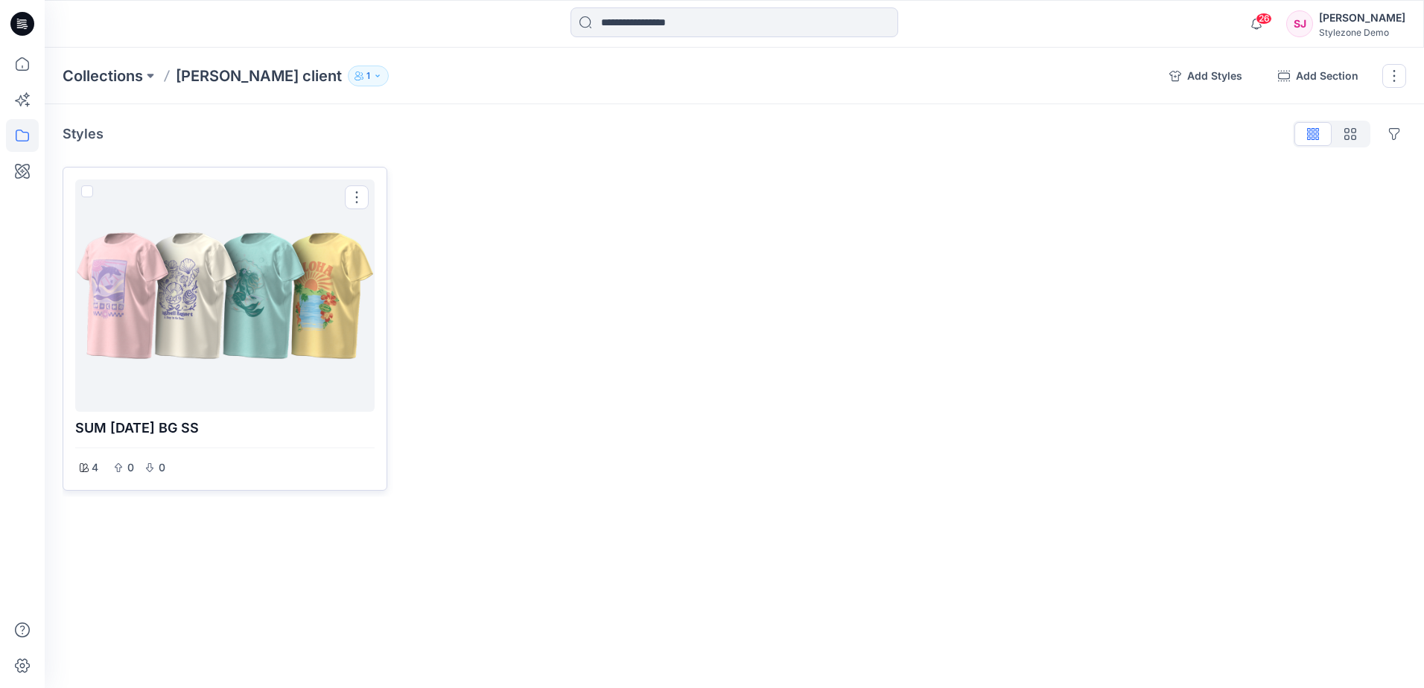
click at [288, 320] on div at bounding box center [225, 295] width 288 height 220
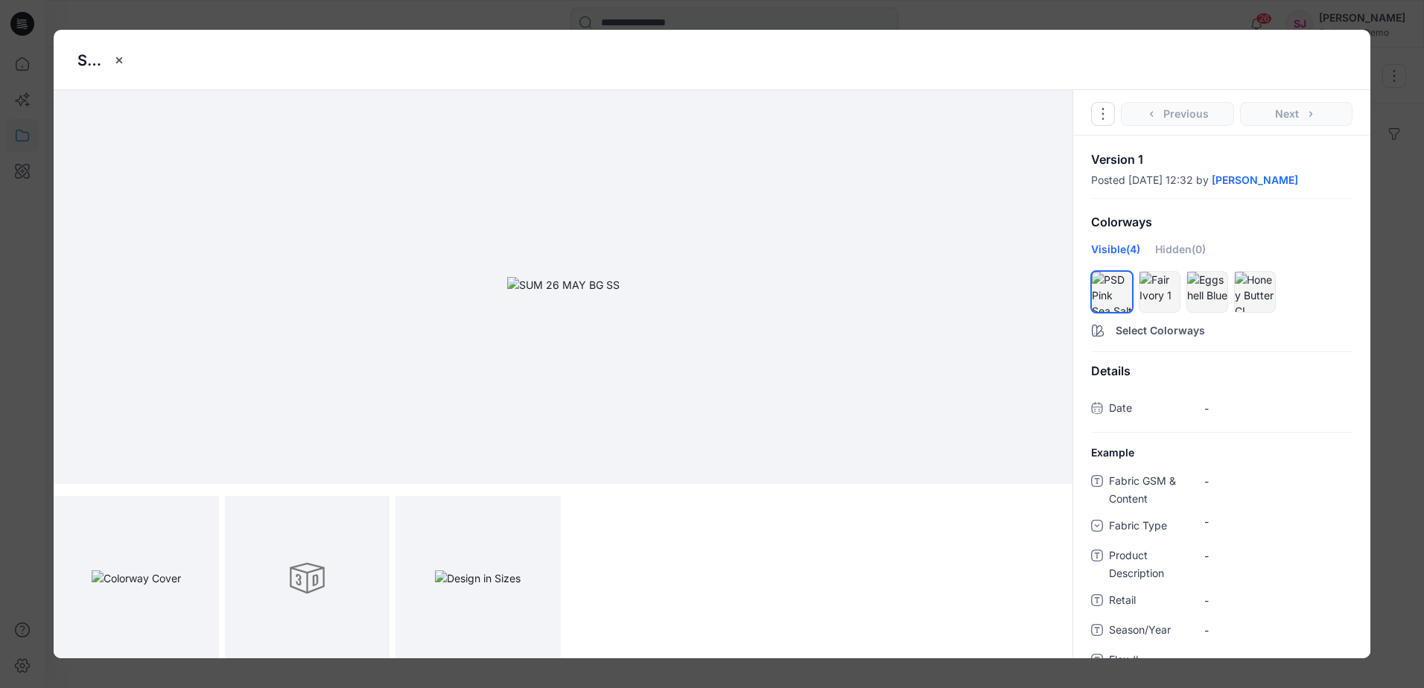
scroll to position [6, 0]
click at [346, 587] on div at bounding box center [307, 576] width 165 height 165
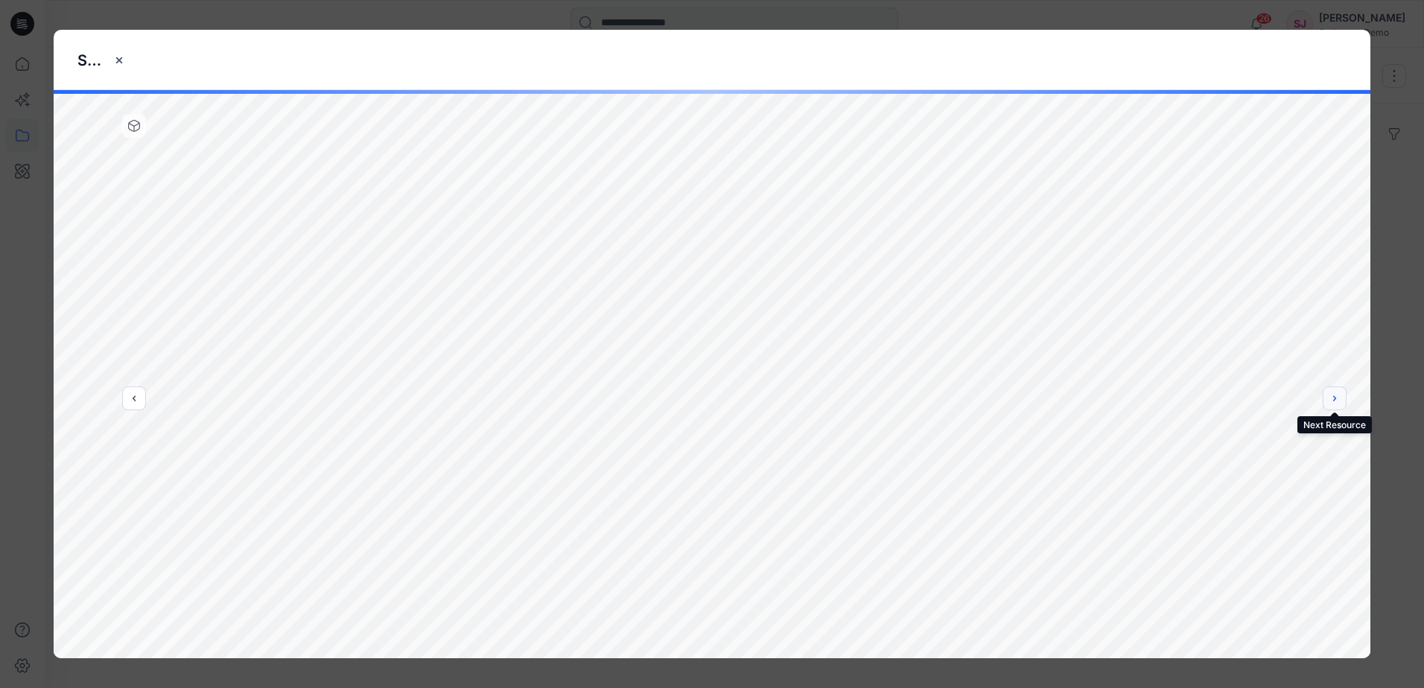
click at [1338, 407] on button "next" at bounding box center [1335, 399] width 24 height 24
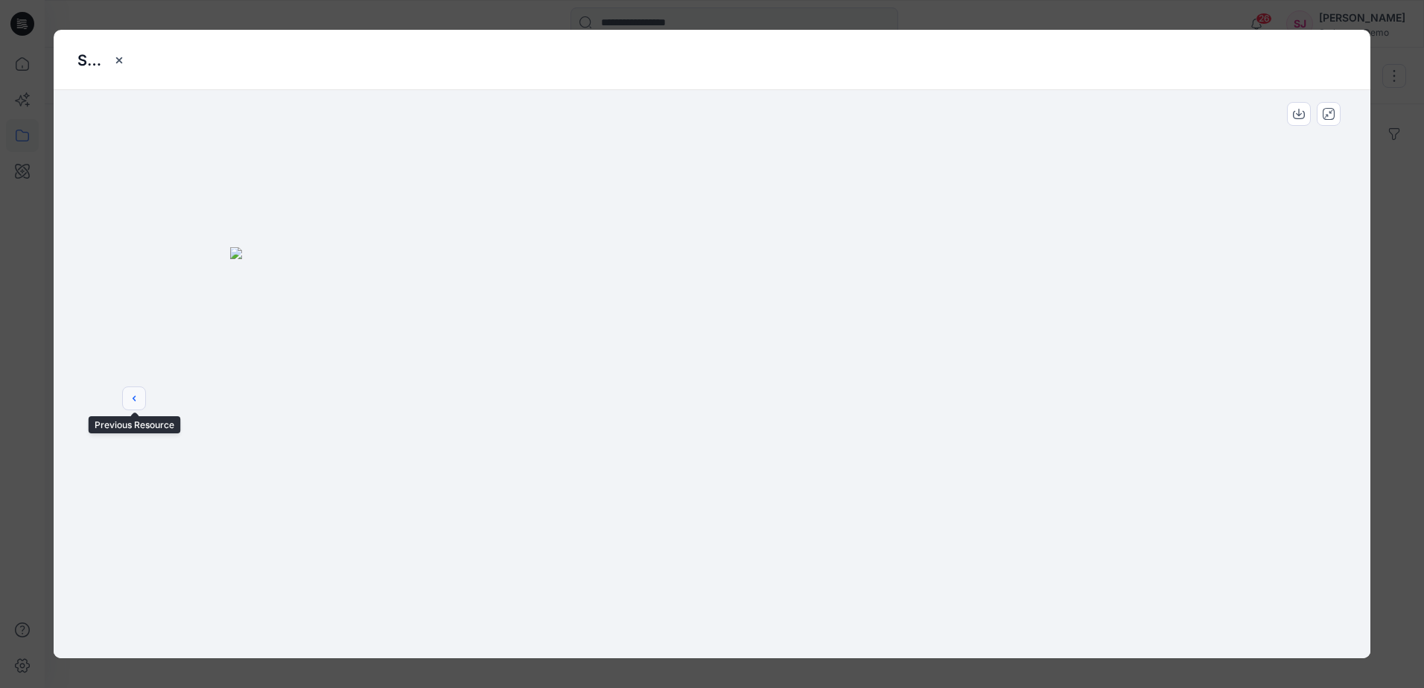
click at [127, 397] on button "previous" at bounding box center [134, 399] width 24 height 24
click at [1282, 121] on icon "button" at bounding box center [1282, 121] width 2 height 4
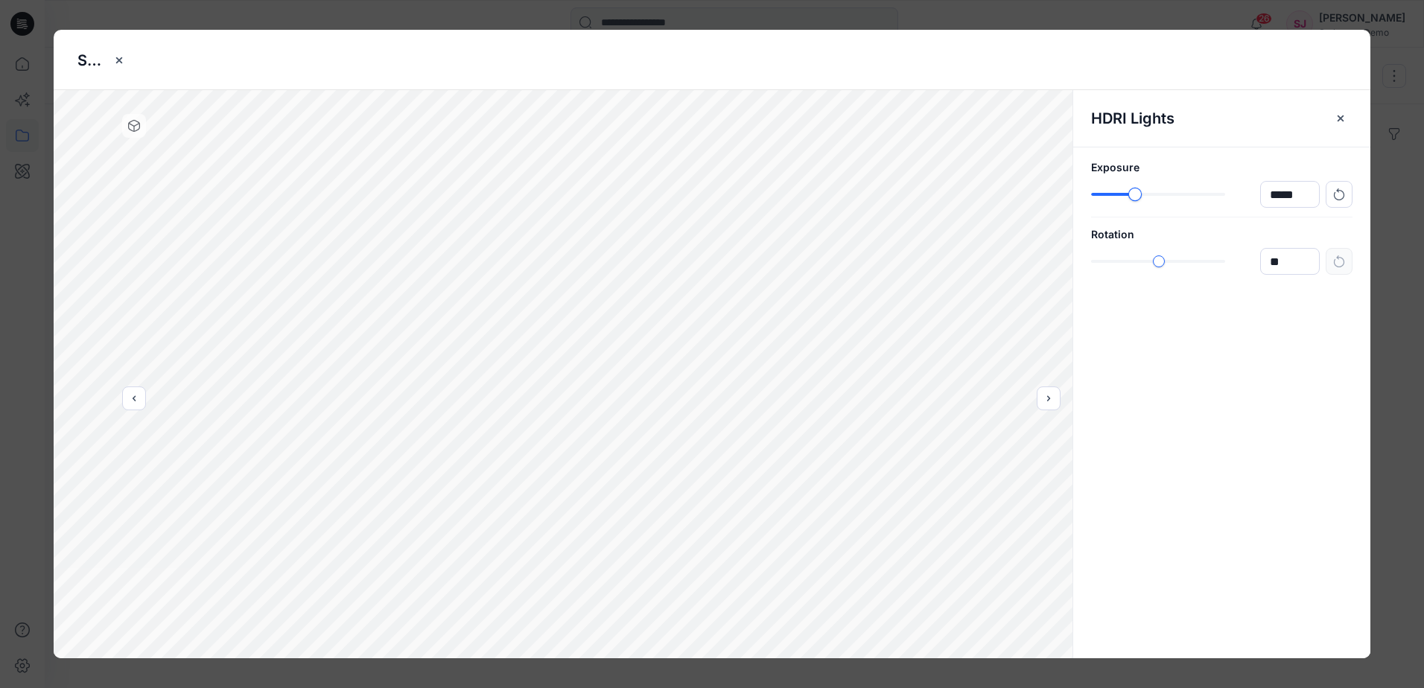
type input "*****"
click at [1122, 199] on div "slider-ex-1" at bounding box center [1122, 194] width 13 height 13
type input "*****"
click at [1091, 273] on div "*****" at bounding box center [1221, 261] width 261 height 27
click at [1341, 124] on icon "button" at bounding box center [1341, 118] width 12 height 12
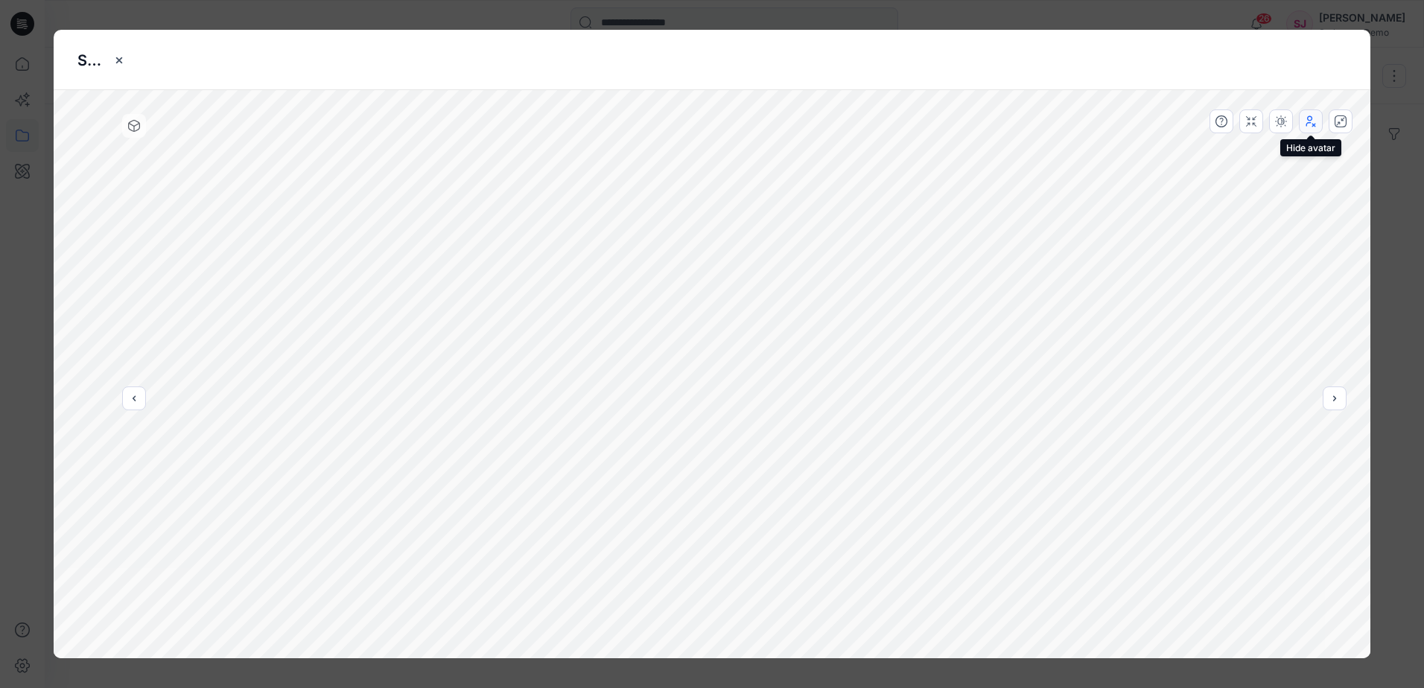
click at [1317, 124] on button "button" at bounding box center [1311, 121] width 24 height 24
click at [1337, 121] on icon "button" at bounding box center [1341, 121] width 12 height 12
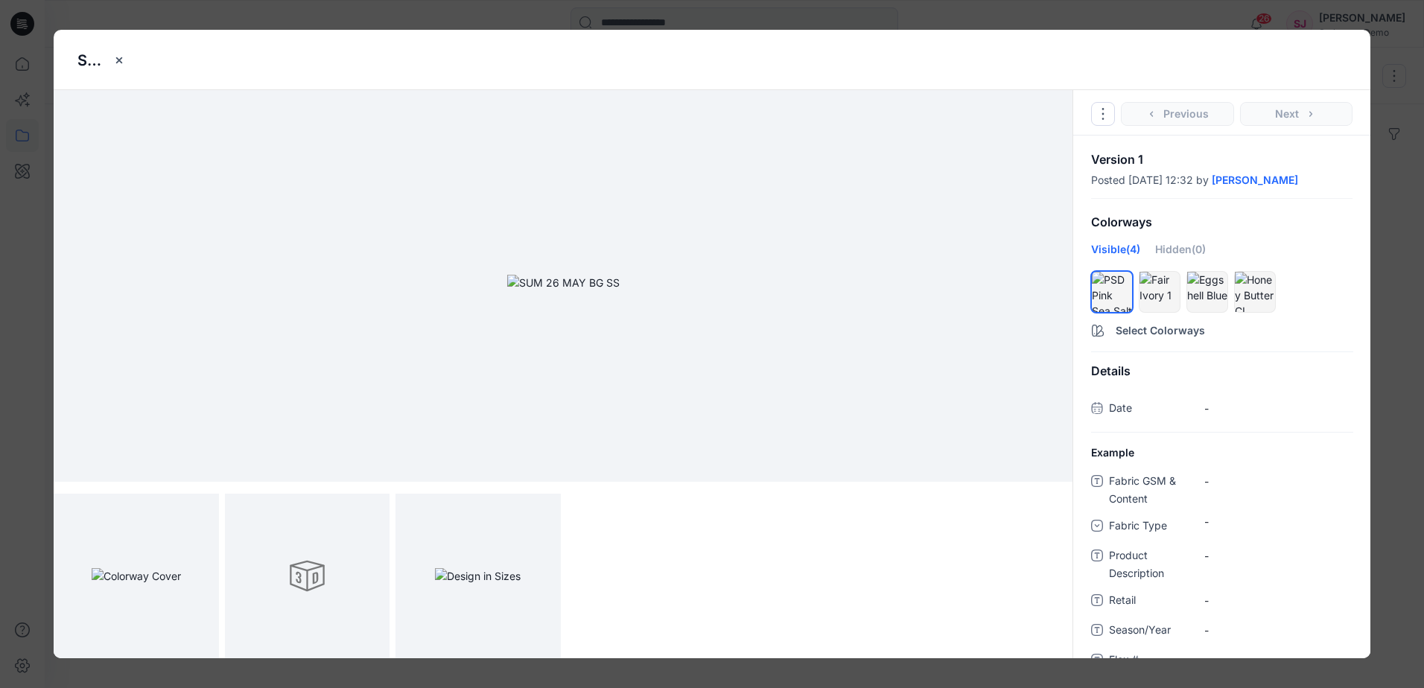
scroll to position [0, 0]
click at [1103, 112] on icon "Options" at bounding box center [1103, 114] width 12 height 12
click at [1110, 71] on div "SUM [DATE] BG SS" at bounding box center [711, 60] width 1269 height 60
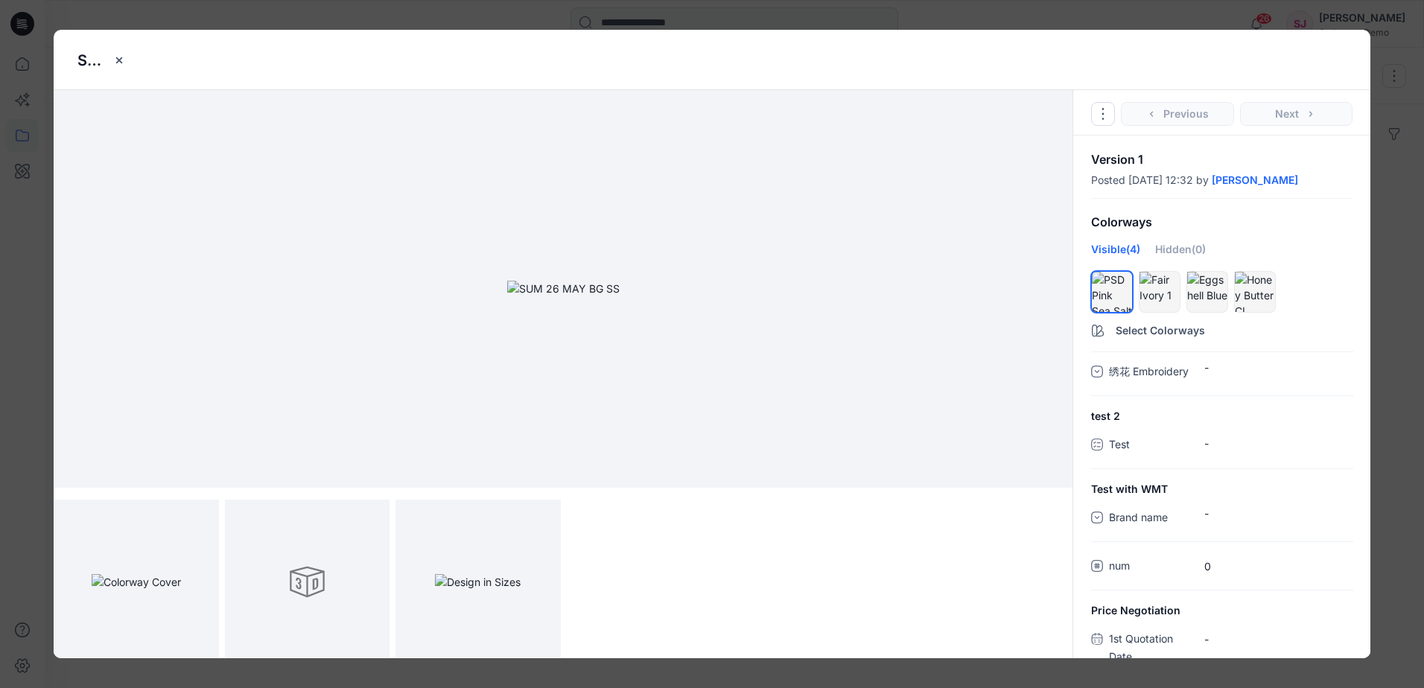
scroll to position [1265, 0]
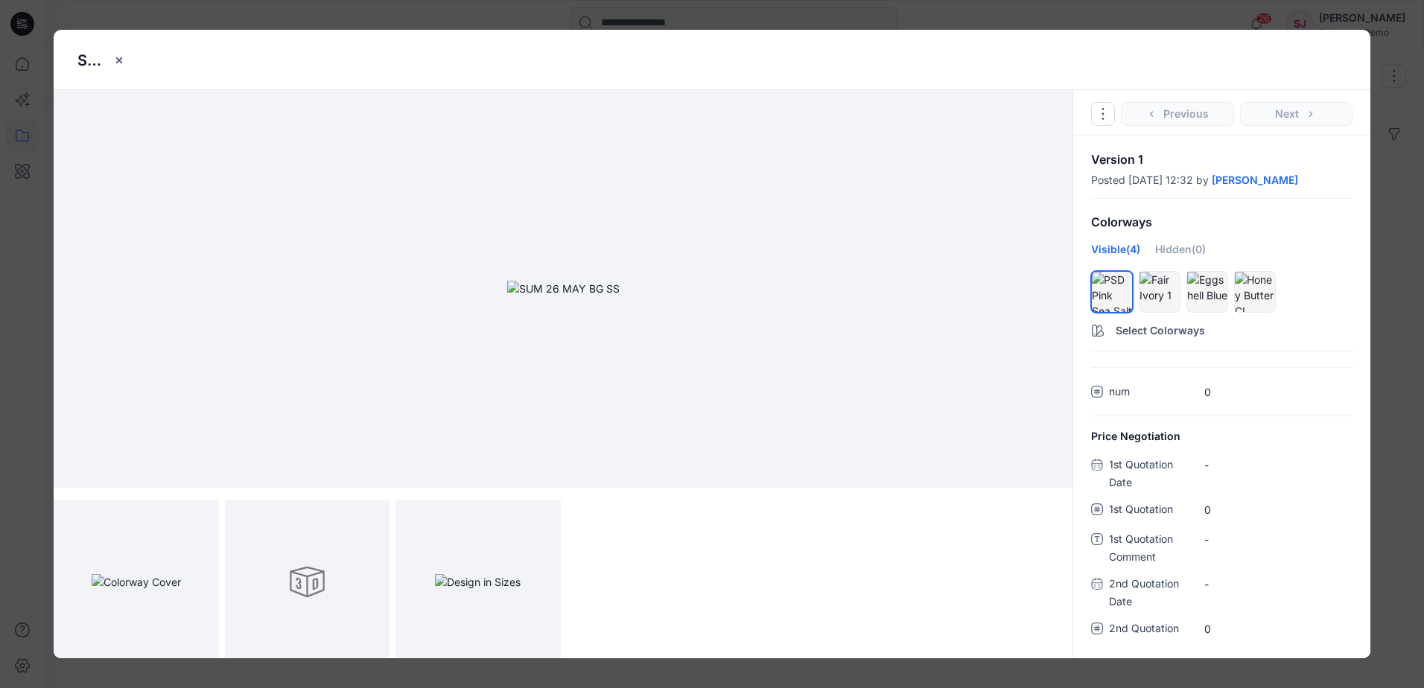
click at [135, 67] on div "SUM [DATE] BG SS" at bounding box center [711, 60] width 1269 height 60
click at [126, 60] on button "close-btn" at bounding box center [119, 60] width 24 height 24
